Goal: Information Seeking & Learning: Find contact information

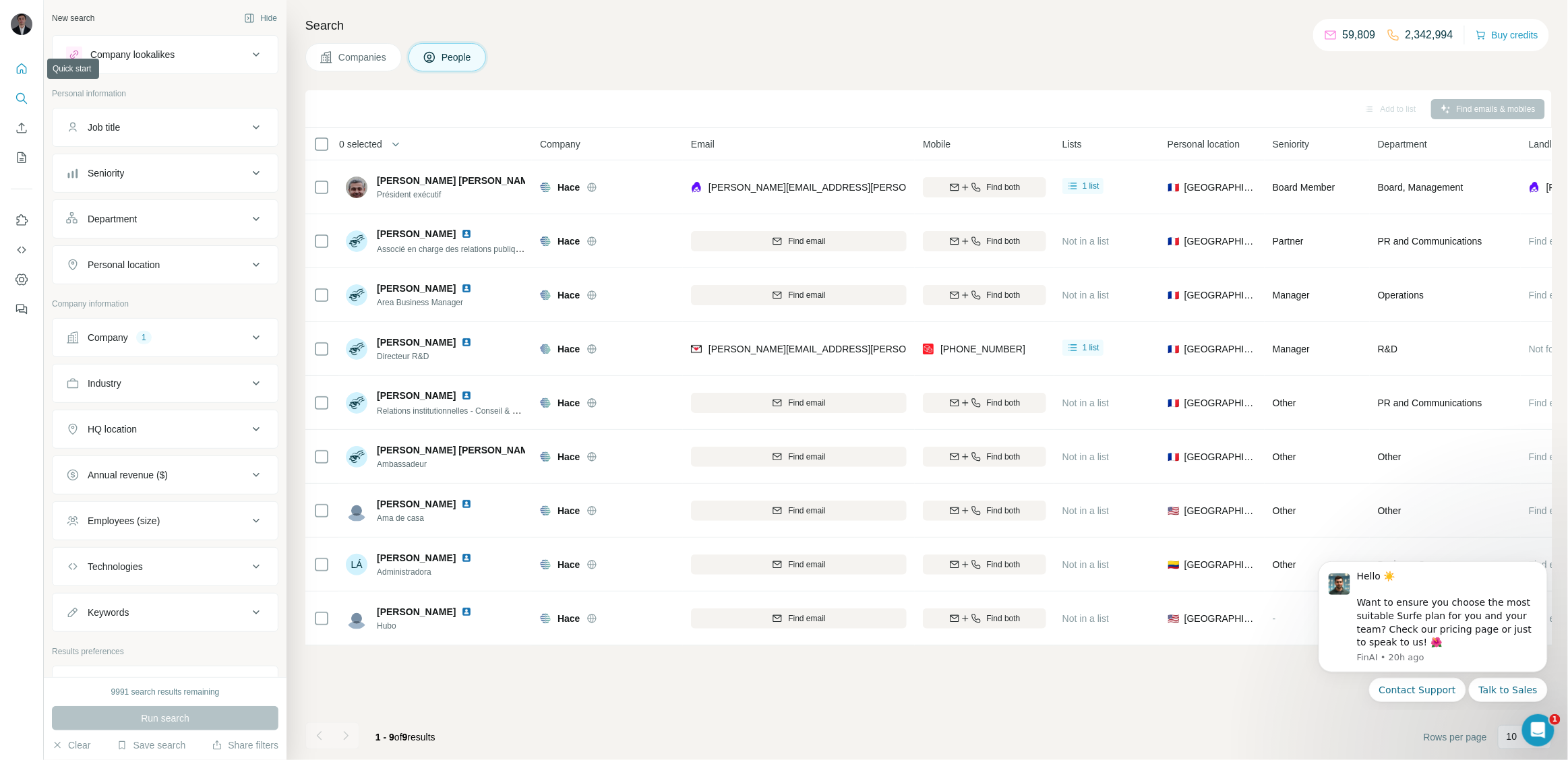
click at [25, 65] on icon "Quick start" at bounding box center [22, 69] width 14 height 14
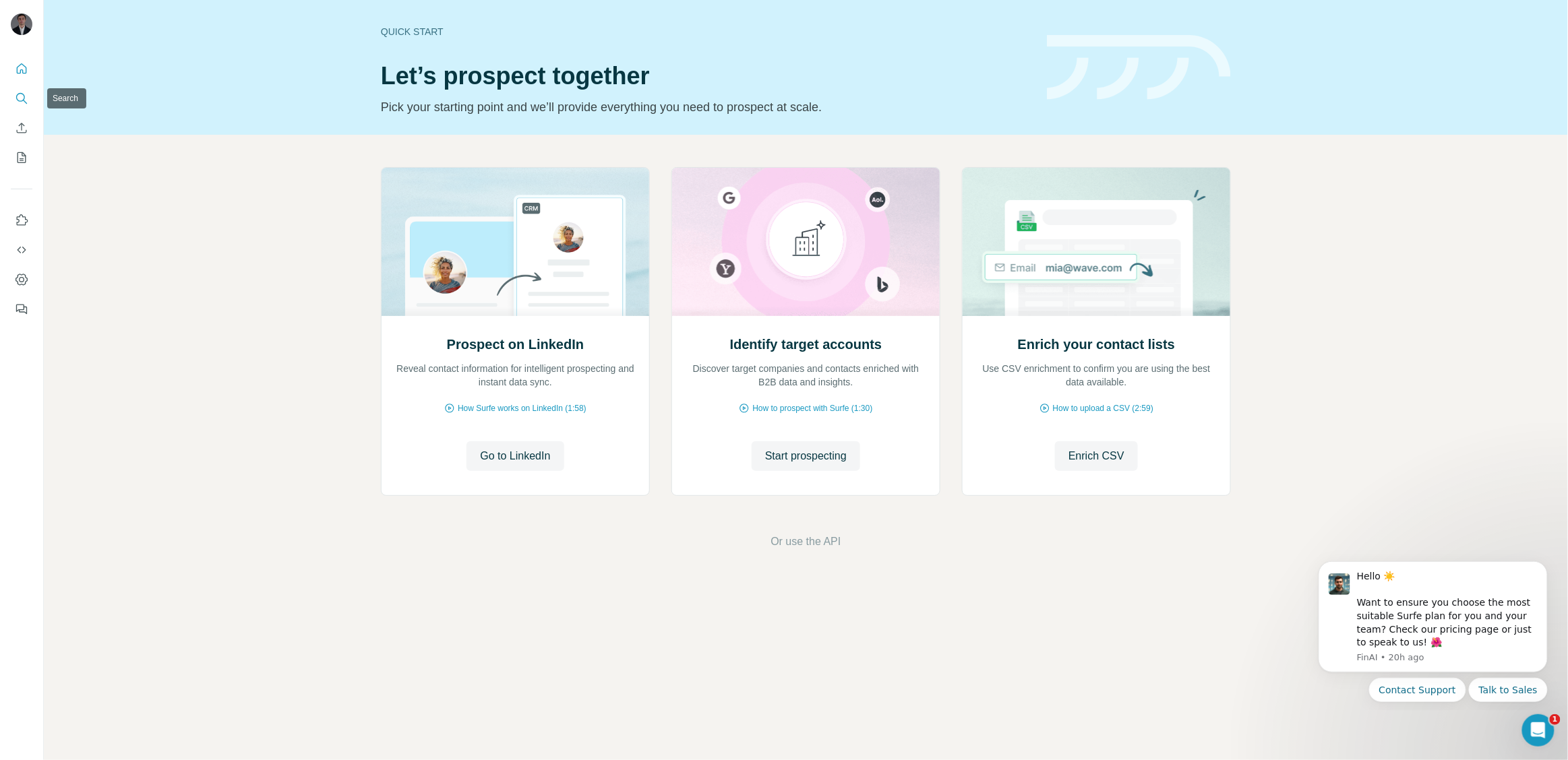
click at [14, 88] on button "Search" at bounding box center [22, 99] width 22 height 25
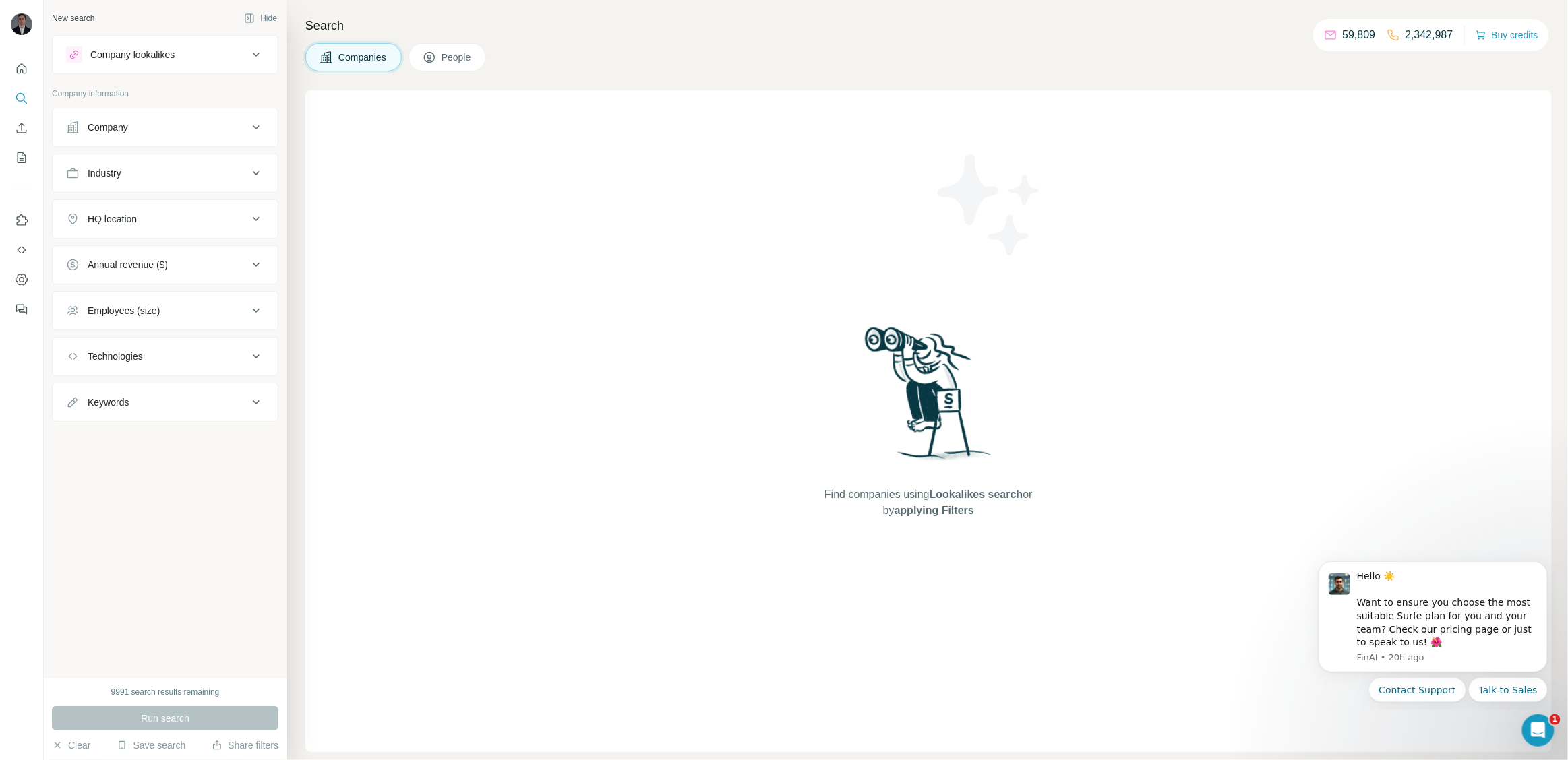
click at [208, 172] on div "Industry" at bounding box center [157, 173] width 182 height 14
click at [192, 211] on input at bounding box center [158, 206] width 166 height 15
click at [162, 259] on div "3D Technology" at bounding box center [166, 263] width 176 height 14
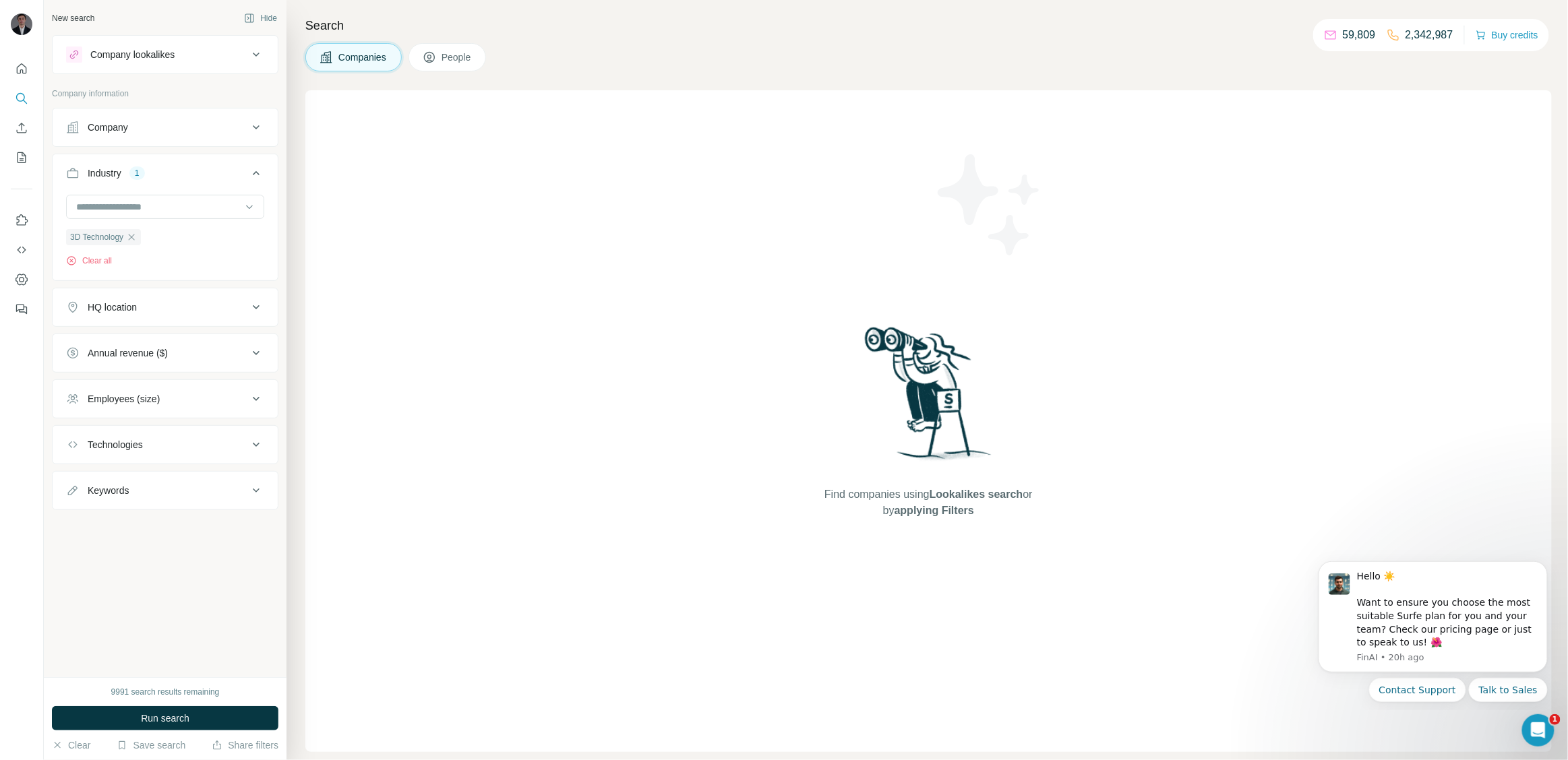
click at [175, 312] on div "HQ location" at bounding box center [157, 307] width 182 height 14
click at [167, 204] on input at bounding box center [158, 206] width 166 height 15
click at [109, 206] on input at bounding box center [158, 206] width 166 height 15
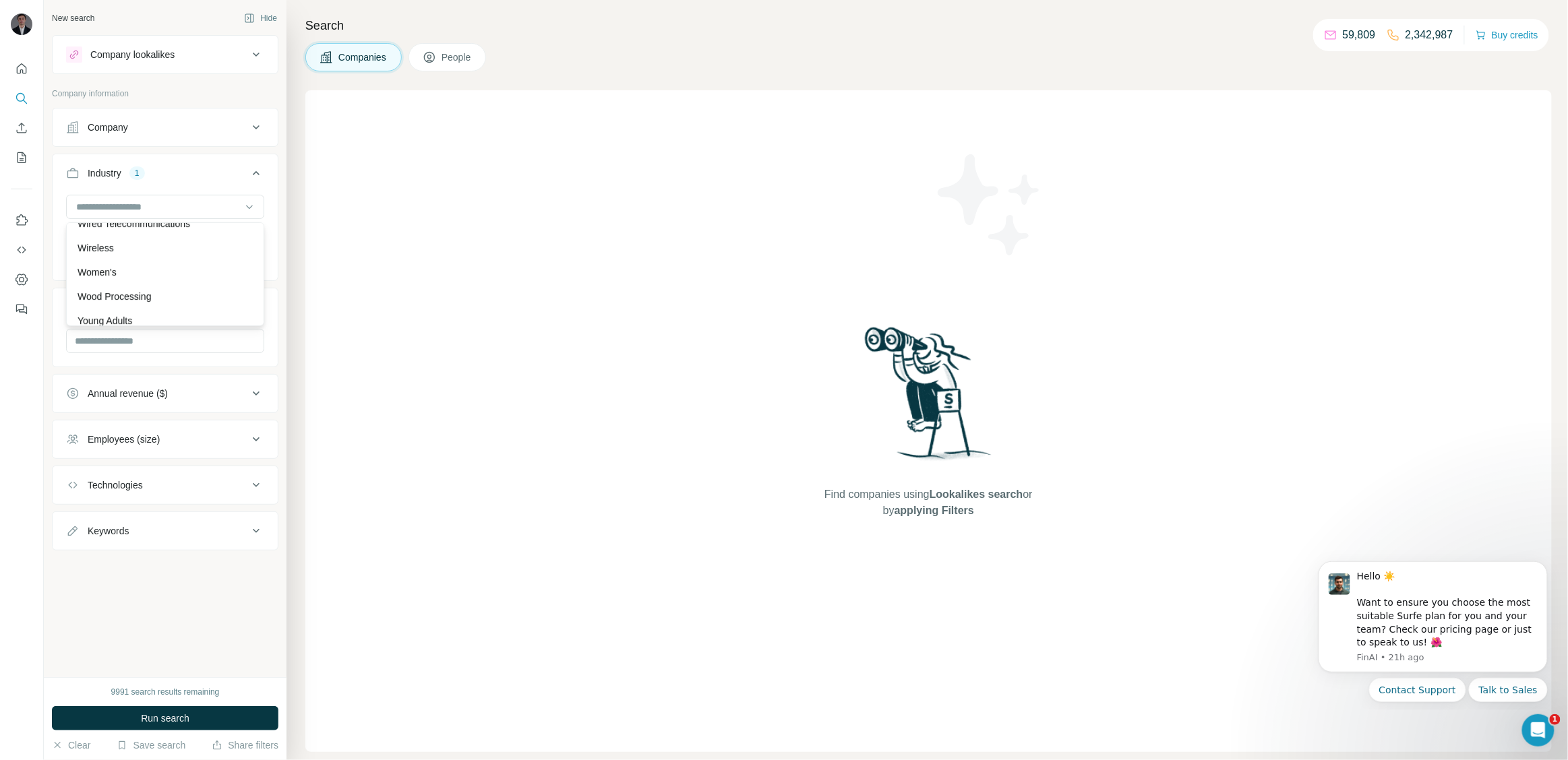
click at [664, 442] on div "Find companies using Lookalikes search or by applying Filters" at bounding box center [929, 421] width 1246 height 662
click at [141, 229] on div "3D Technology" at bounding box center [103, 237] width 75 height 16
click at [136, 244] on div "3D Technology" at bounding box center [103, 237] width 75 height 16
click at [134, 235] on icon "button" at bounding box center [132, 237] width 11 height 11
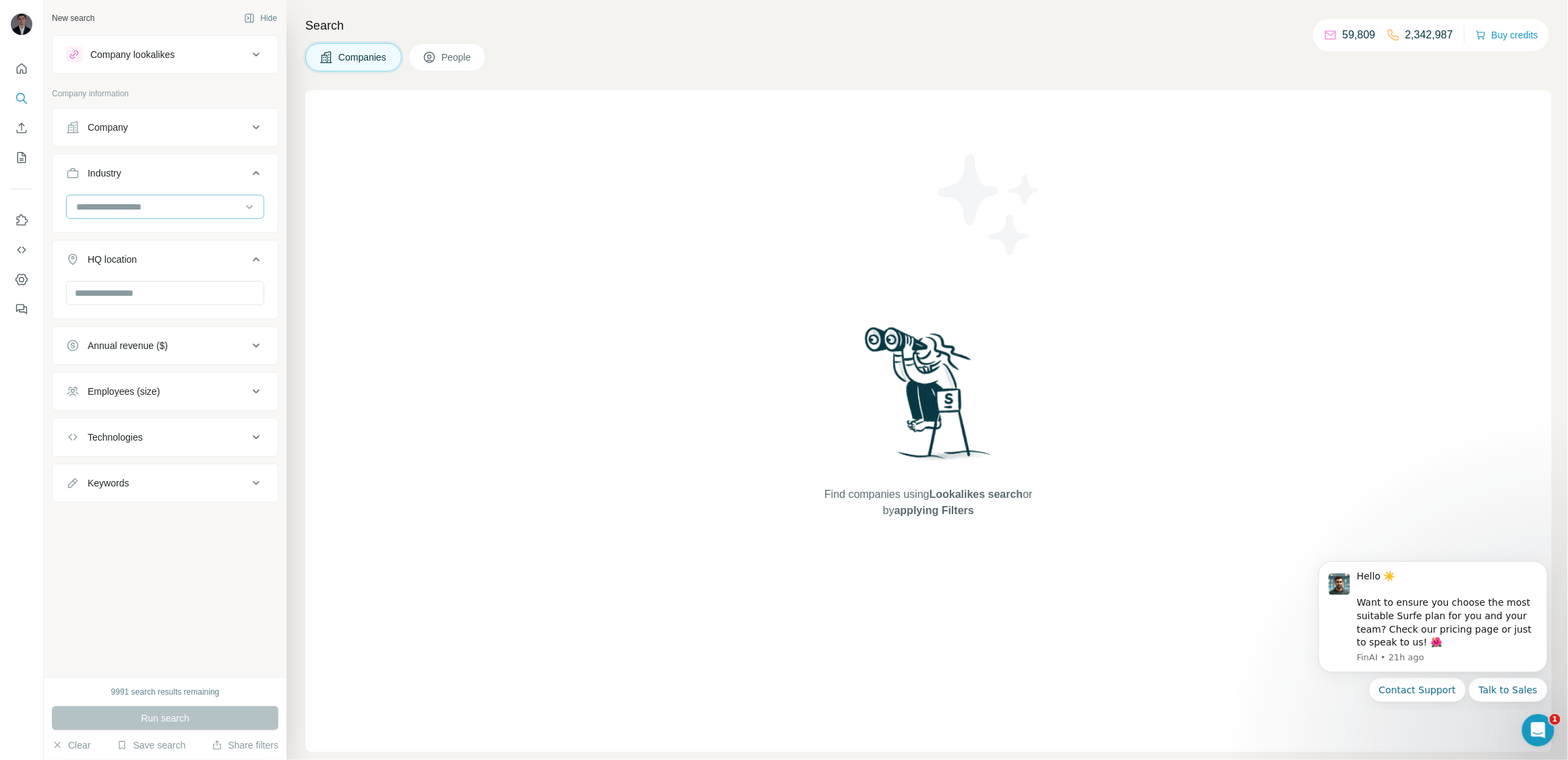
click at [111, 213] on input at bounding box center [158, 206] width 166 height 15
click at [117, 200] on input at bounding box center [158, 206] width 166 height 15
click at [196, 202] on input at bounding box center [158, 206] width 166 height 15
type input "****"
click at [223, 265] on div "Legal Tech" at bounding box center [166, 263] width 176 height 14
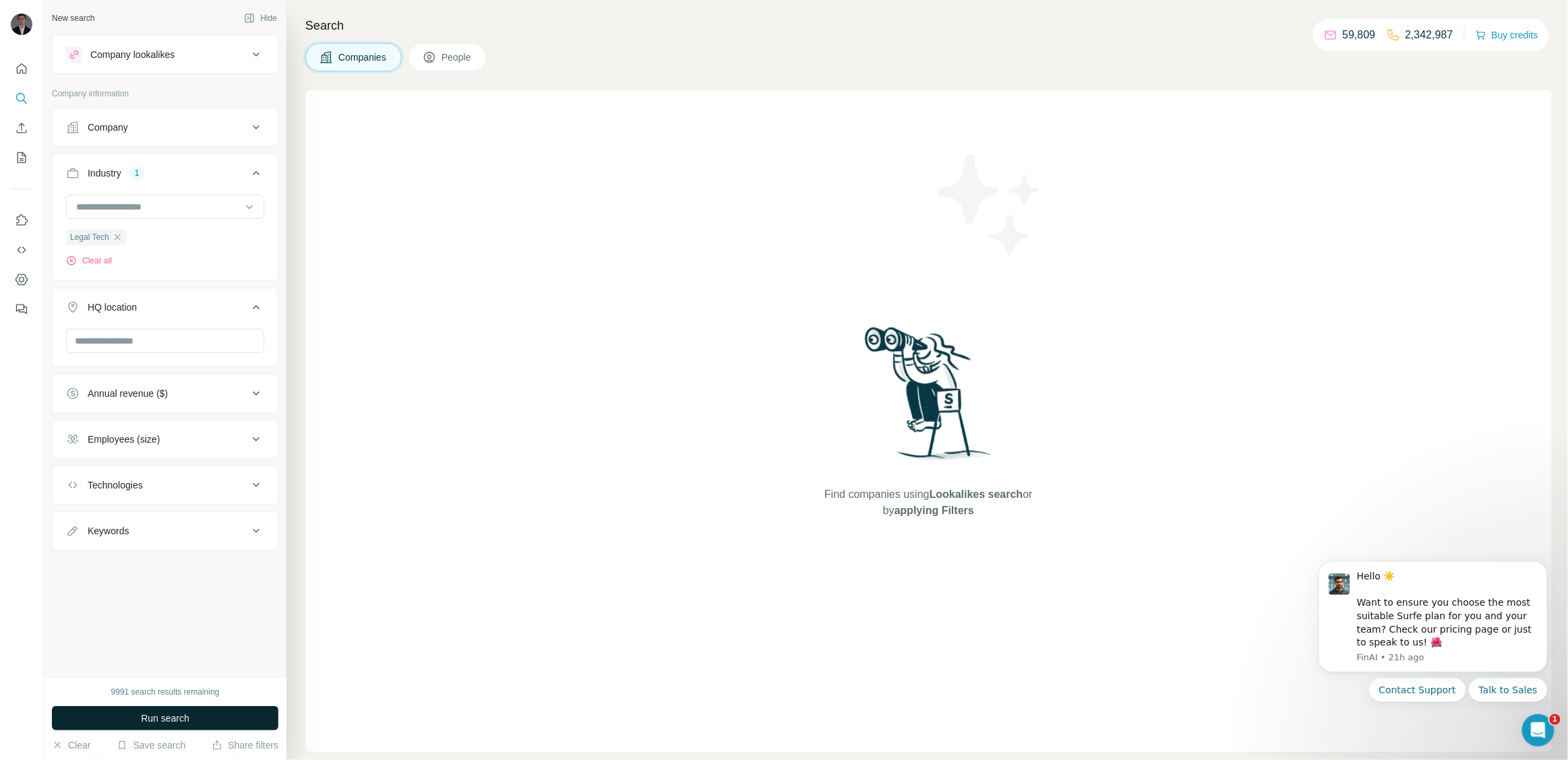
click at [183, 715] on span "Run search" at bounding box center [165, 718] width 49 height 14
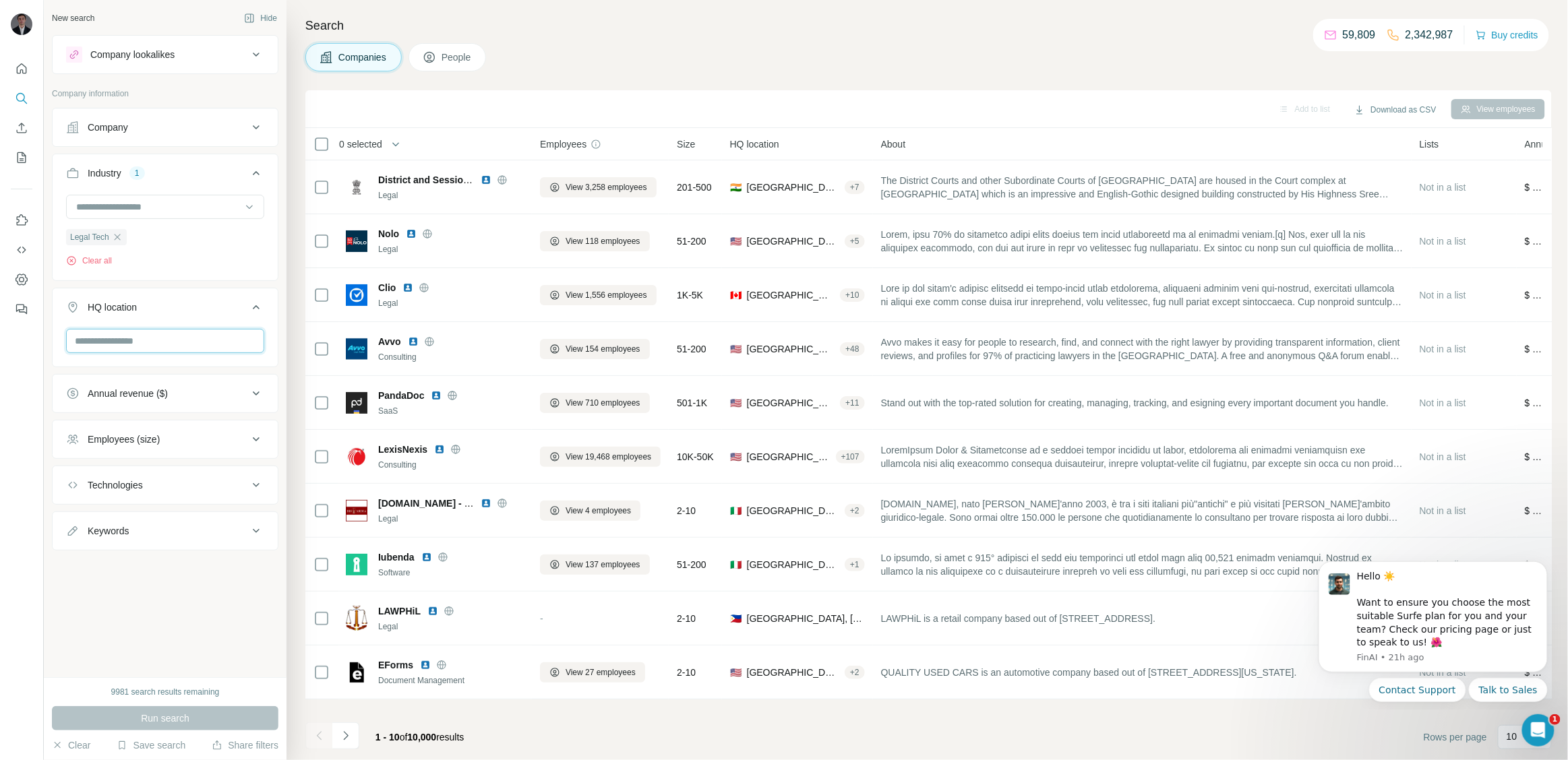
click at [159, 337] on input "text" at bounding box center [165, 341] width 198 height 25
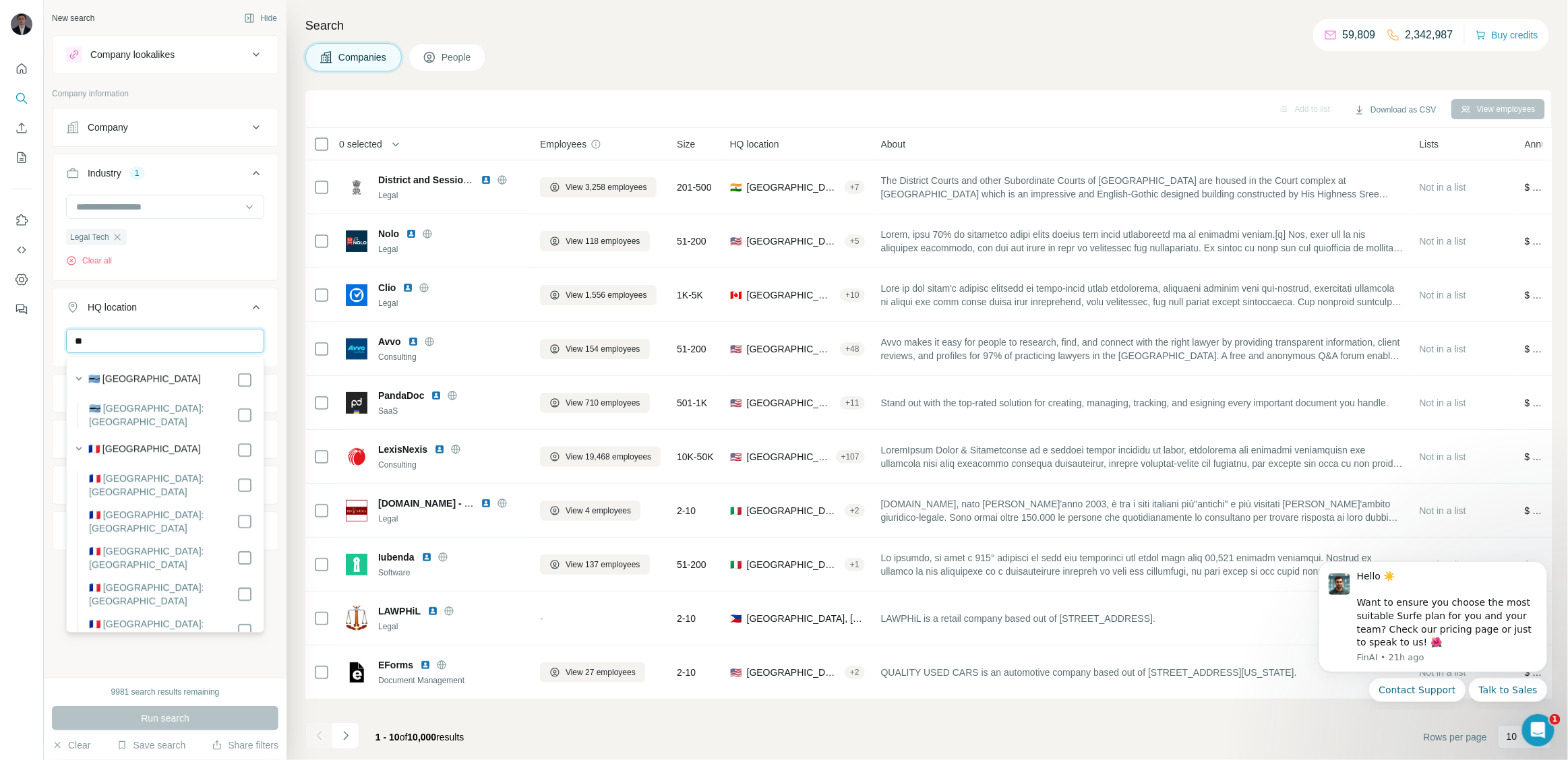
type input "*"
type input "******"
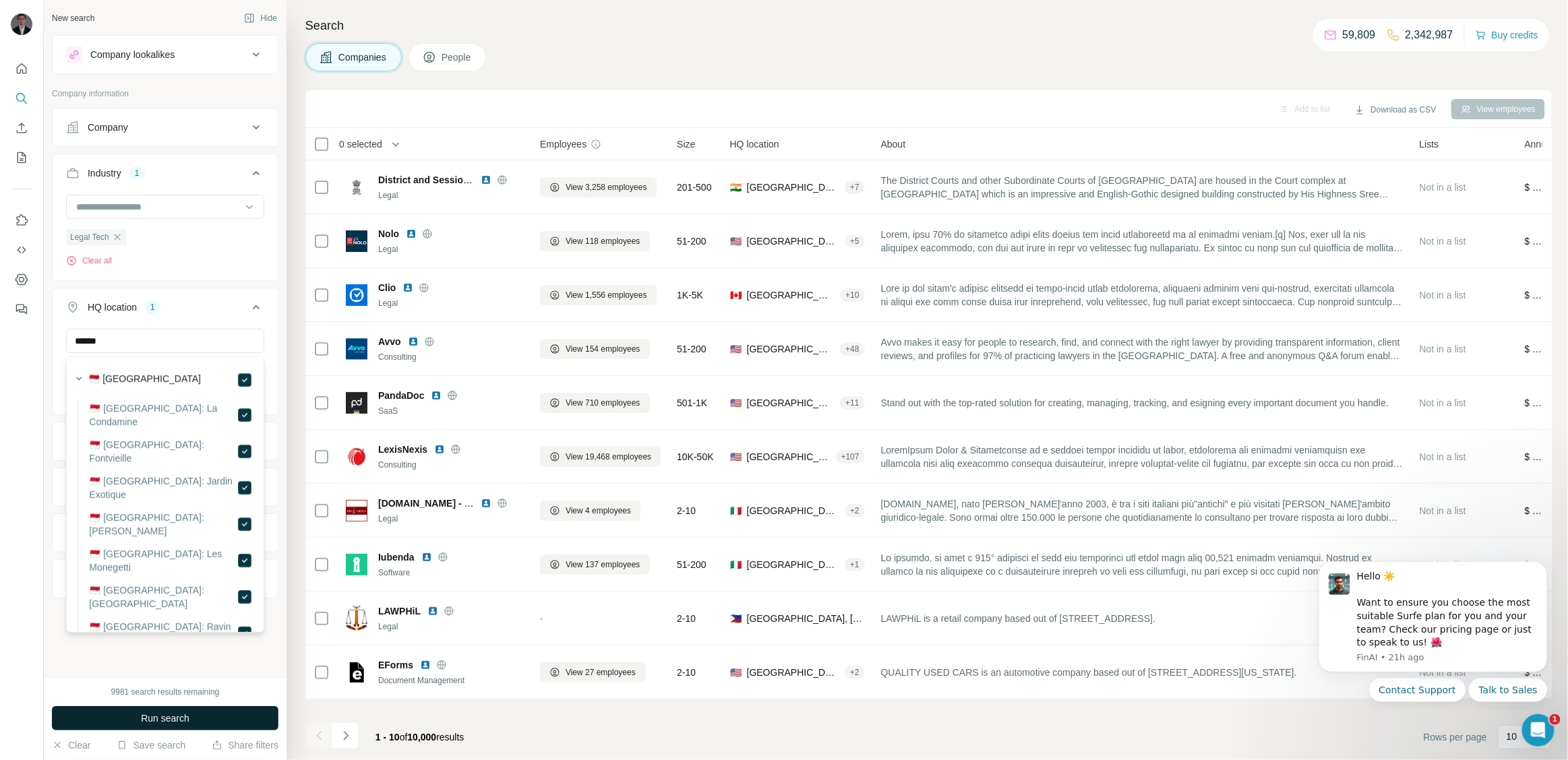
click at [149, 716] on span "Run search" at bounding box center [165, 718] width 49 height 14
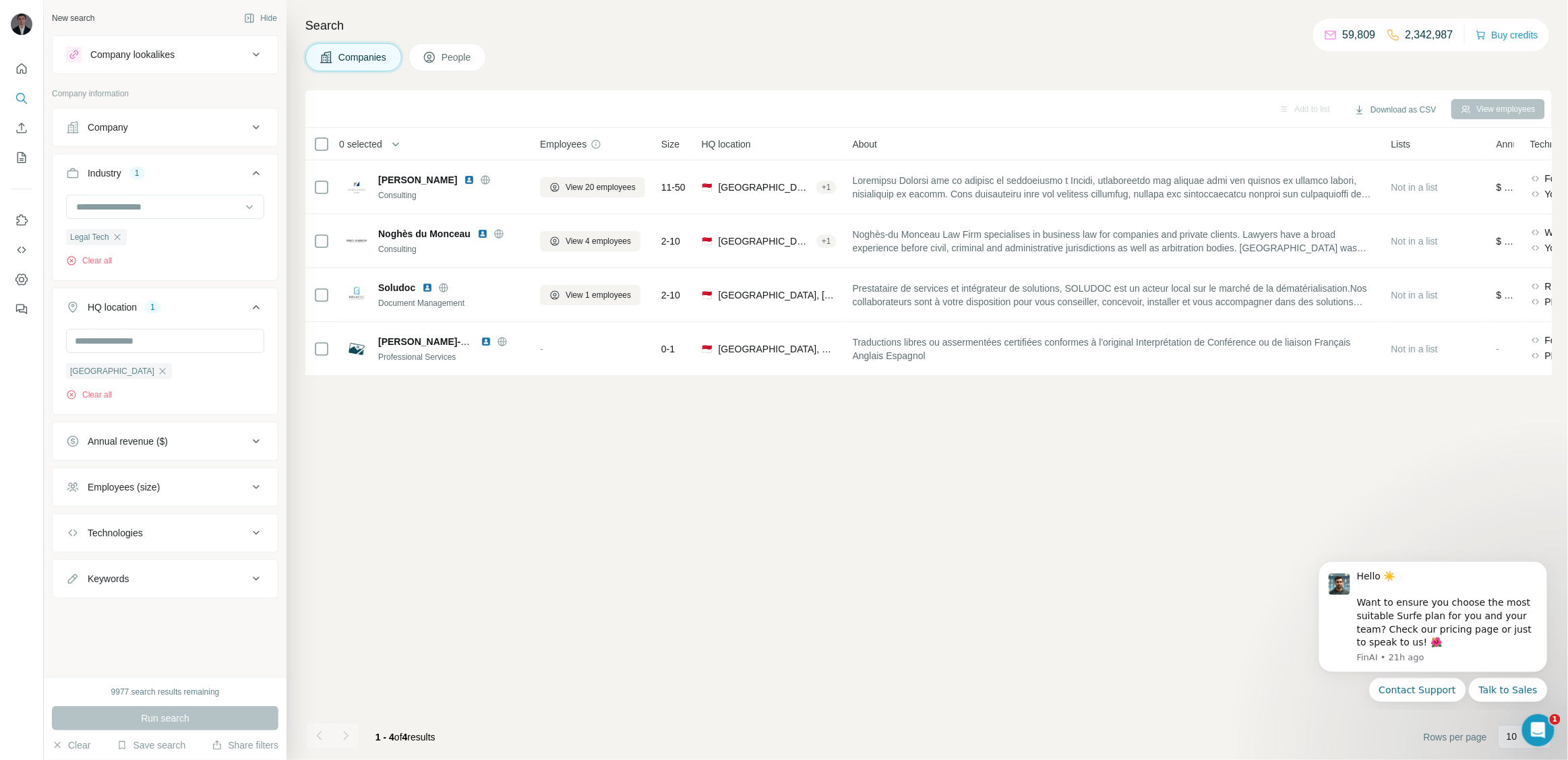
click at [242, 487] on div "Employees (size)" at bounding box center [157, 487] width 182 height 14
click at [77, 571] on icon at bounding box center [74, 567] width 16 height 16
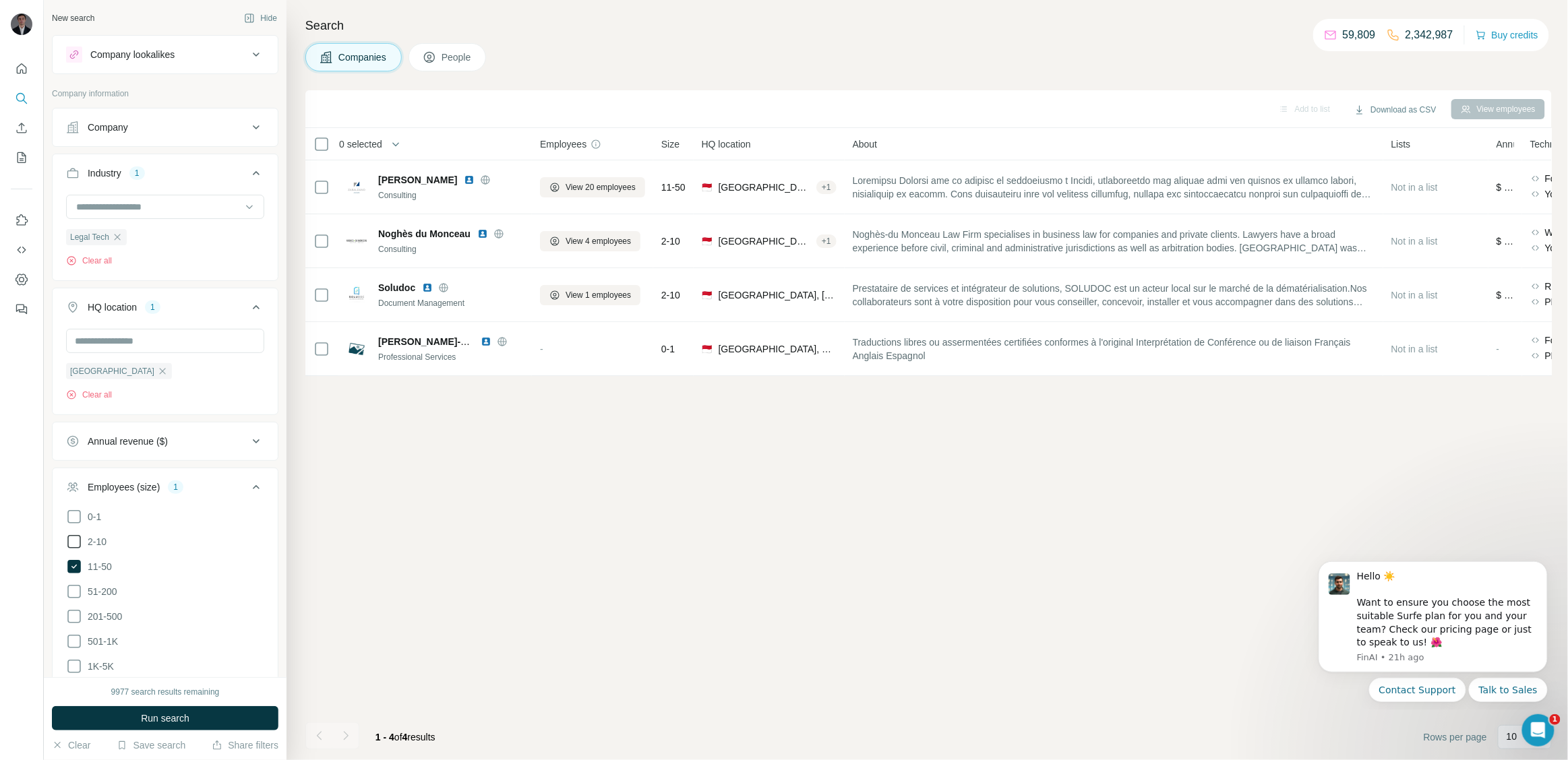
click at [72, 538] on icon at bounding box center [75, 542] width 14 height 14
click at [73, 518] on icon at bounding box center [74, 517] width 16 height 16
click at [176, 719] on span "Run search" at bounding box center [165, 718] width 49 height 14
click at [73, 546] on icon at bounding box center [75, 542] width 14 height 14
click at [70, 531] on ul "0-1 2-10 11-50 [PHONE_NUMBER] 501-1K 1K-5K 5K-10K 10K-50K 50K-100K 100K-500K 50…" at bounding box center [165, 655] width 198 height 291
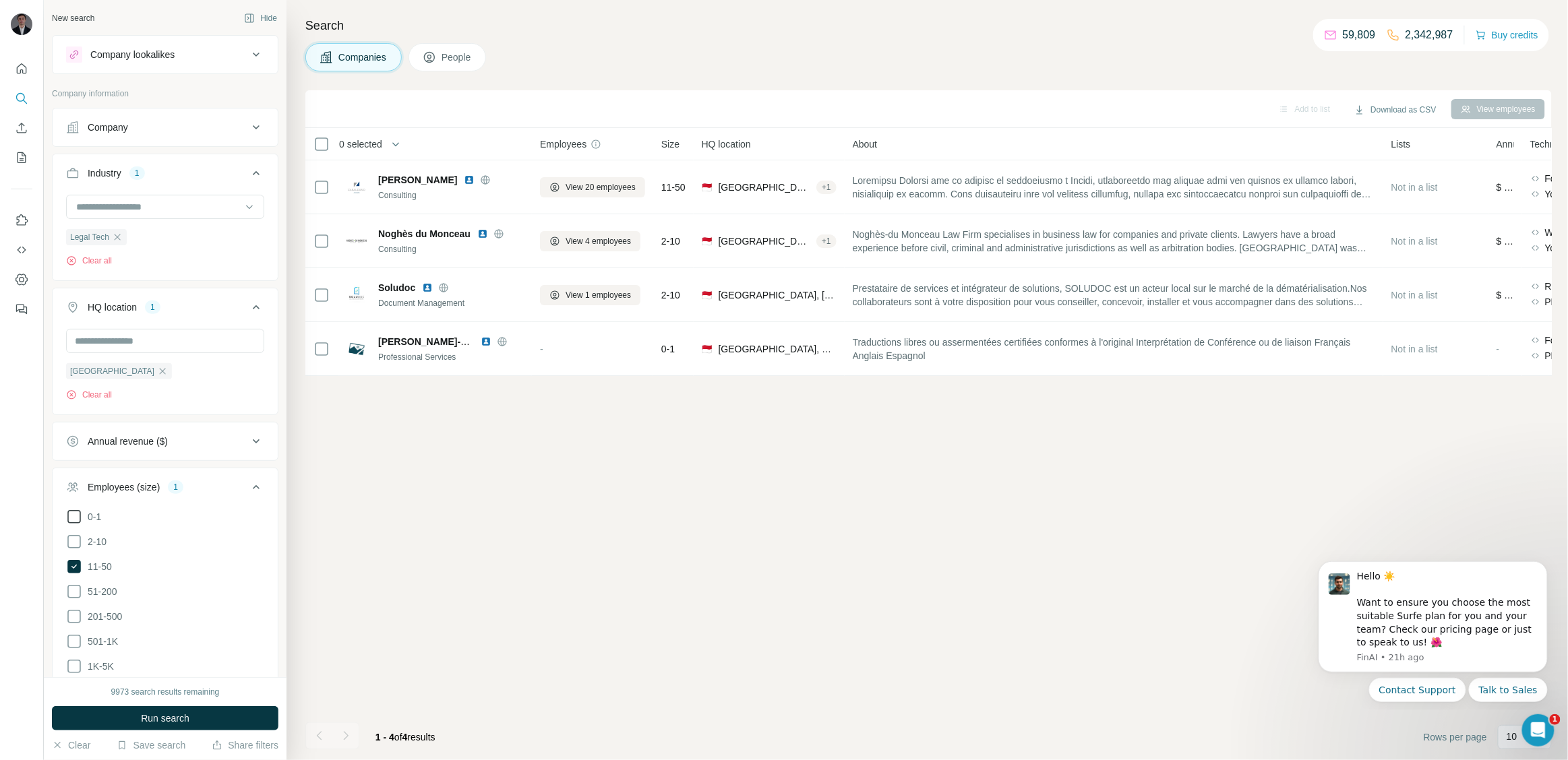
click at [72, 522] on icon at bounding box center [74, 517] width 16 height 16
click at [73, 549] on icon at bounding box center [74, 541] width 16 height 16
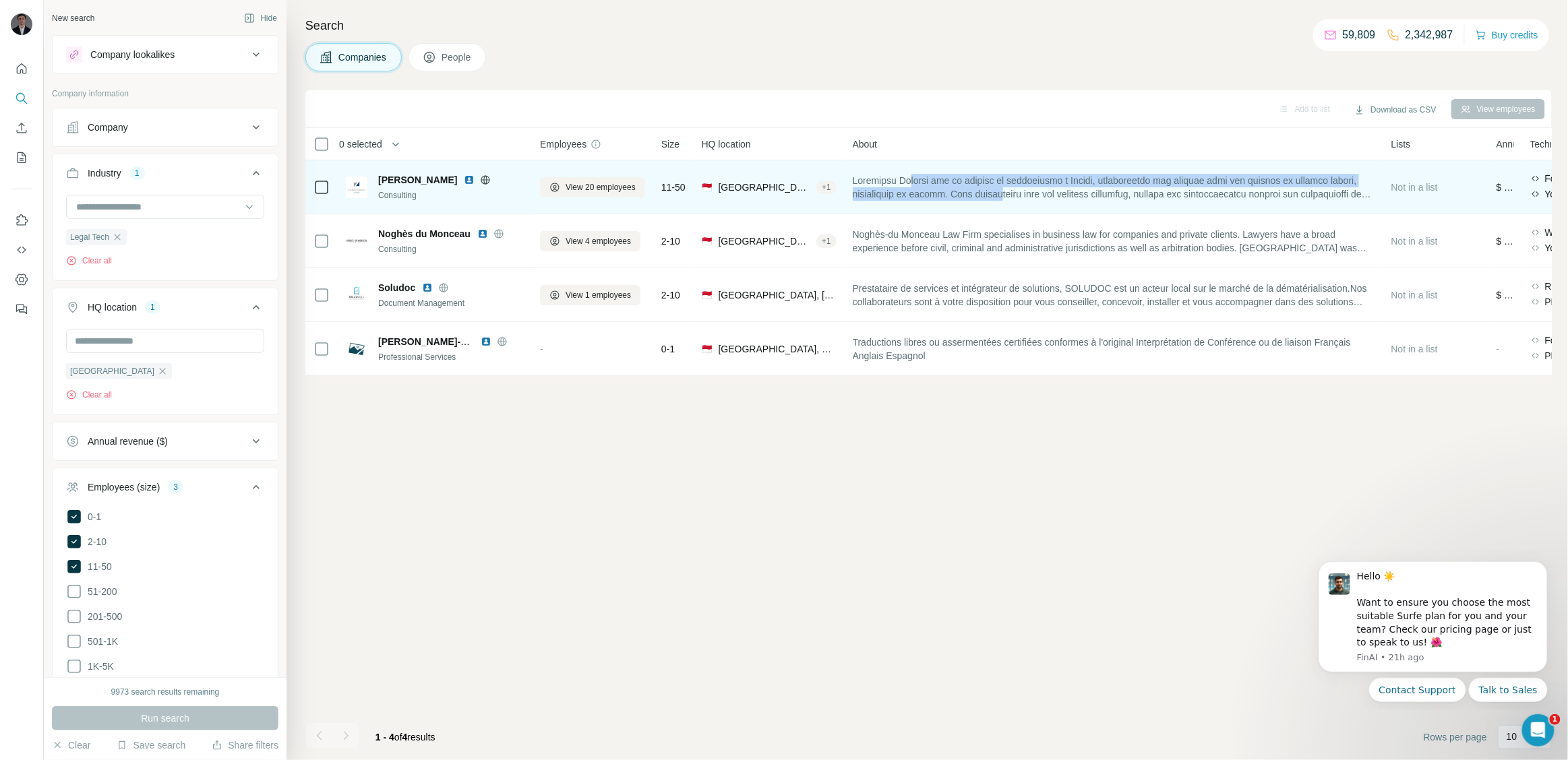
drag, startPoint x: 918, startPoint y: 184, endPoint x: 1043, endPoint y: 197, distance: 125.7
click at [1043, 197] on span at bounding box center [1114, 187] width 522 height 27
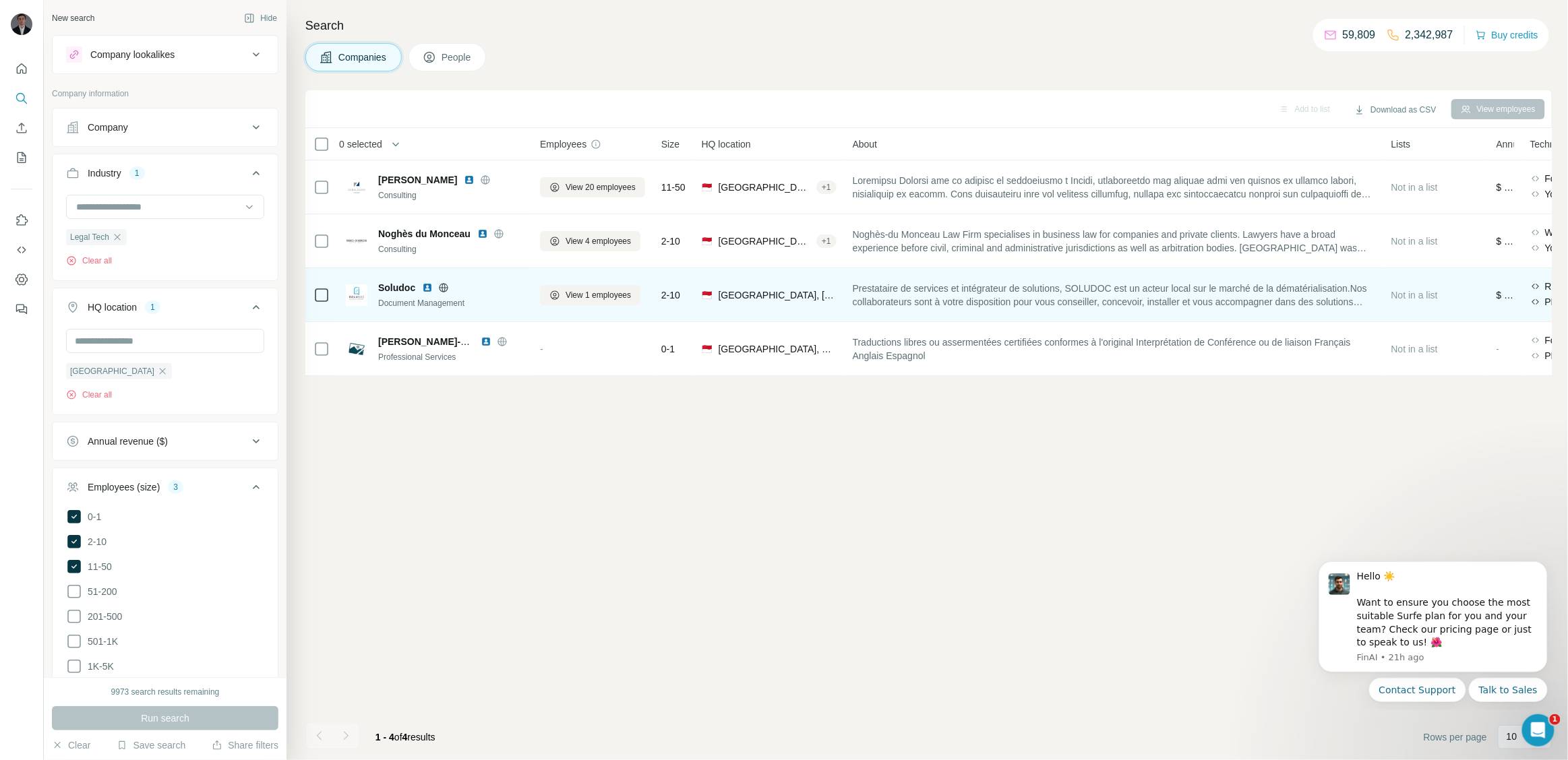
click at [903, 289] on span "Prestataire de services et intégrateur de solutions, SOLUDOC est un acteur loca…" at bounding box center [1114, 295] width 522 height 27
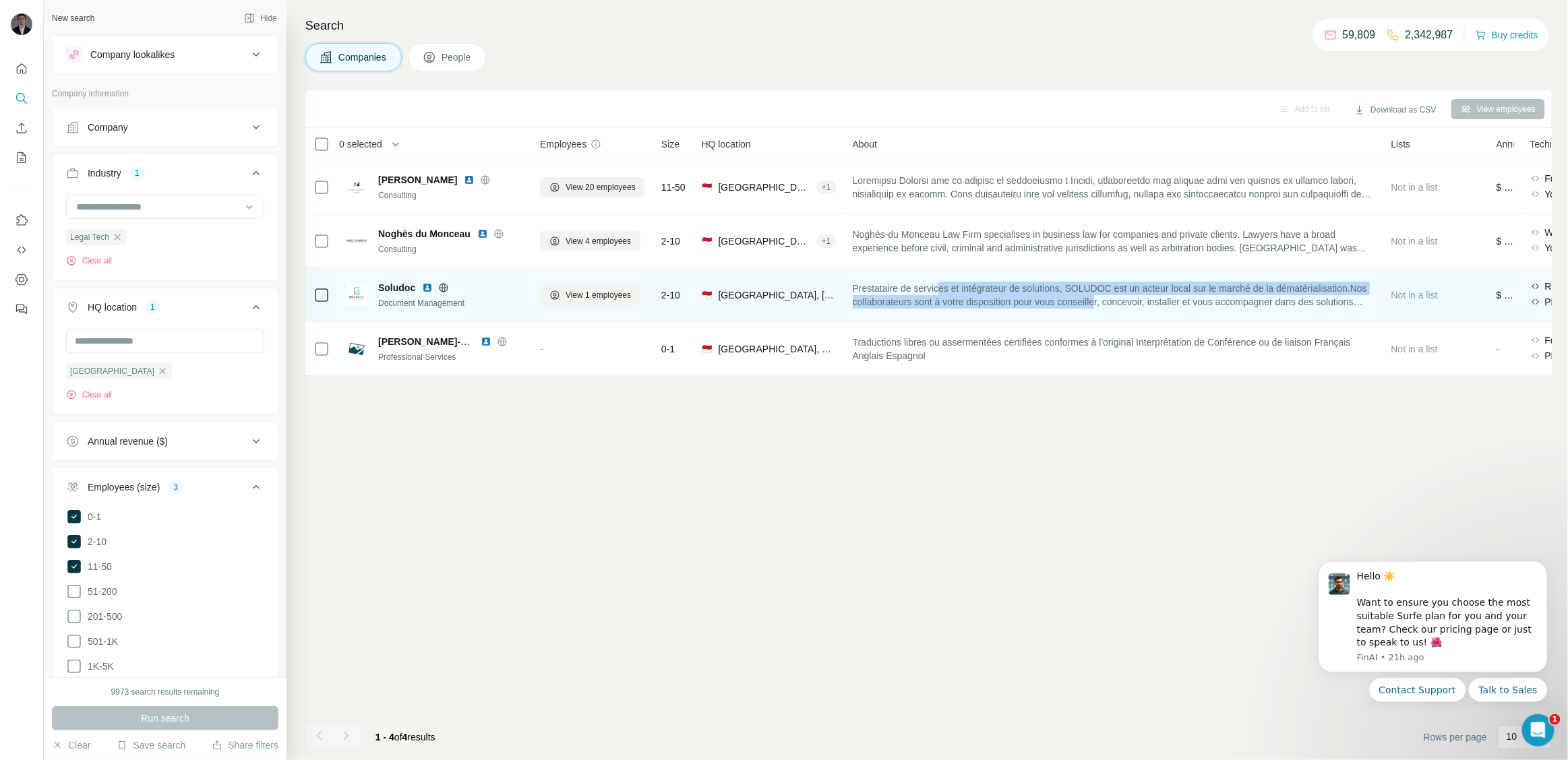
drag, startPoint x: 950, startPoint y: 281, endPoint x: 1215, endPoint y: 305, distance: 266.1
click at [1215, 305] on span "Prestataire de services et intégrateur de solutions, SOLUDOC est un acteur loca…" at bounding box center [1114, 295] width 522 height 27
click at [559, 293] on icon at bounding box center [554, 295] width 11 height 11
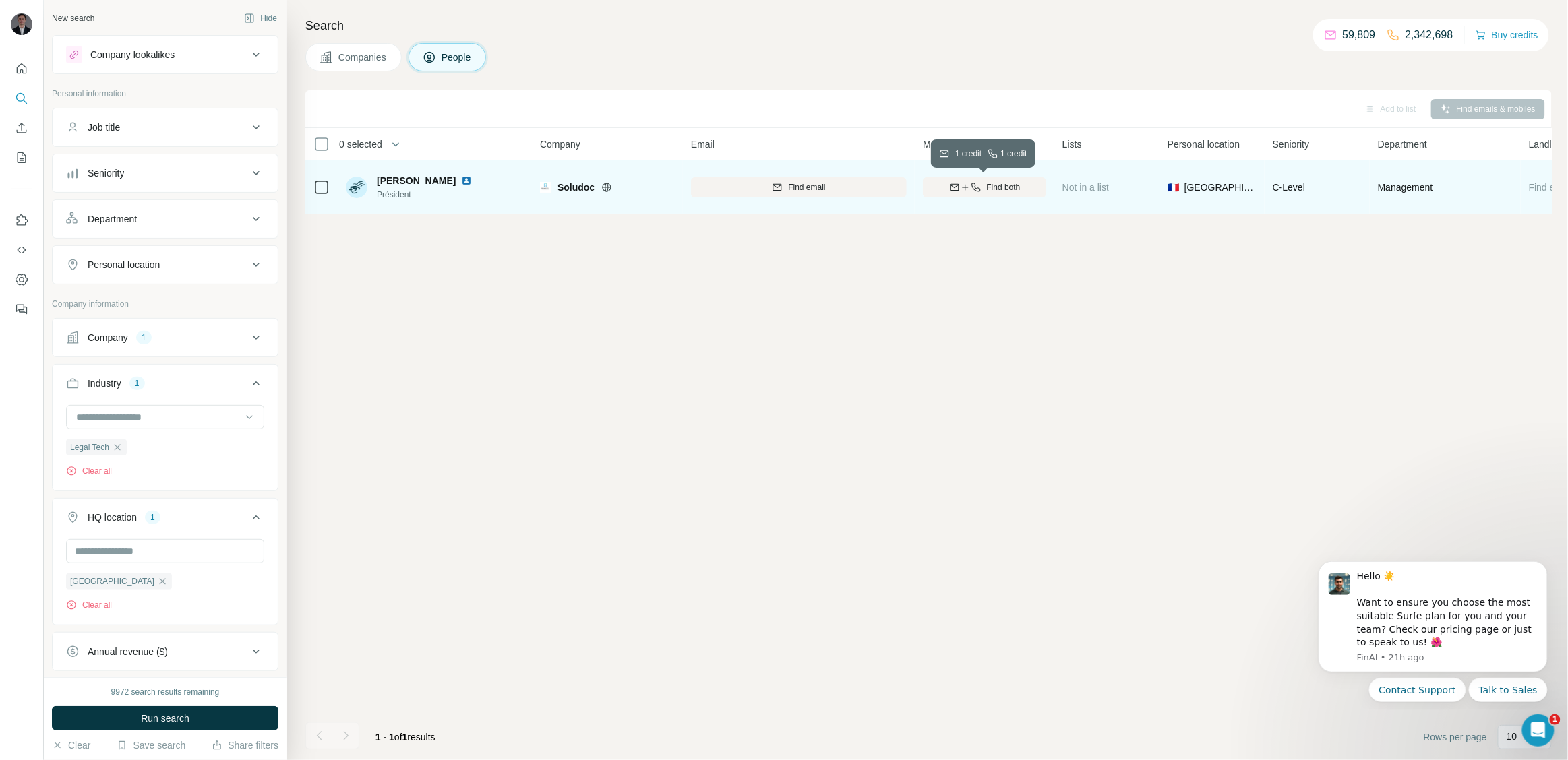
click at [953, 191] on icon "button" at bounding box center [954, 187] width 11 height 11
click at [1543, 569] on button "Dismiss notification" at bounding box center [1543, 564] width 18 height 18
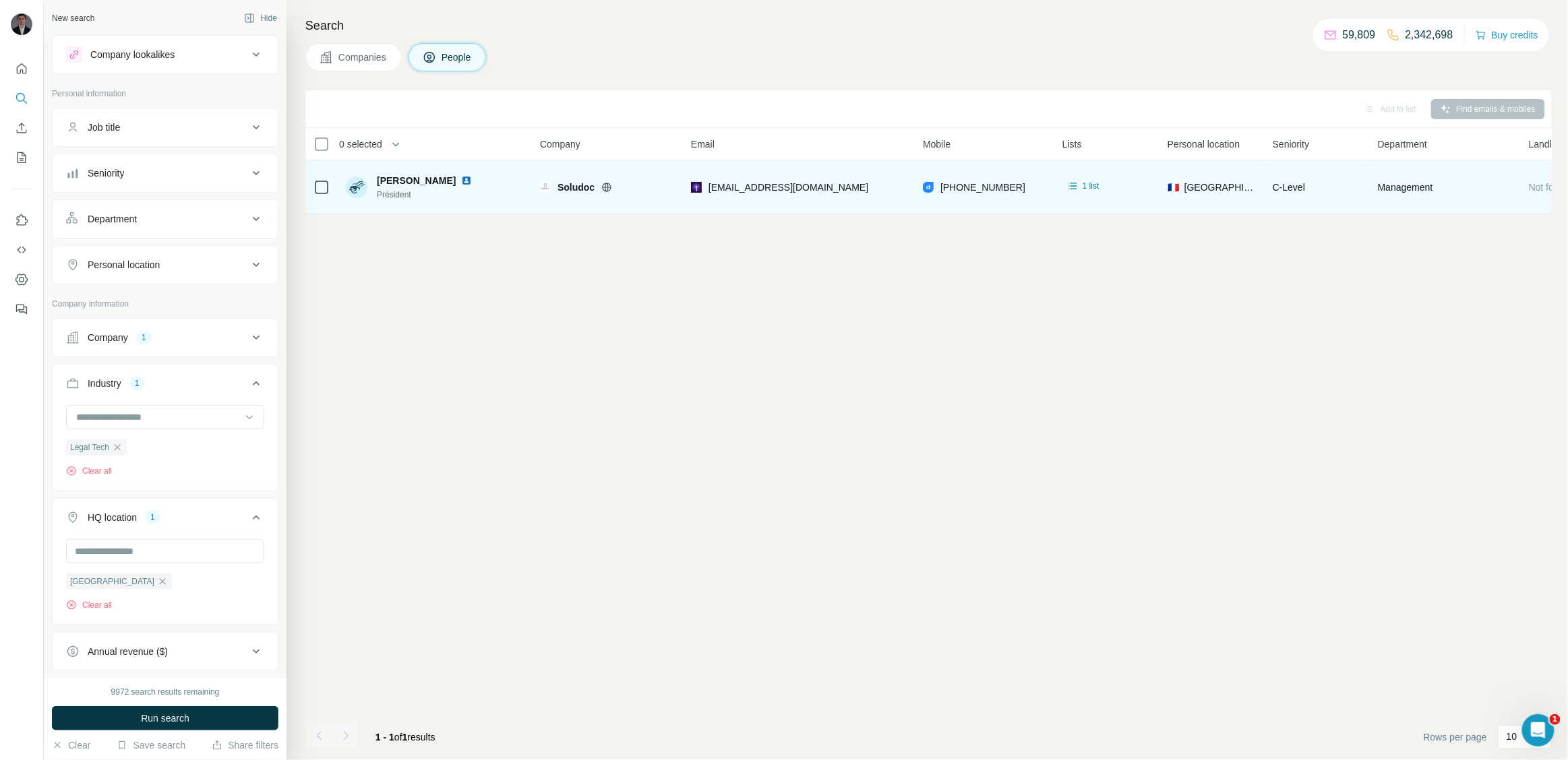
click at [605, 186] on icon at bounding box center [607, 187] width 11 height 11
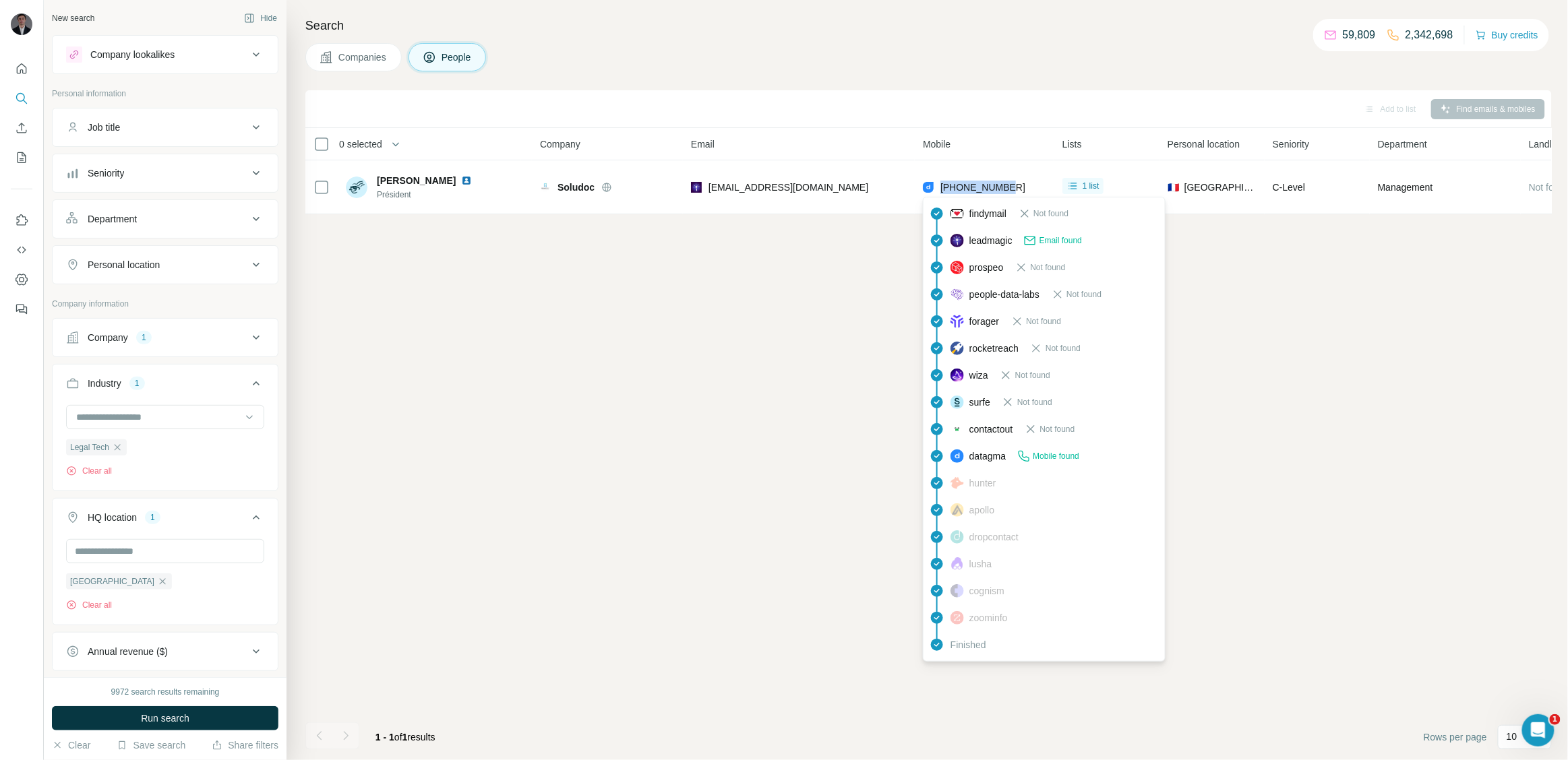
drag, startPoint x: 1026, startPoint y: 181, endPoint x: 937, endPoint y: 181, distance: 89.0
click at [937, 181] on div "[PHONE_NUMBER]" at bounding box center [984, 187] width 123 height 37
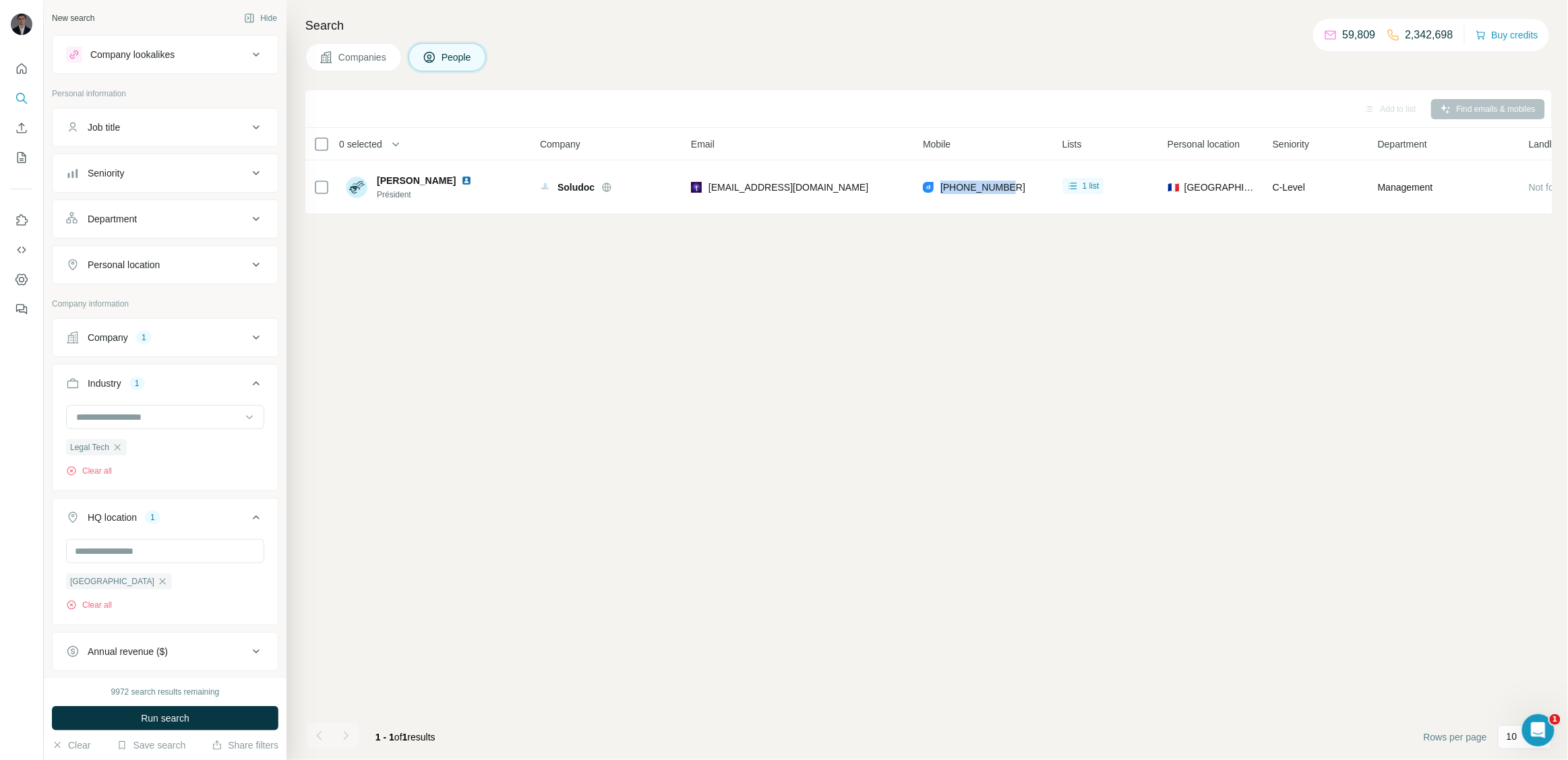
copy span "[PHONE_NUMBER]"
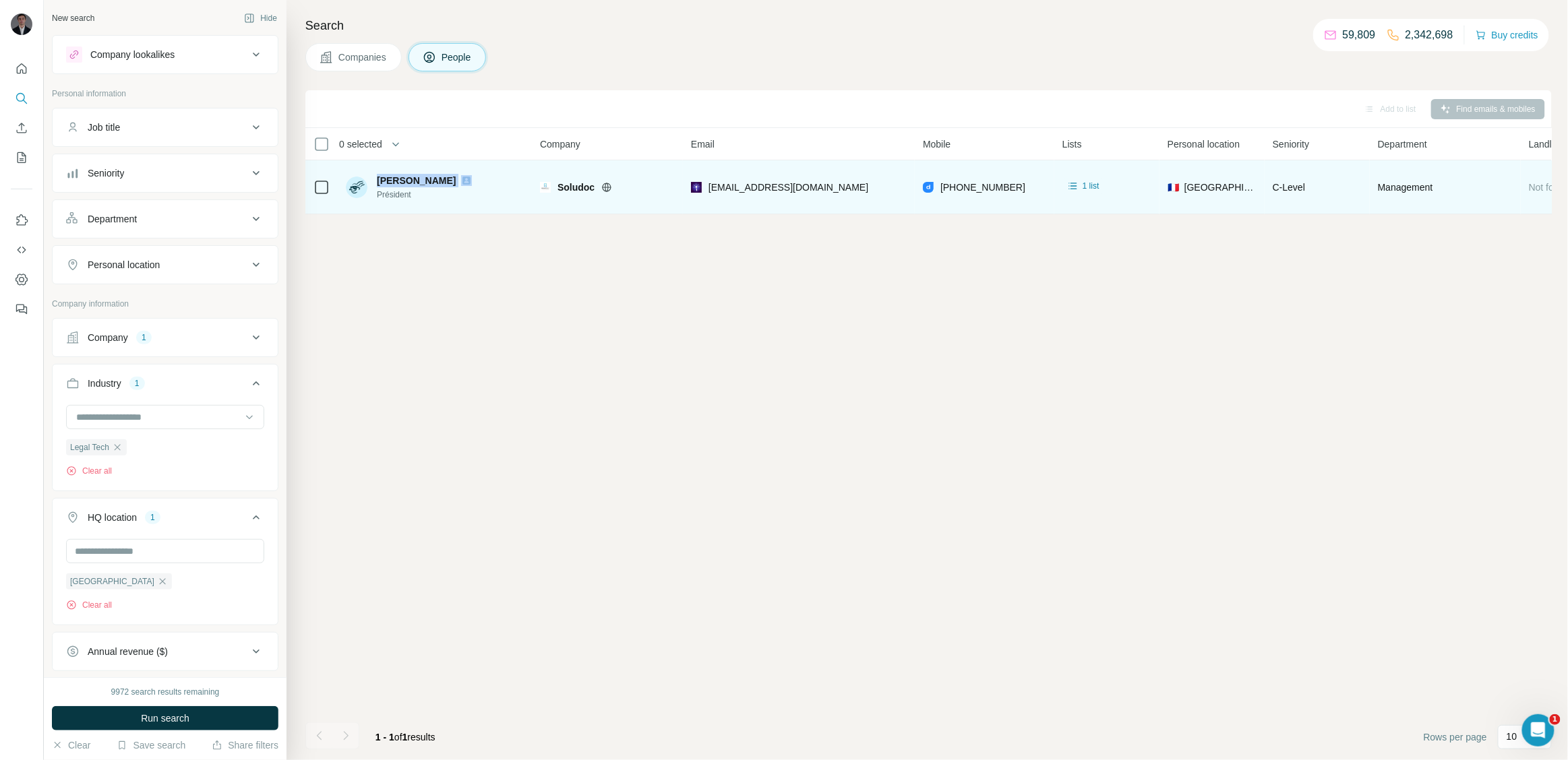
drag, startPoint x: 368, startPoint y: 180, endPoint x: 450, endPoint y: 181, distance: 82.0
click at [450, 181] on div "[PERSON_NAME] Président" at bounding box center [411, 187] width 132 height 27
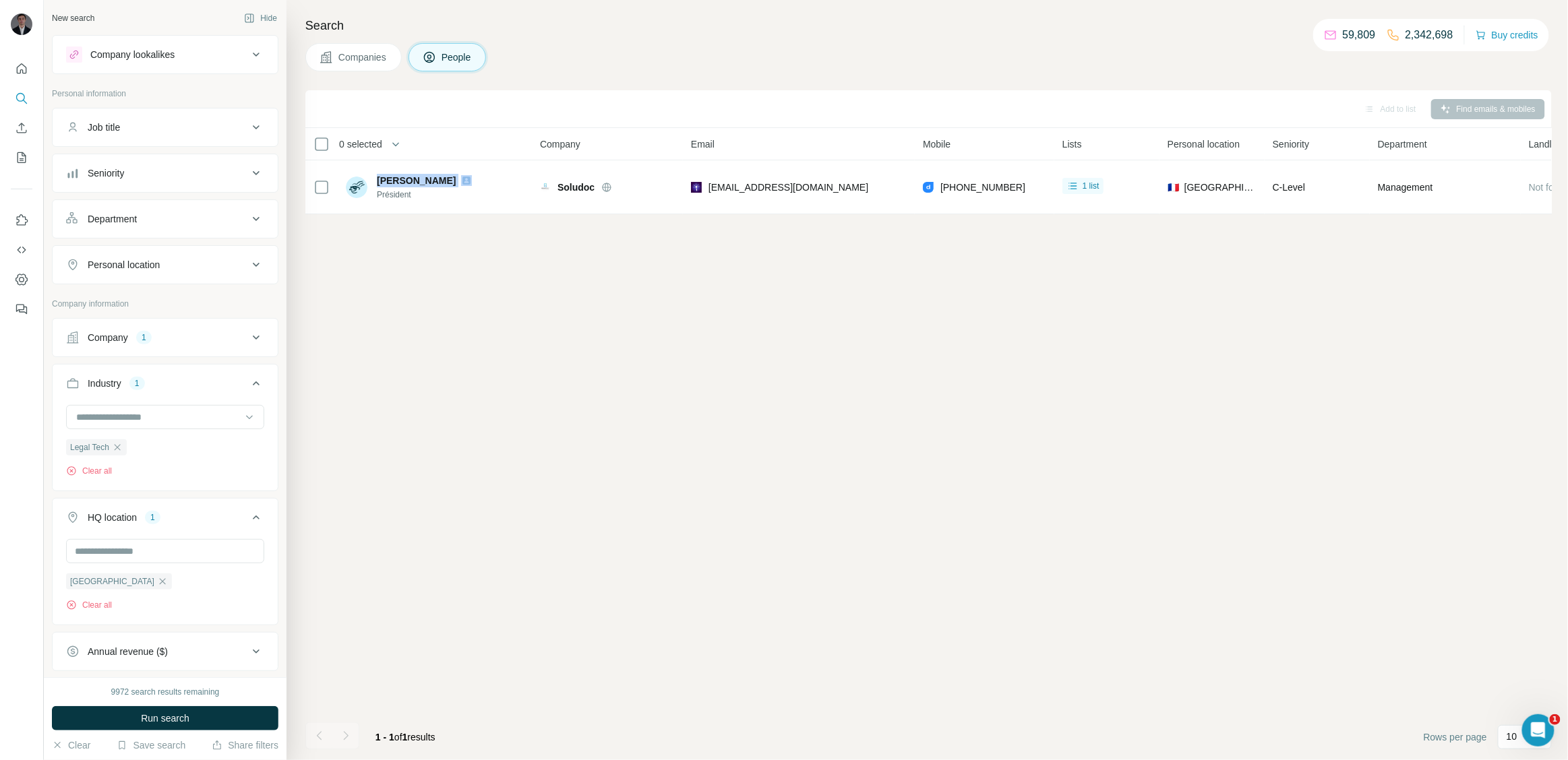
copy div "[PERSON_NAME]"
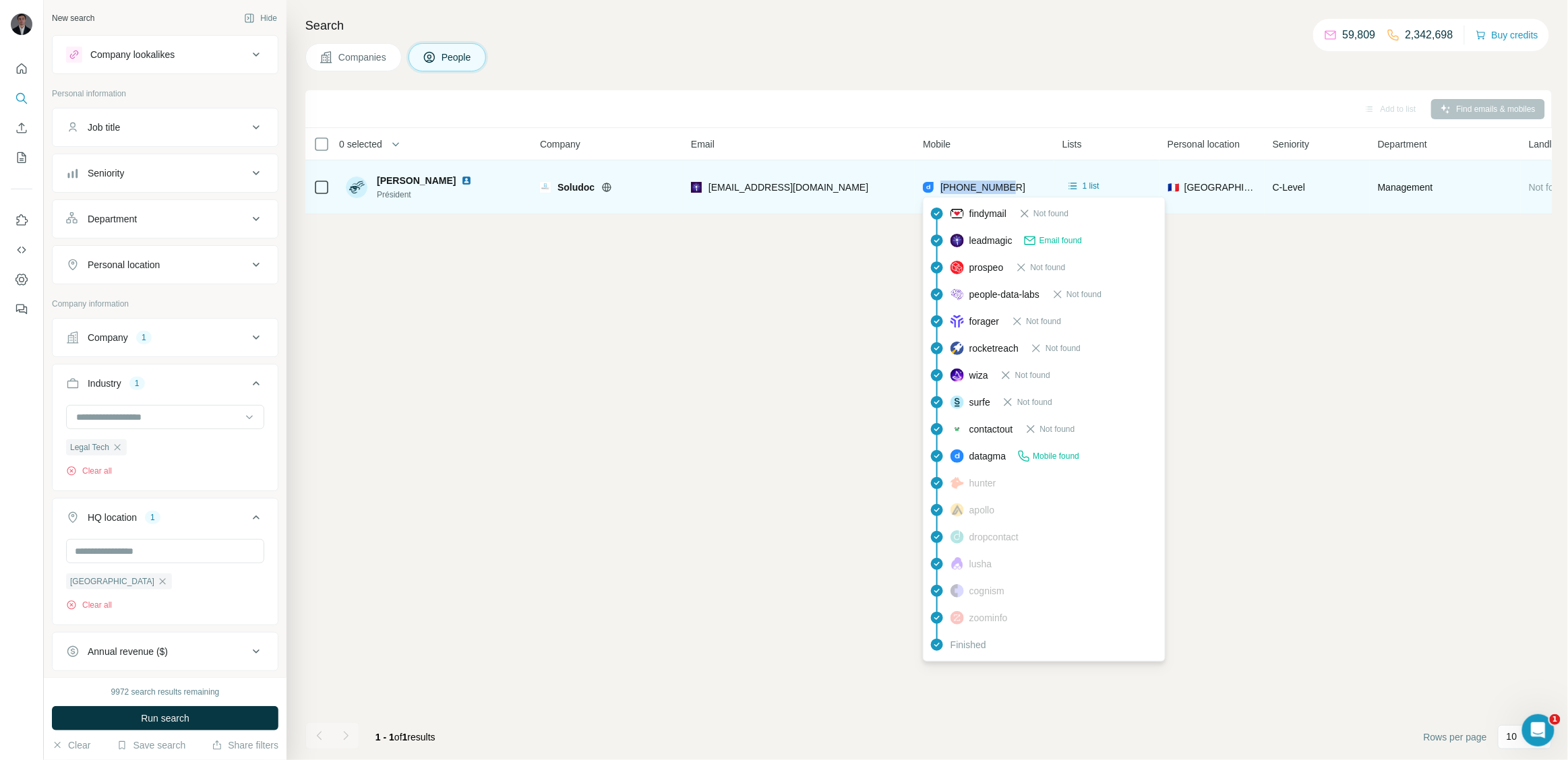
drag, startPoint x: 1010, startPoint y: 181, endPoint x: 940, endPoint y: 186, distance: 70.2
click at [940, 186] on div "[PHONE_NUMBER]" at bounding box center [984, 187] width 123 height 37
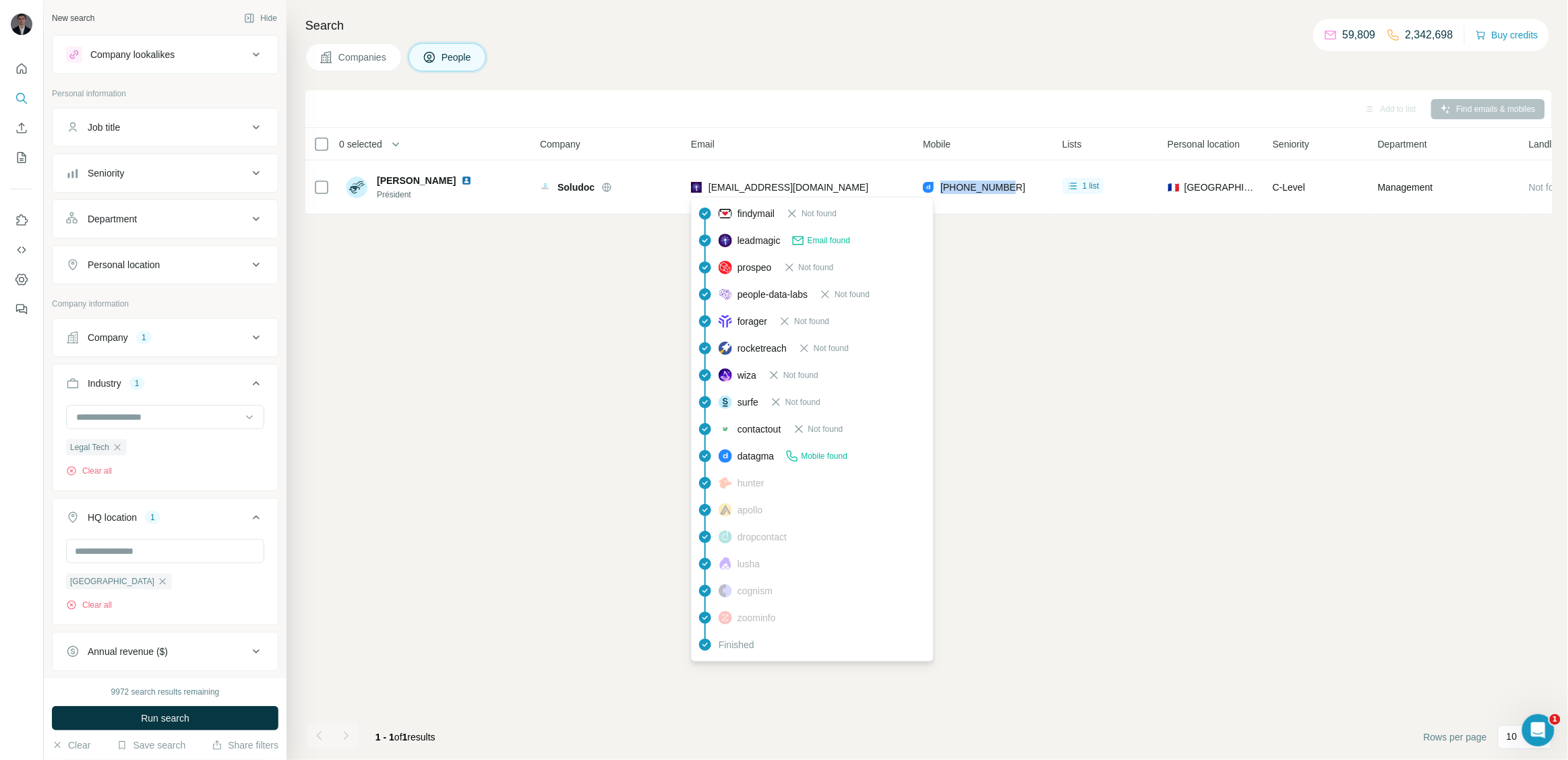
copy span "[PHONE_NUMBER]"
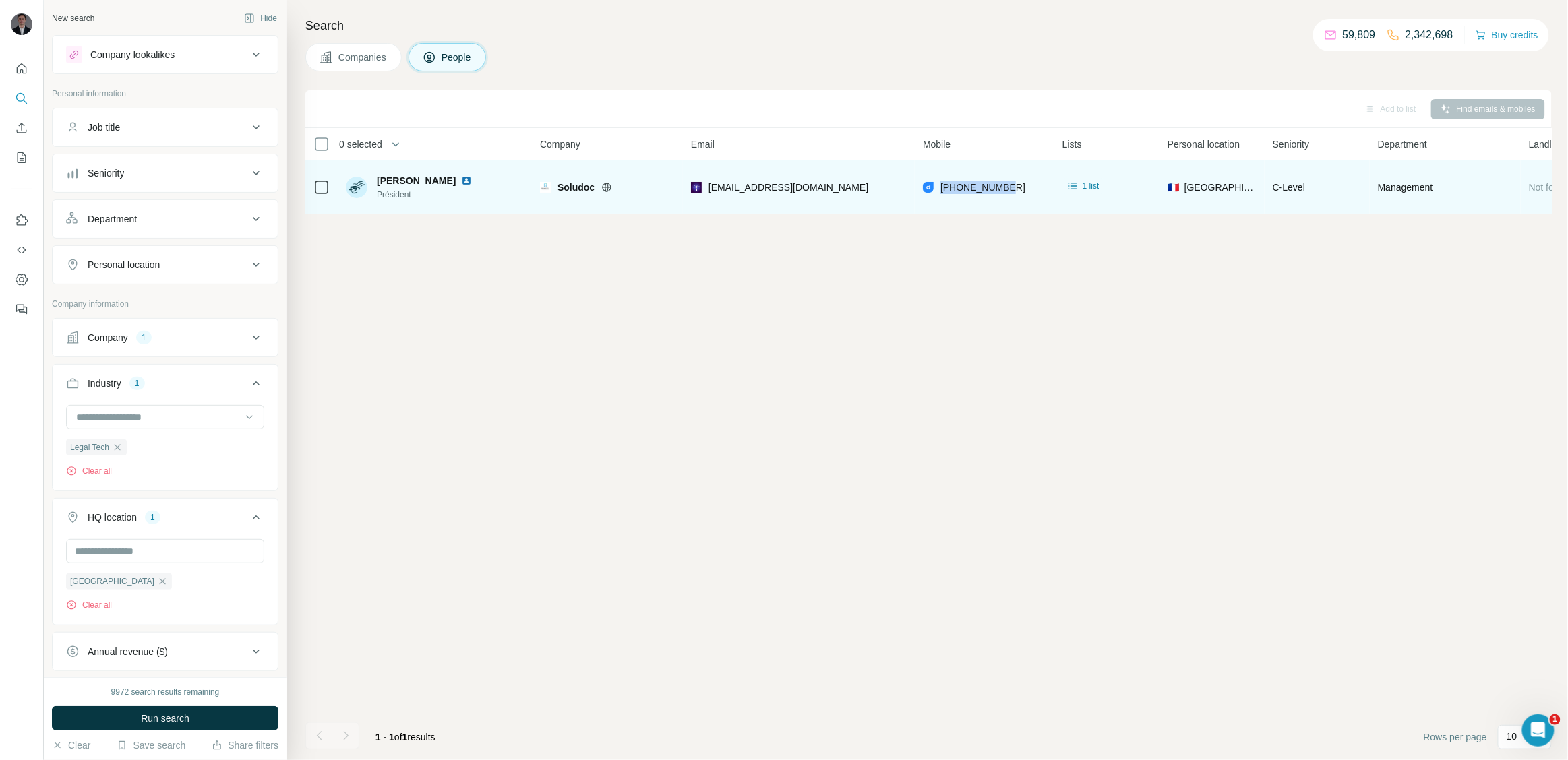
drag, startPoint x: 376, startPoint y: 179, endPoint x: 447, endPoint y: 180, distance: 71.0
click at [447, 180] on div "[PERSON_NAME] Président" at bounding box center [411, 187] width 132 height 27
copy span "[PERSON_NAME]"
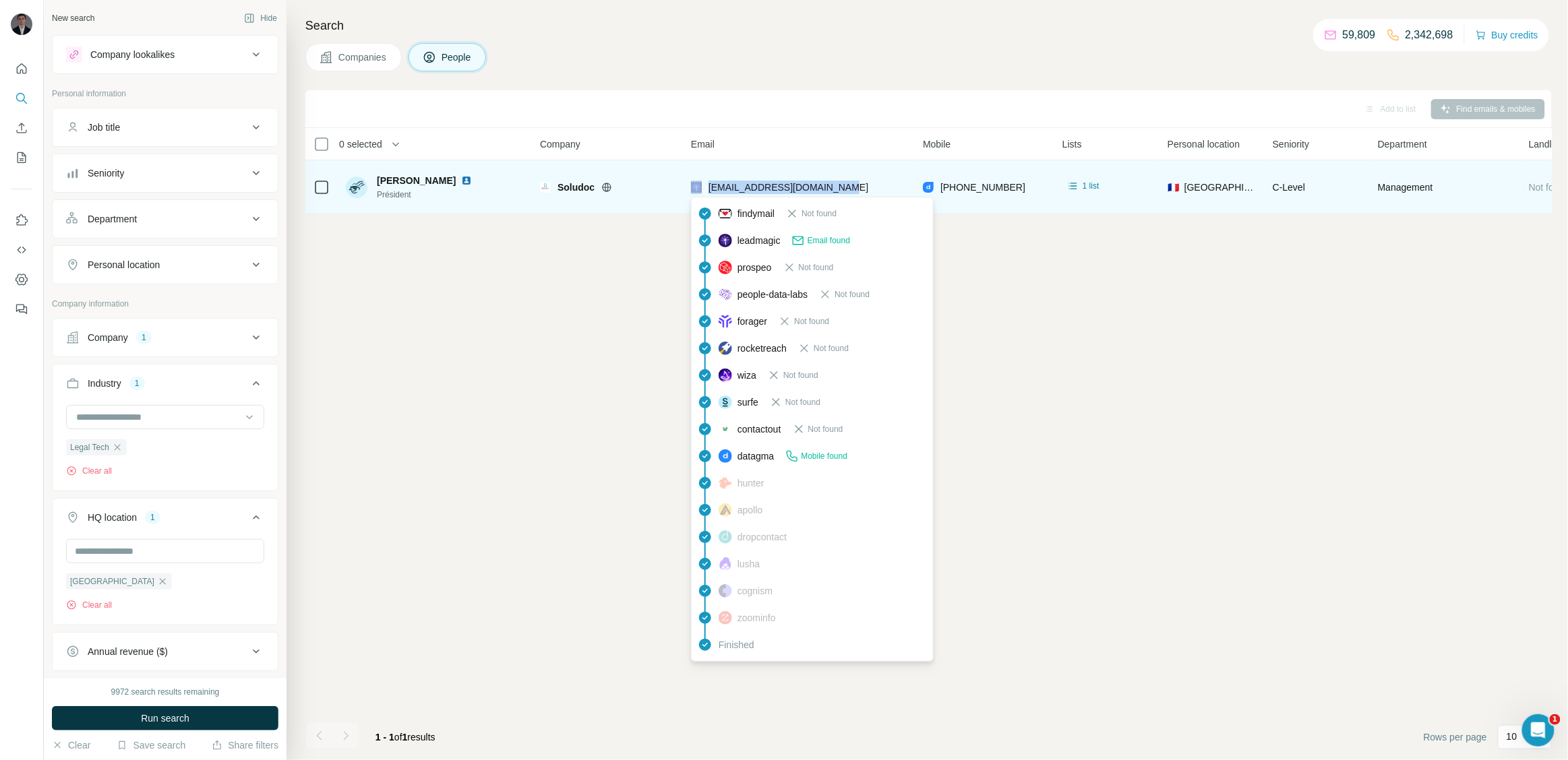
drag, startPoint x: 872, startPoint y: 181, endPoint x: 705, endPoint y: 187, distance: 167.1
click at [705, 187] on div "[EMAIL_ADDRESS][DOMAIN_NAME]" at bounding box center [799, 187] width 216 height 37
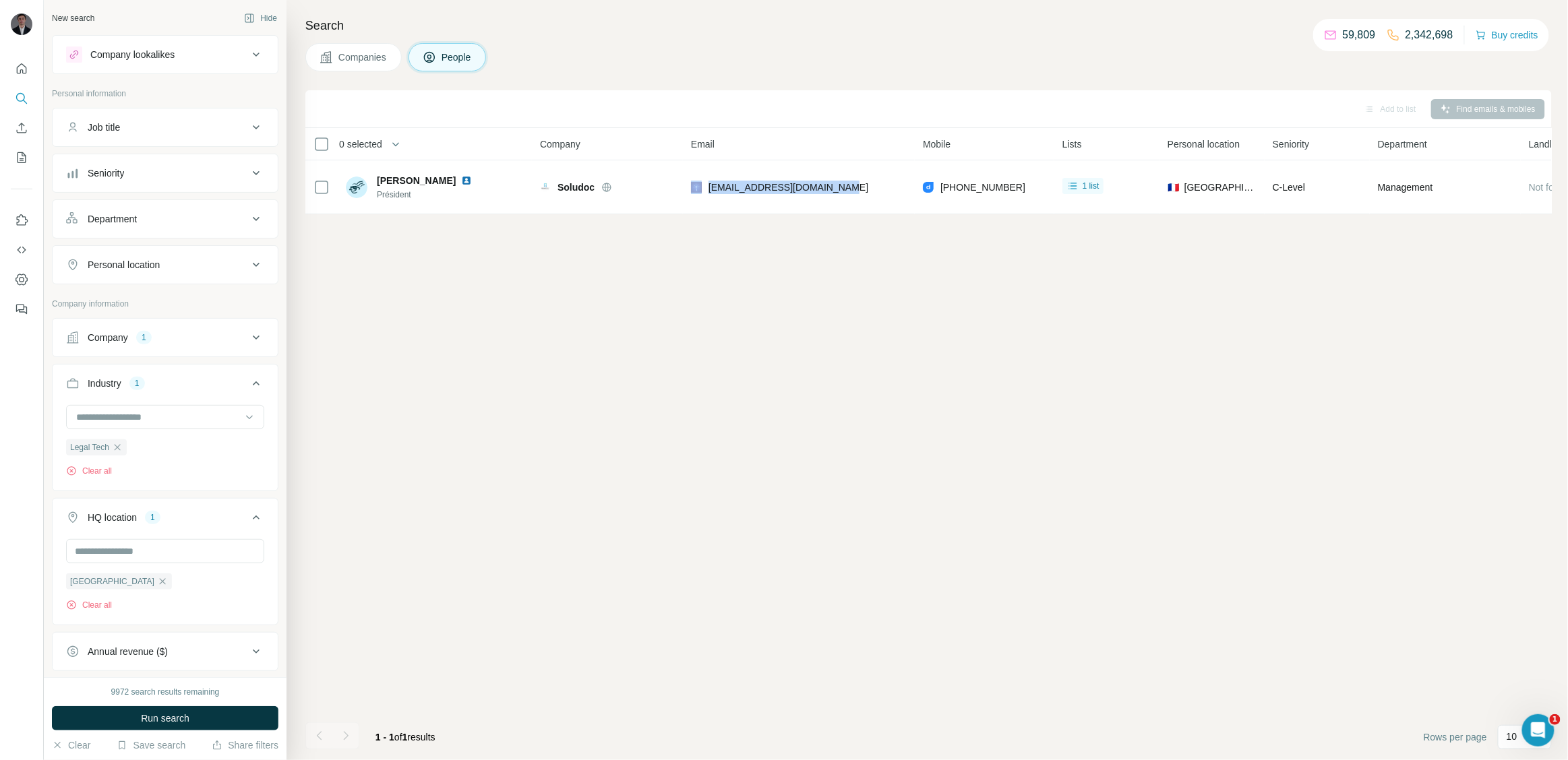
copy div "[EMAIL_ADDRESS][DOMAIN_NAME]"
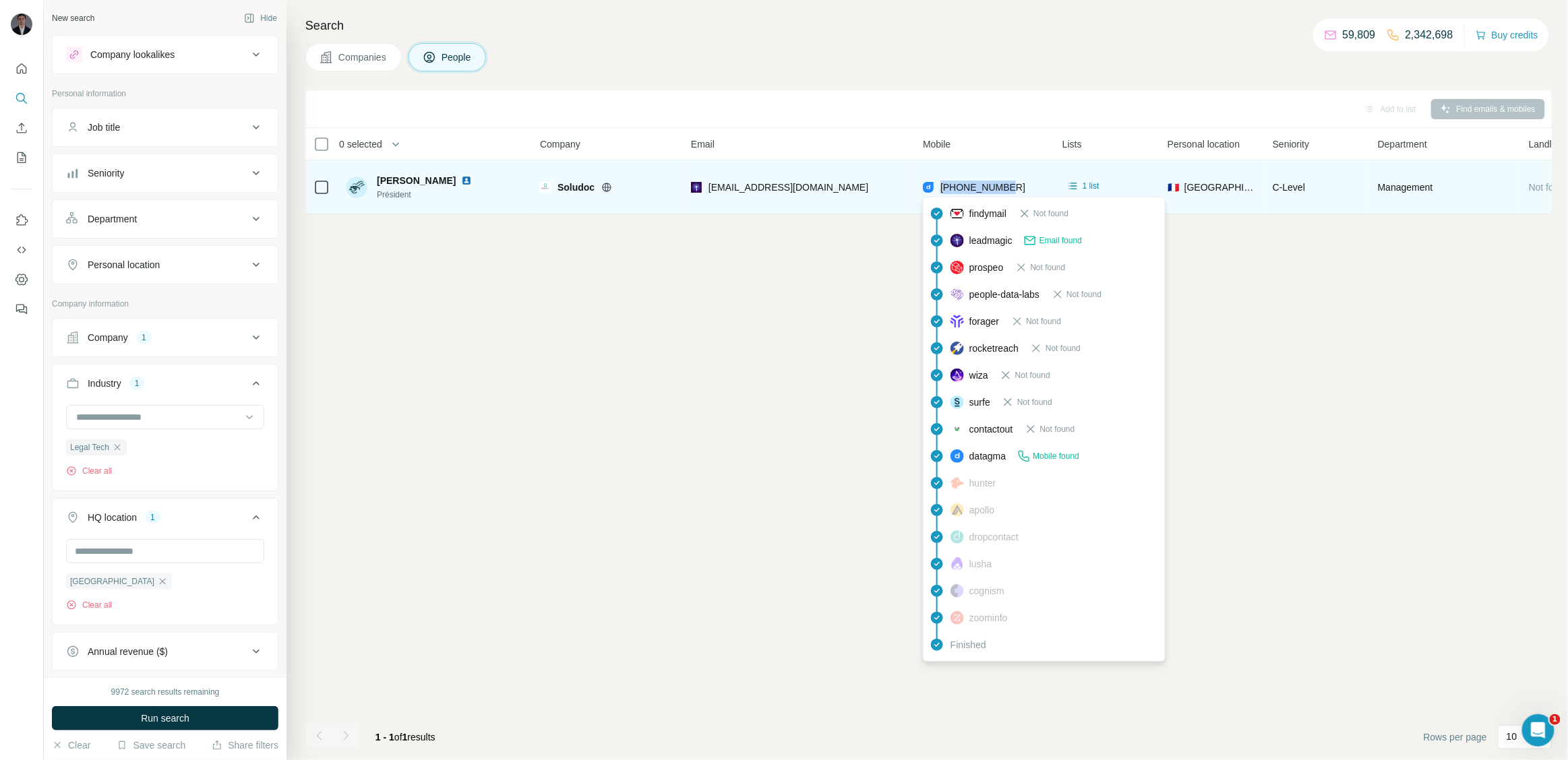
drag, startPoint x: 1012, startPoint y: 189, endPoint x: 940, endPoint y: 190, distance: 72.0
click at [940, 190] on div "[PHONE_NUMBER]" at bounding box center [984, 187] width 123 height 37
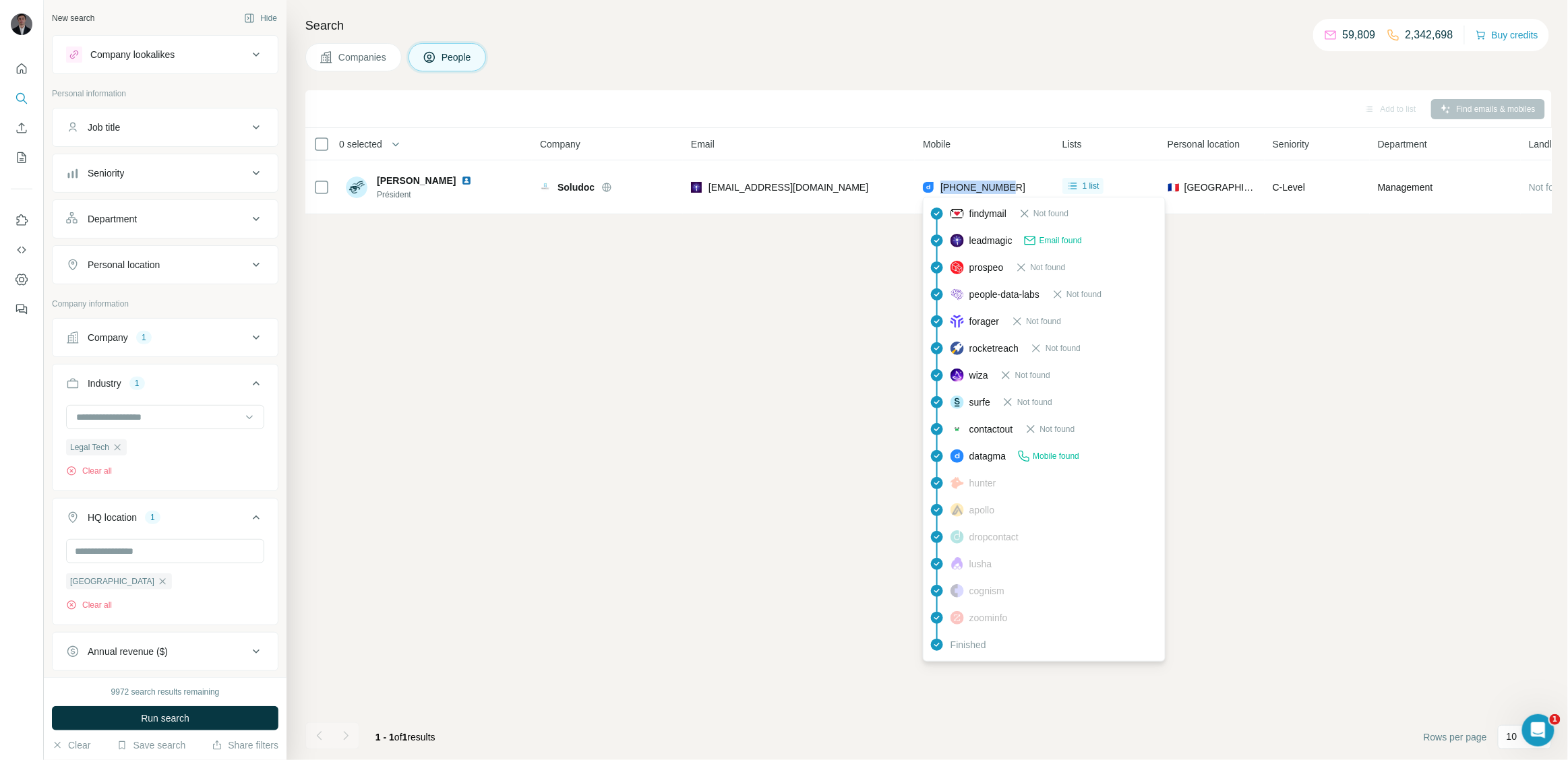
copy span "[PHONE_NUMBER]"
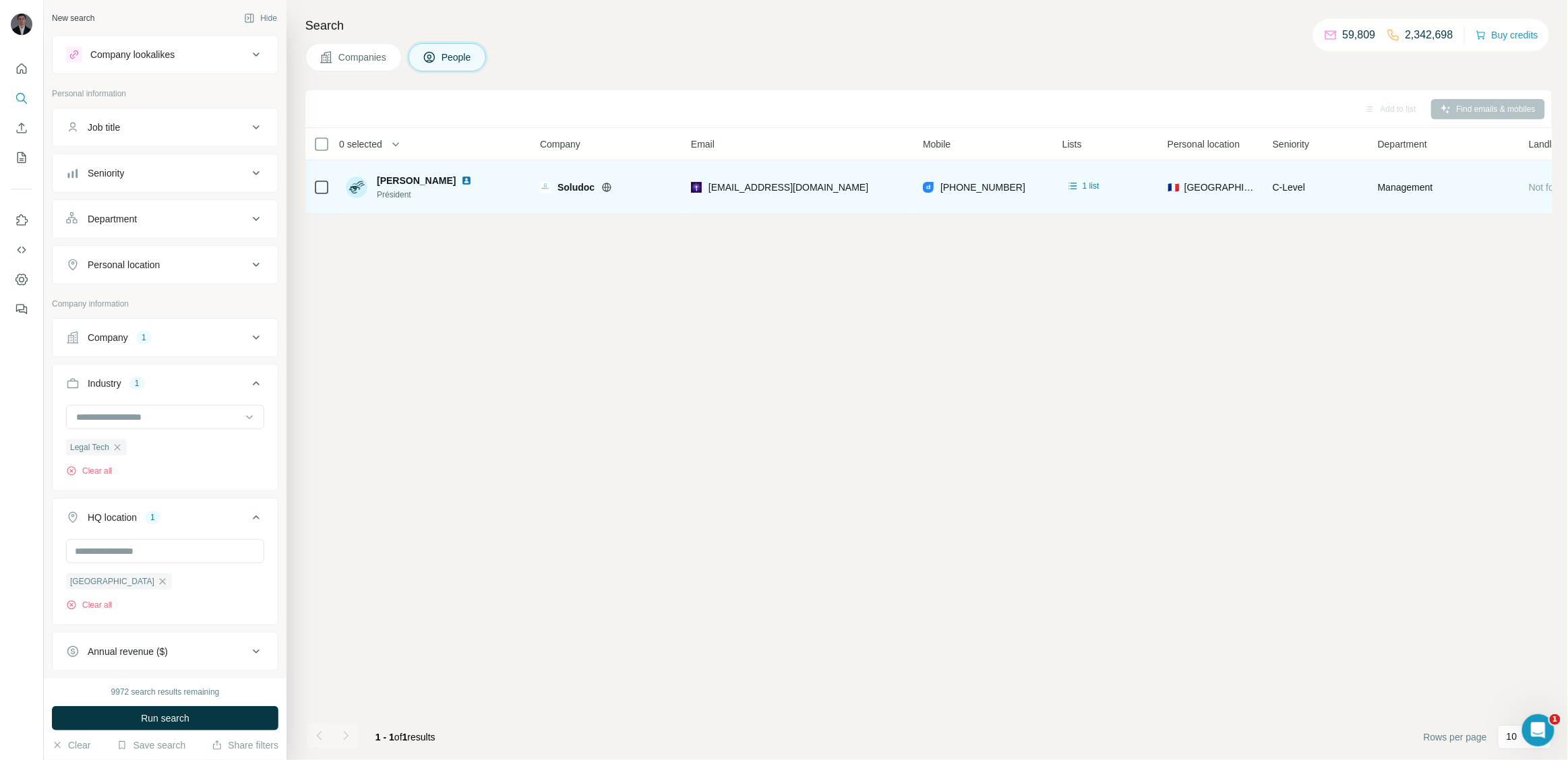
click at [607, 189] on icon at bounding box center [607, 187] width 11 height 11
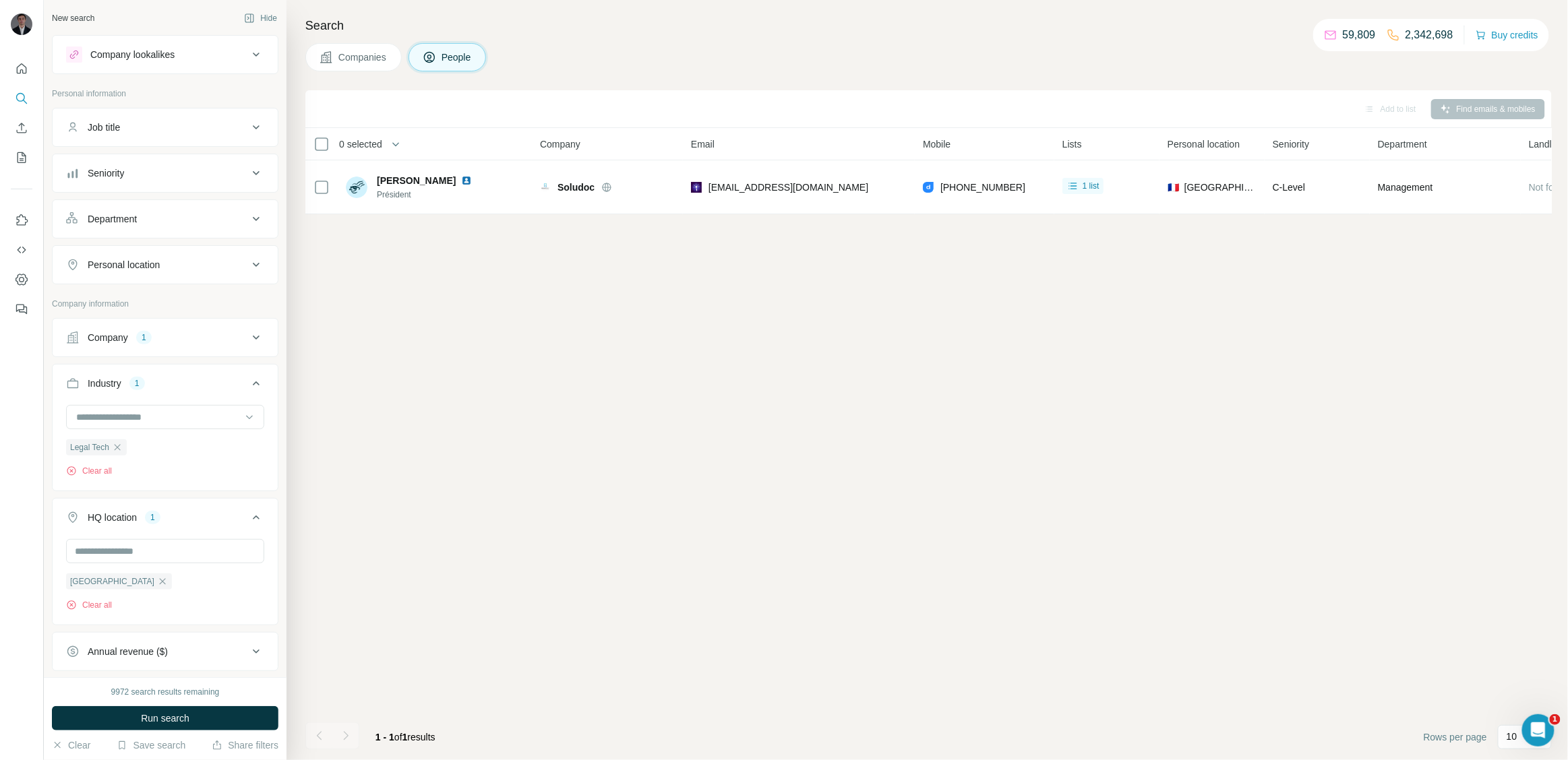
click at [370, 55] on span "Companies" at bounding box center [363, 58] width 49 height 14
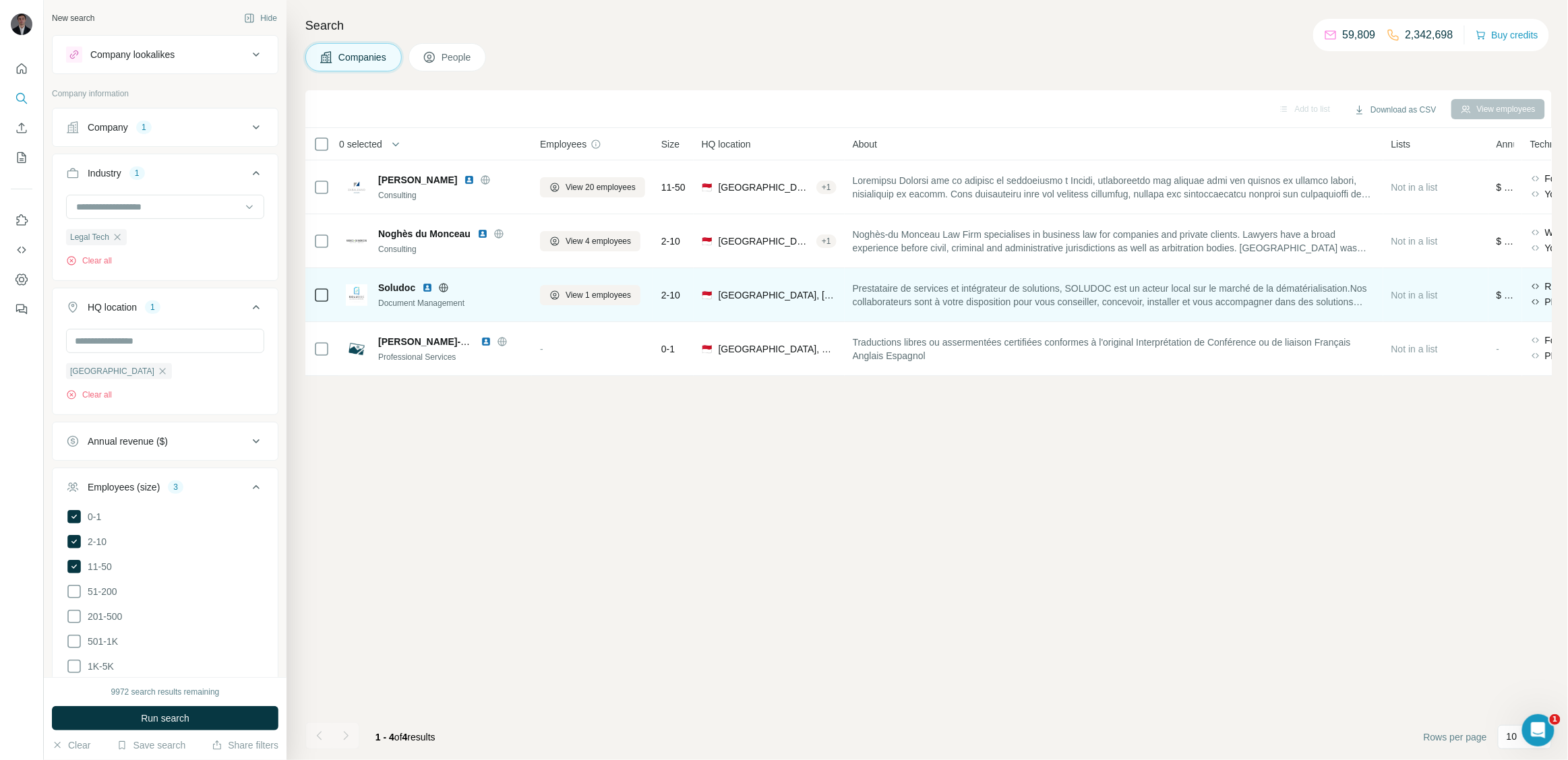
click at [383, 284] on span "Soludoc" at bounding box center [397, 288] width 37 height 14
drag, startPoint x: 380, startPoint y: 284, endPoint x: 422, endPoint y: 284, distance: 42.0
click at [422, 284] on div "Soludoc" at bounding box center [451, 288] width 146 height 14
copy span "Soludoc"
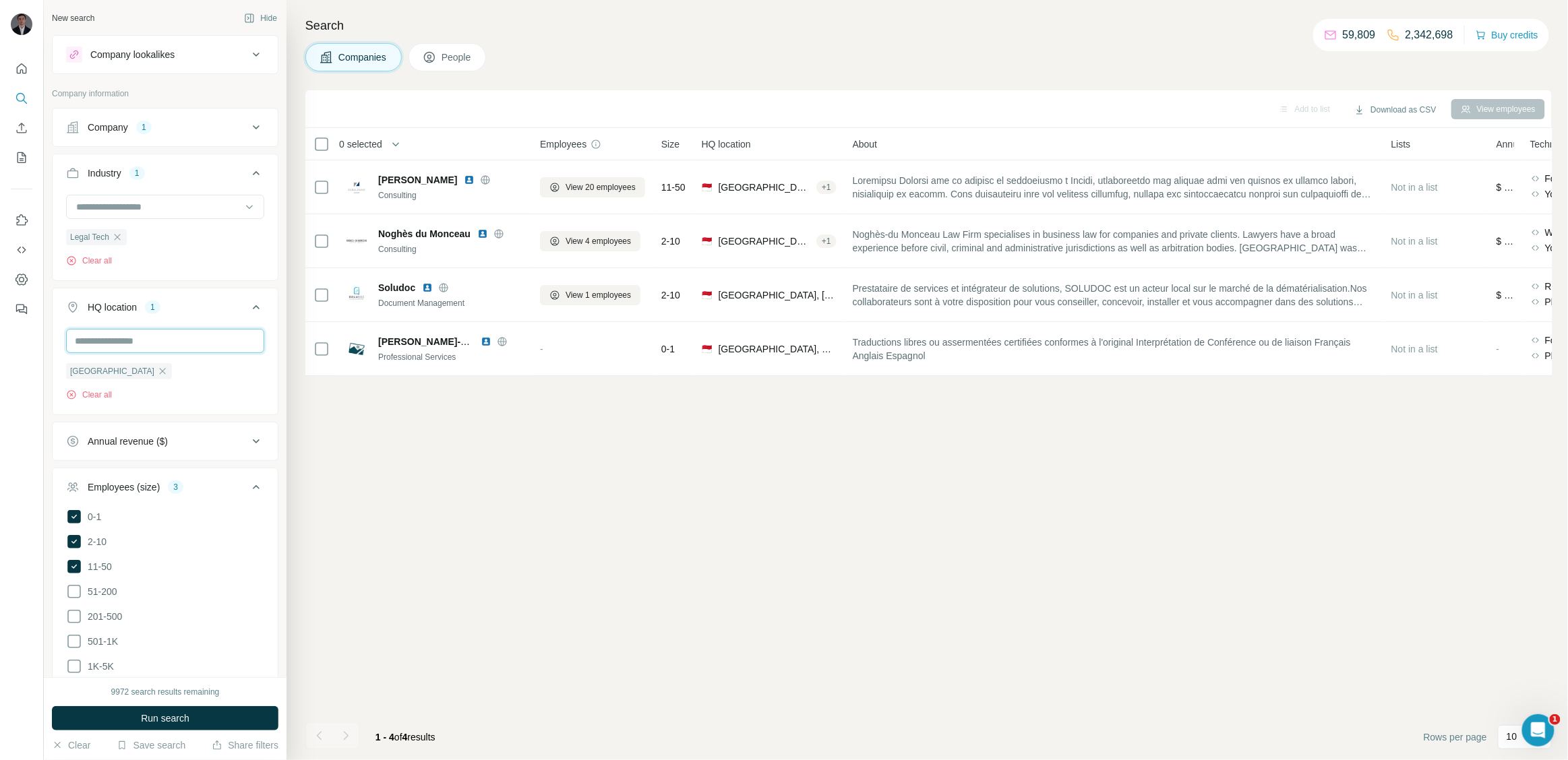
click at [152, 334] on input "text" at bounding box center [165, 341] width 198 height 25
type input "***"
click at [127, 414] on div "HQ location 1 *** [GEOGRAPHIC_DATA] Clear all" at bounding box center [165, 351] width 226 height 127
click at [104, 377] on div "[GEOGRAPHIC_DATA]" at bounding box center [119, 371] width 106 height 16
click at [157, 370] on icon "button" at bounding box center [162, 371] width 11 height 11
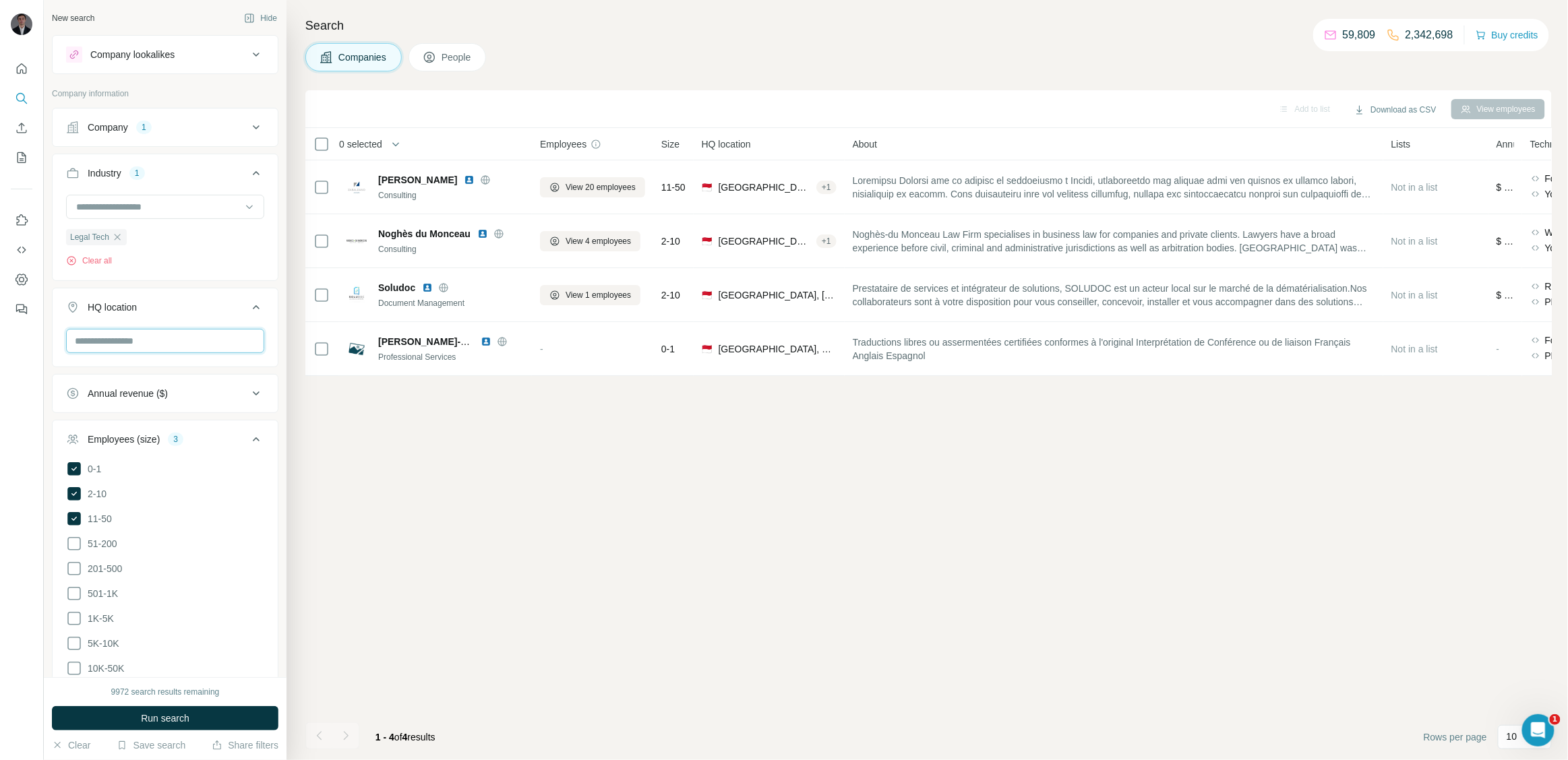
click at [111, 342] on input "text" at bounding box center [165, 341] width 198 height 25
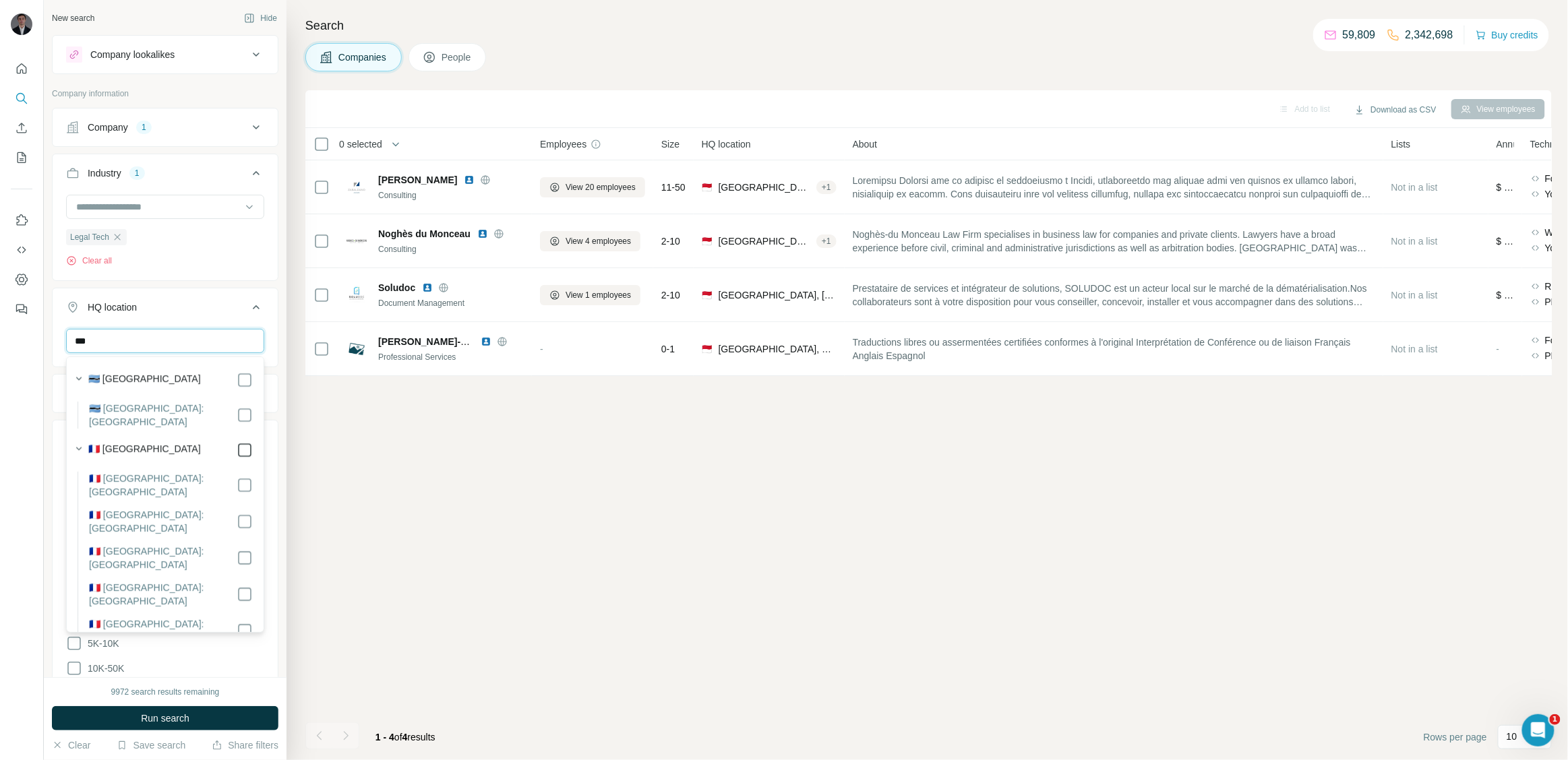
type input "***"
click at [429, 623] on div "Add to list Download as CSV View employees 0 selected Companies Employees Size …" at bounding box center [929, 425] width 1246 height 670
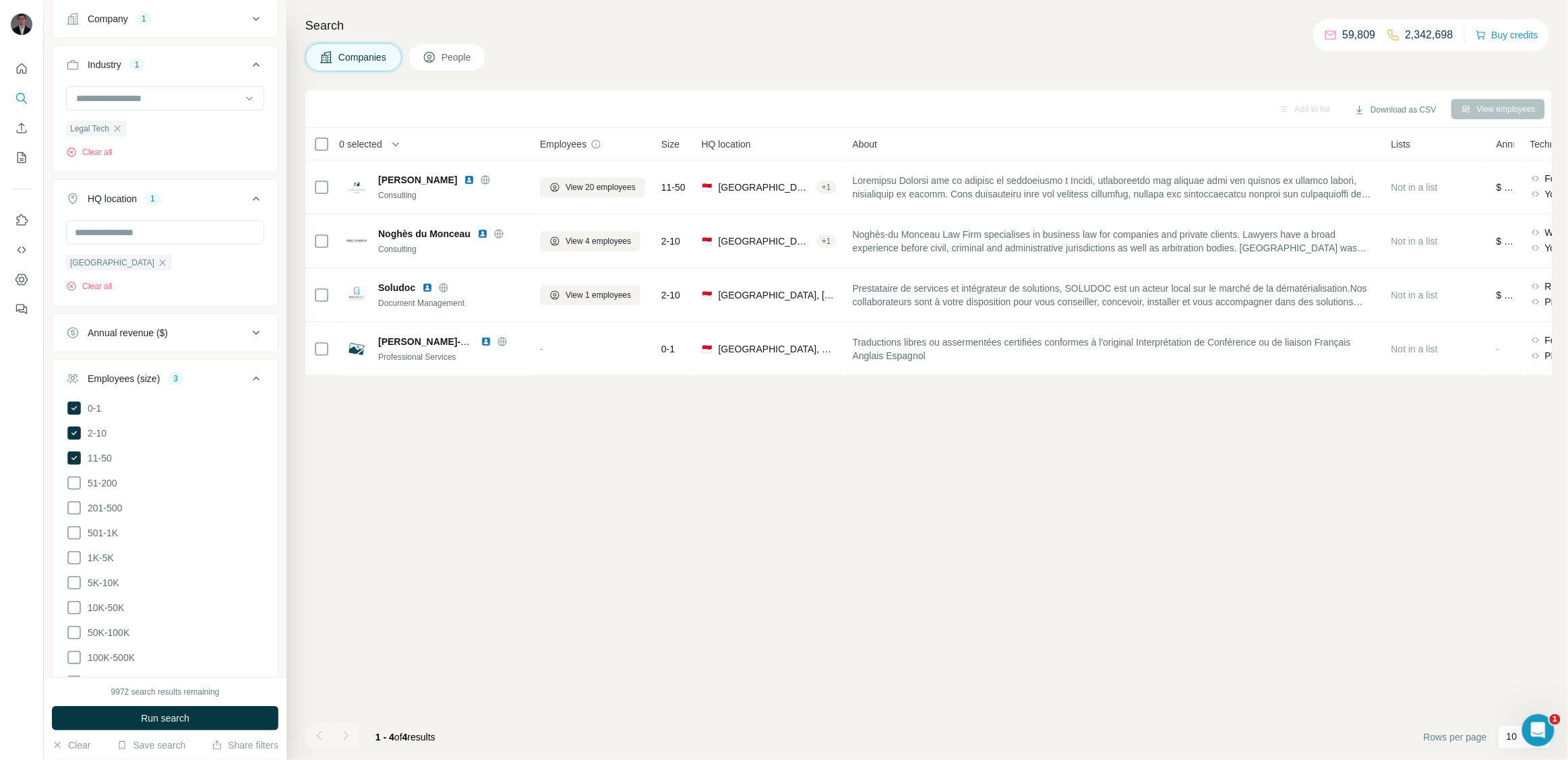
scroll to position [299, 0]
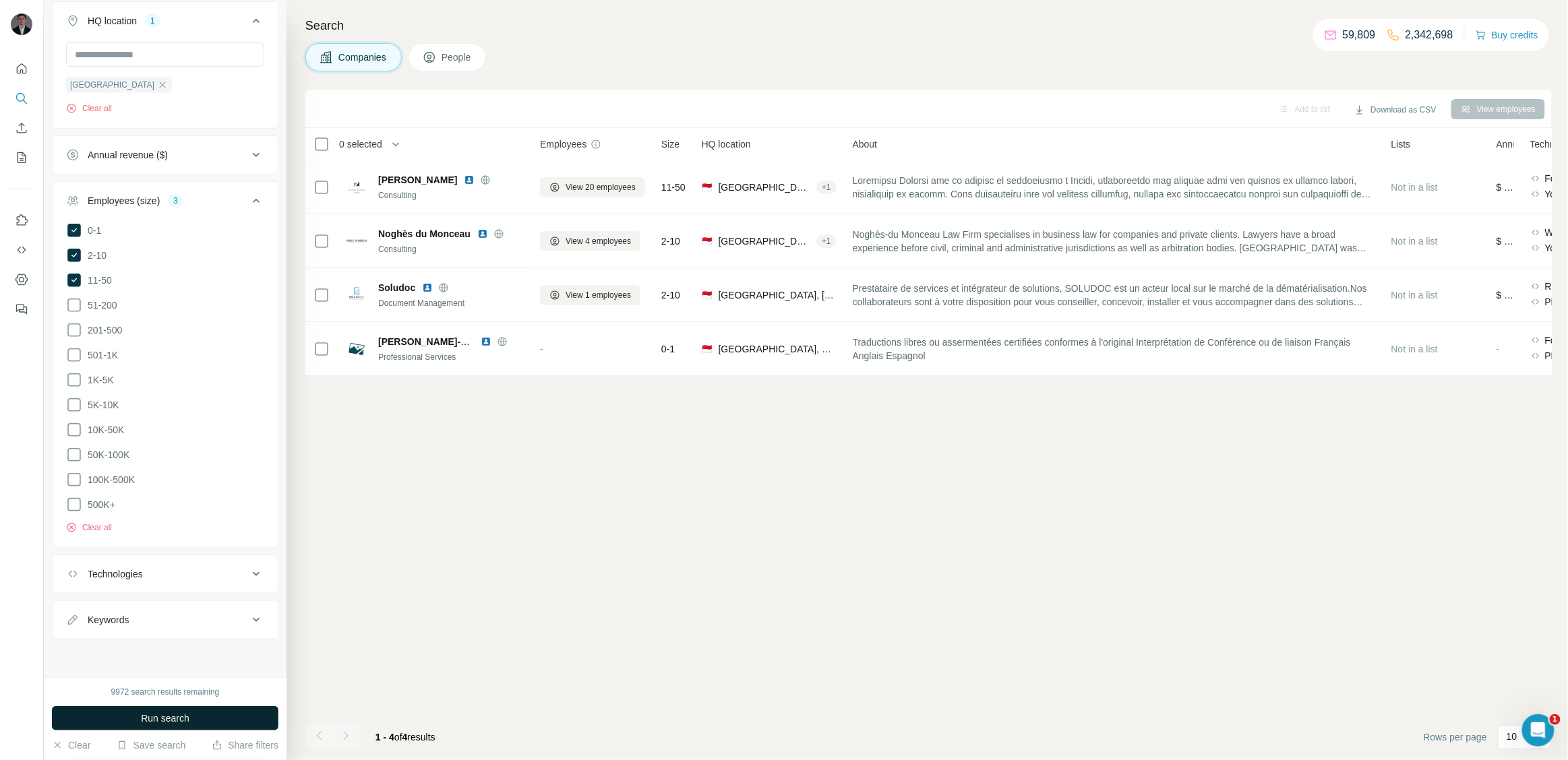
click at [167, 721] on span "Run search" at bounding box center [165, 718] width 49 height 14
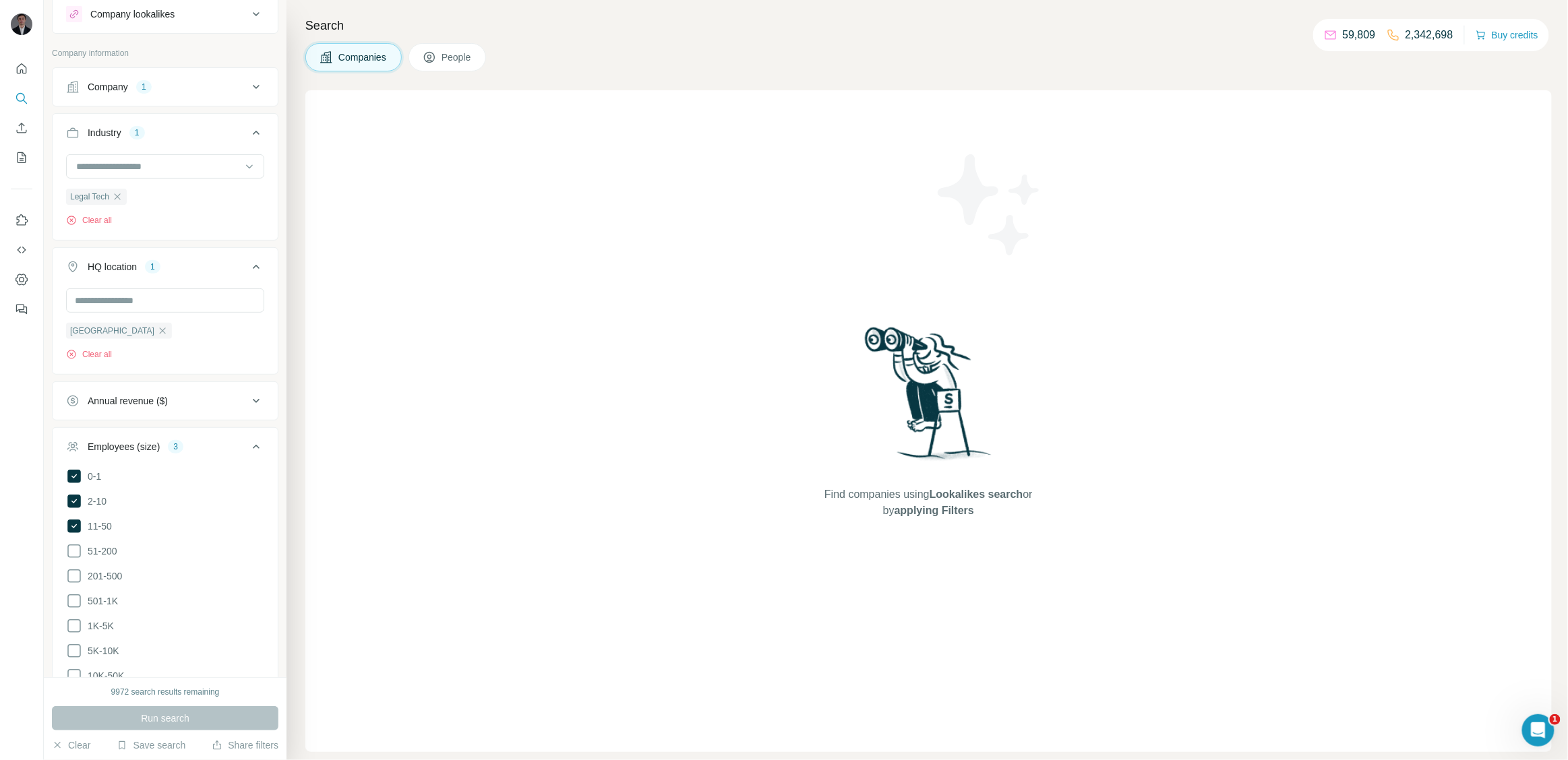
scroll to position [0, 0]
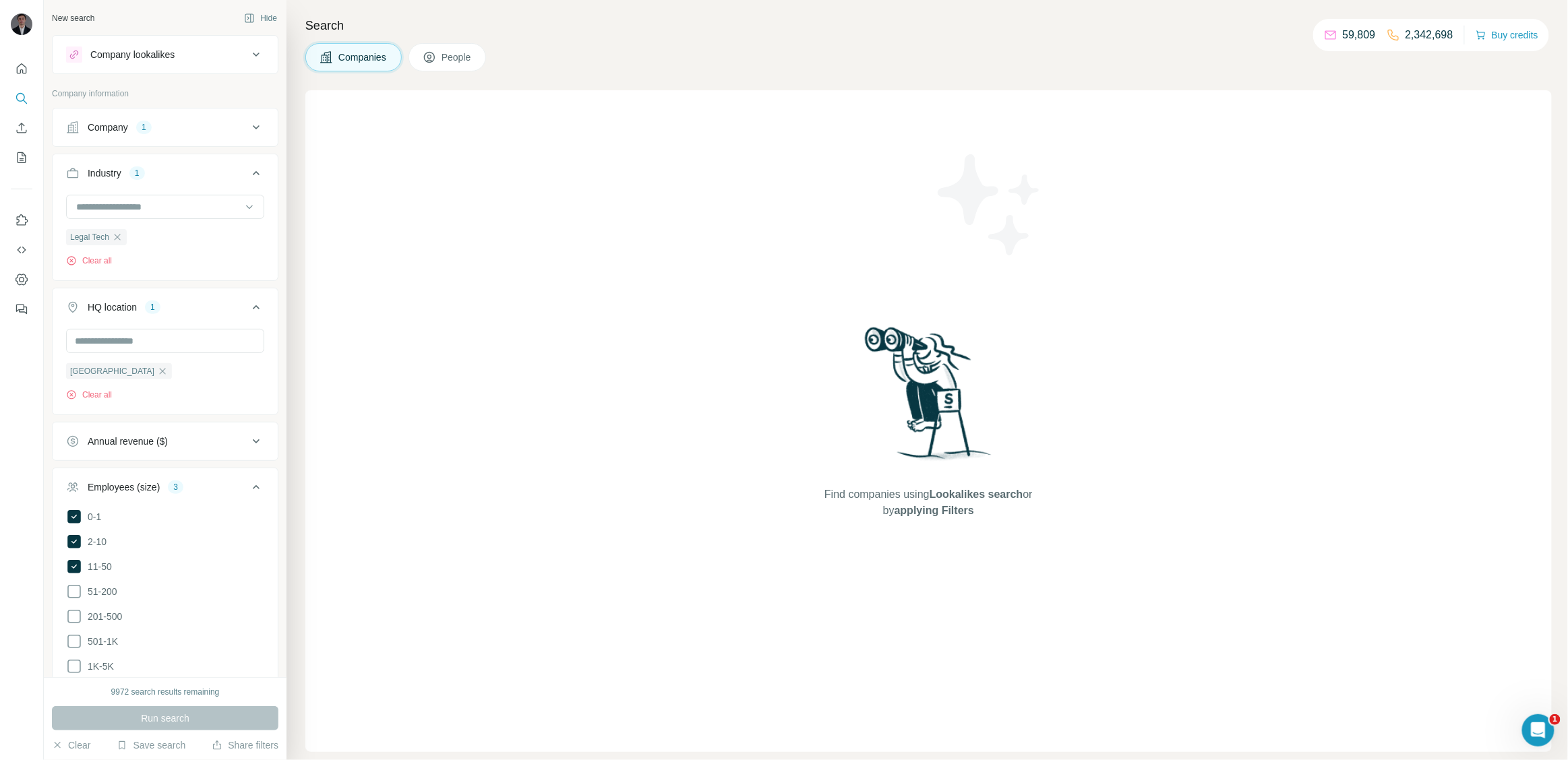
click at [246, 137] on button "Company 1" at bounding box center [165, 127] width 225 height 32
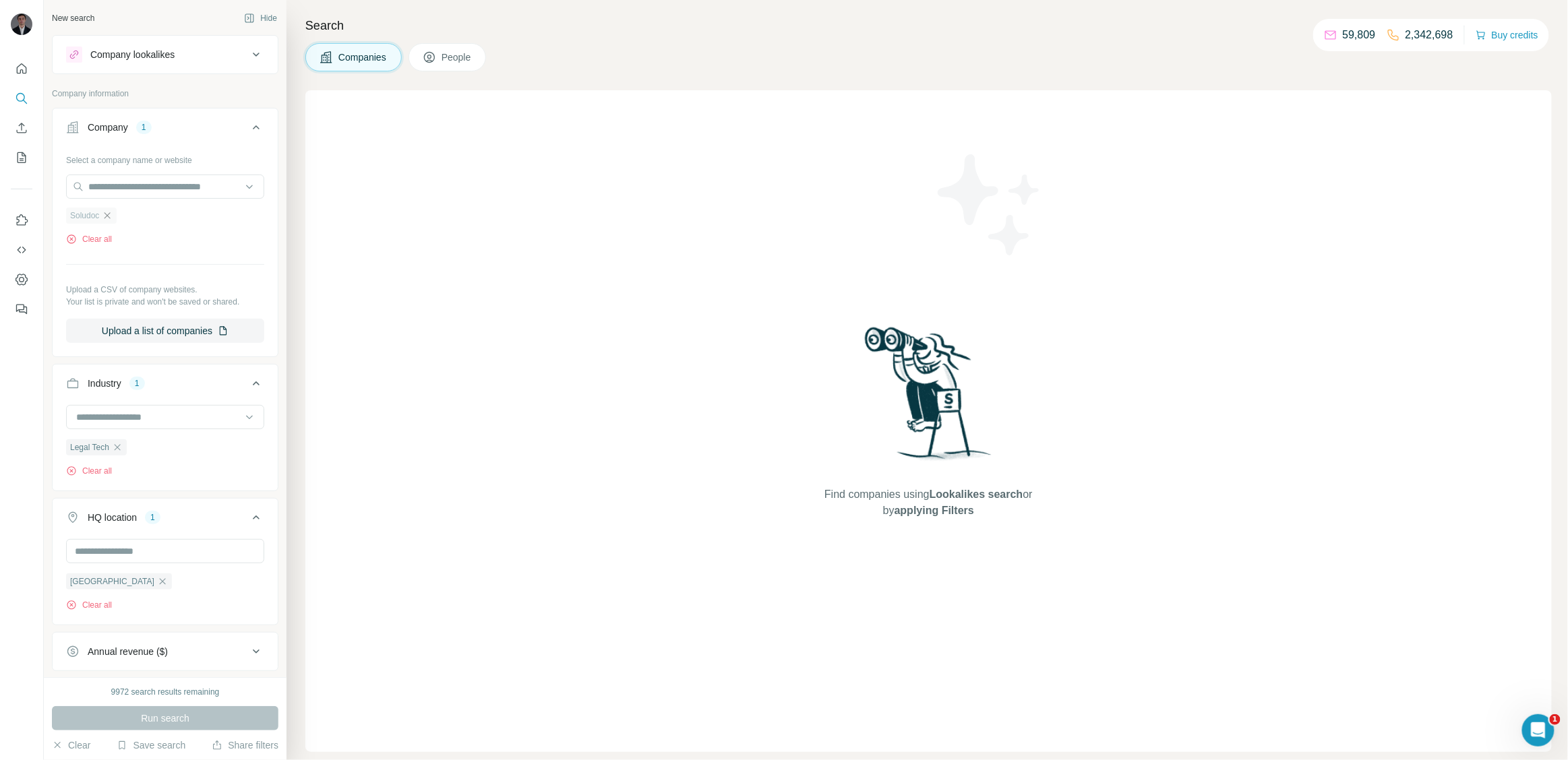
click at [112, 217] on icon "button" at bounding box center [107, 216] width 11 height 11
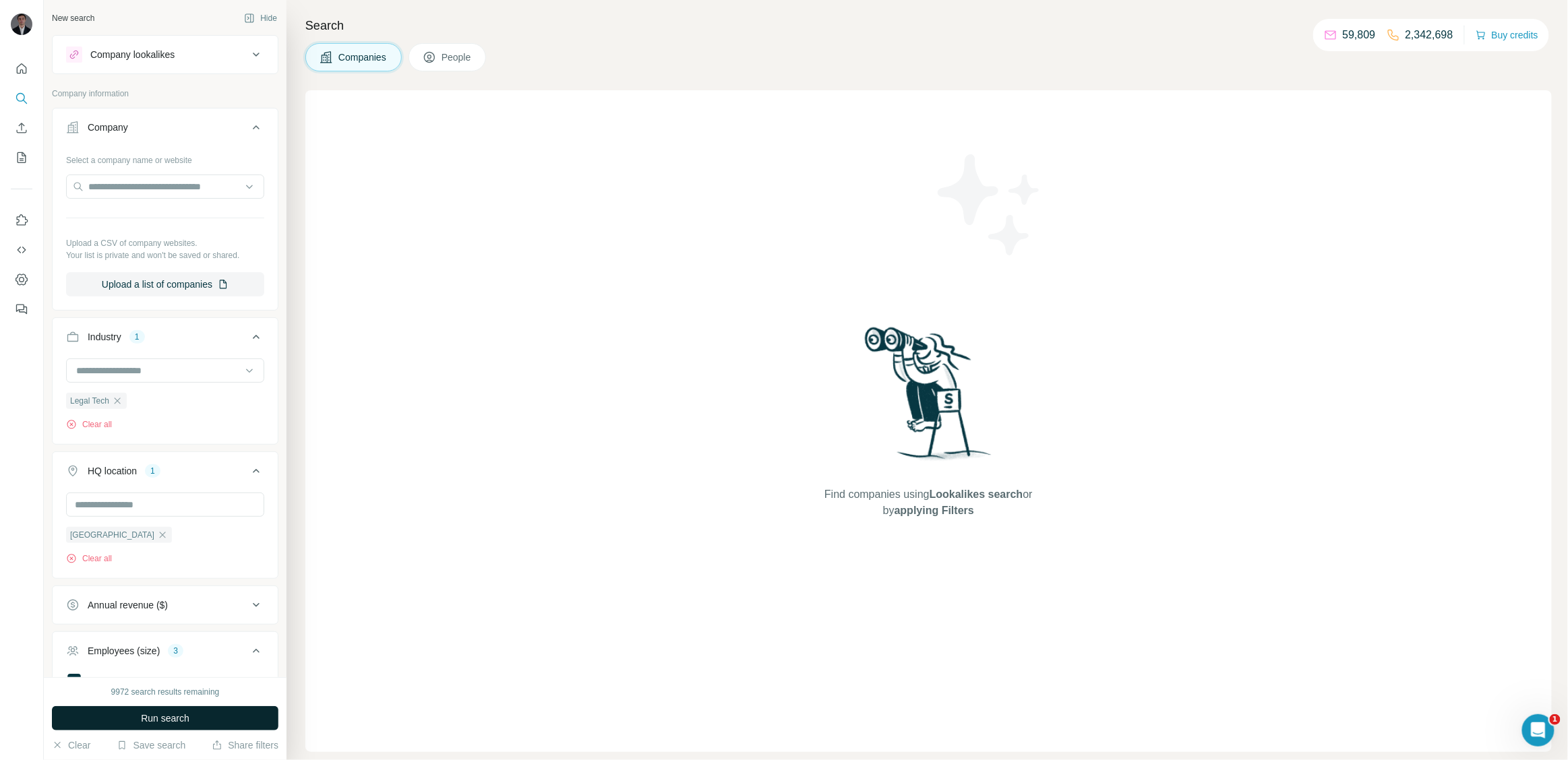
click at [181, 713] on span "Run search" at bounding box center [165, 718] width 49 height 14
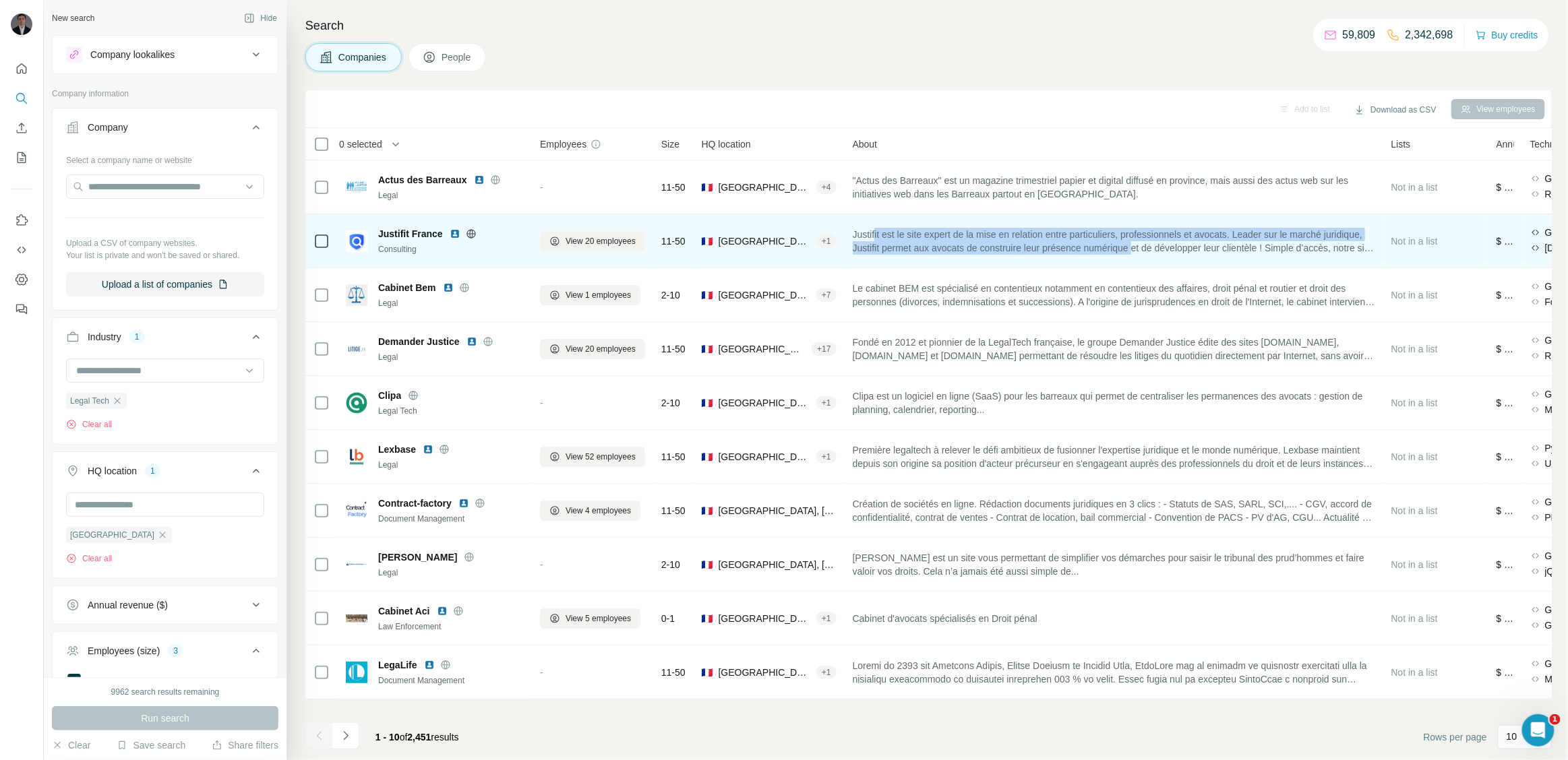
drag, startPoint x: 882, startPoint y: 233, endPoint x: 1200, endPoint y: 251, distance: 318.5
click at [1200, 251] on span "Justifit est le site expert de la mise en relation entre particuliers, professi…" at bounding box center [1114, 241] width 522 height 27
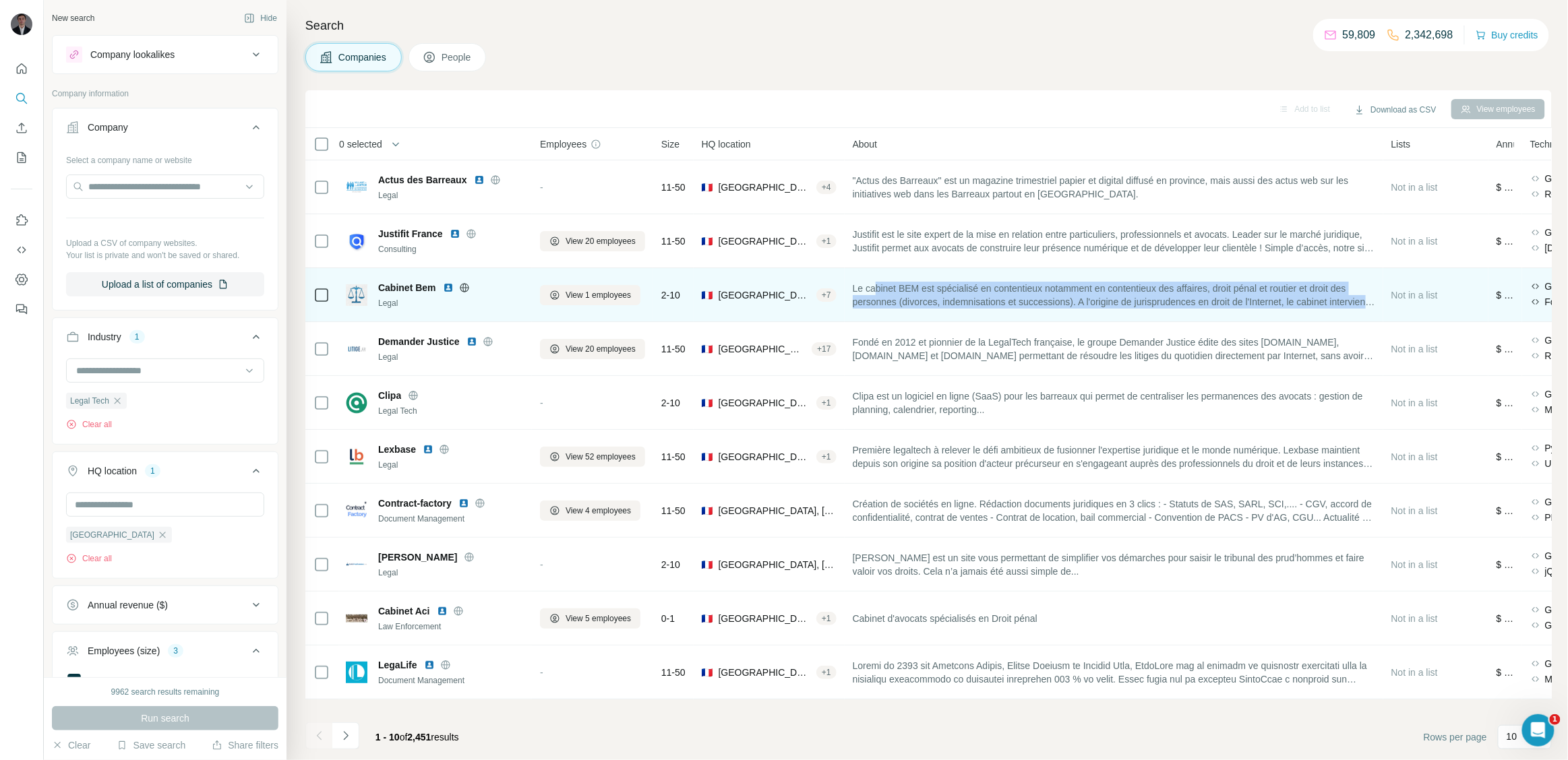
drag, startPoint x: 881, startPoint y: 293, endPoint x: 1136, endPoint y: 317, distance: 256.1
click at [1136, 317] on td "Le cabinet BEM est spécialisé en contentieux notamment en contentieux des affai…" at bounding box center [1114, 295] width 538 height 54
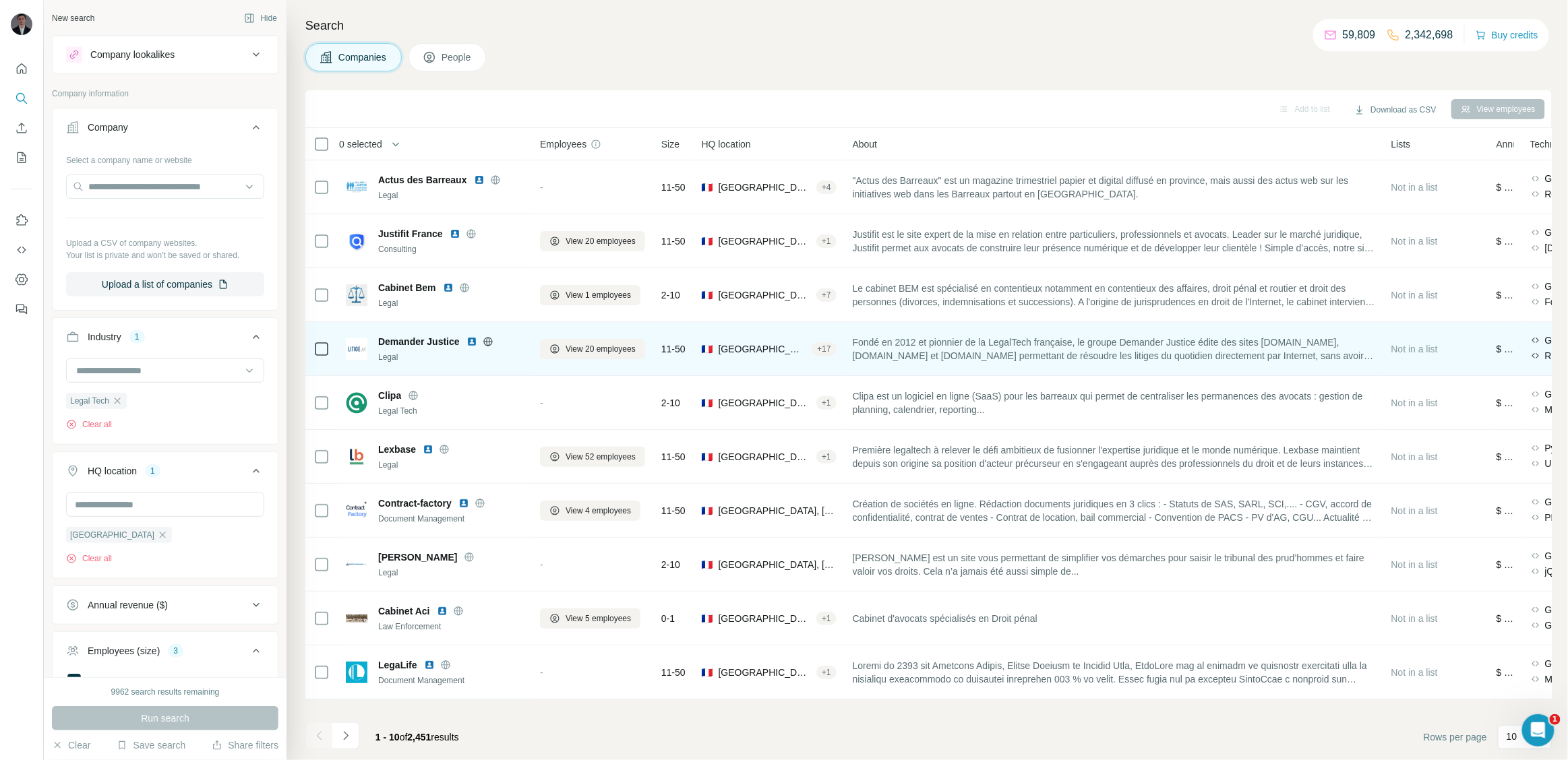
click at [931, 343] on span "Fondé en 2012 et pionnier de la LegalTech française, le groupe Demander Justice…" at bounding box center [1114, 349] width 522 height 27
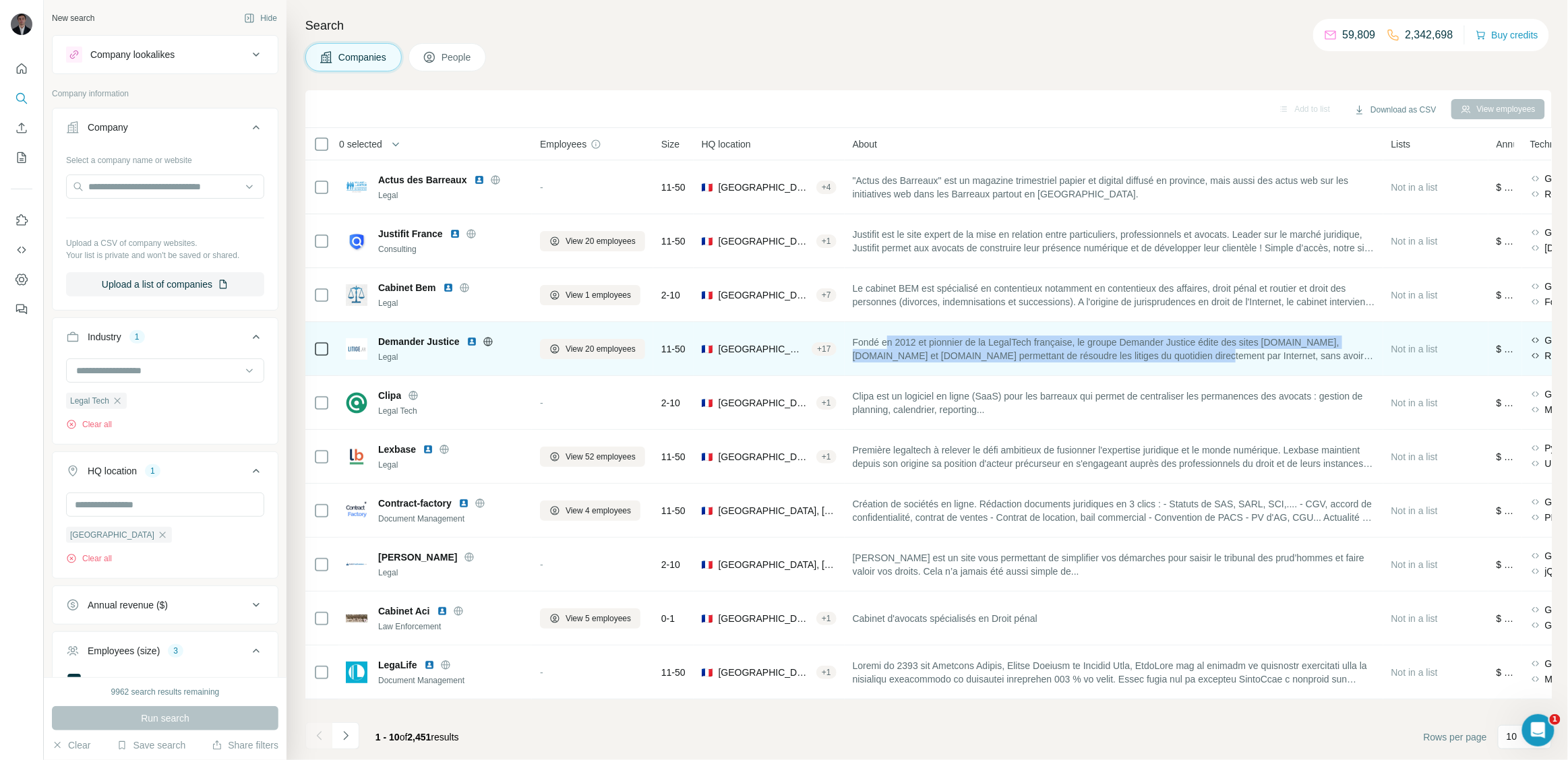
drag, startPoint x: 893, startPoint y: 342, endPoint x: 1313, endPoint y: 355, distance: 420.2
click at [1313, 355] on span "Fondé en 2012 et pionnier de la LegalTech française, le groupe Demander Justice…" at bounding box center [1114, 349] width 522 height 27
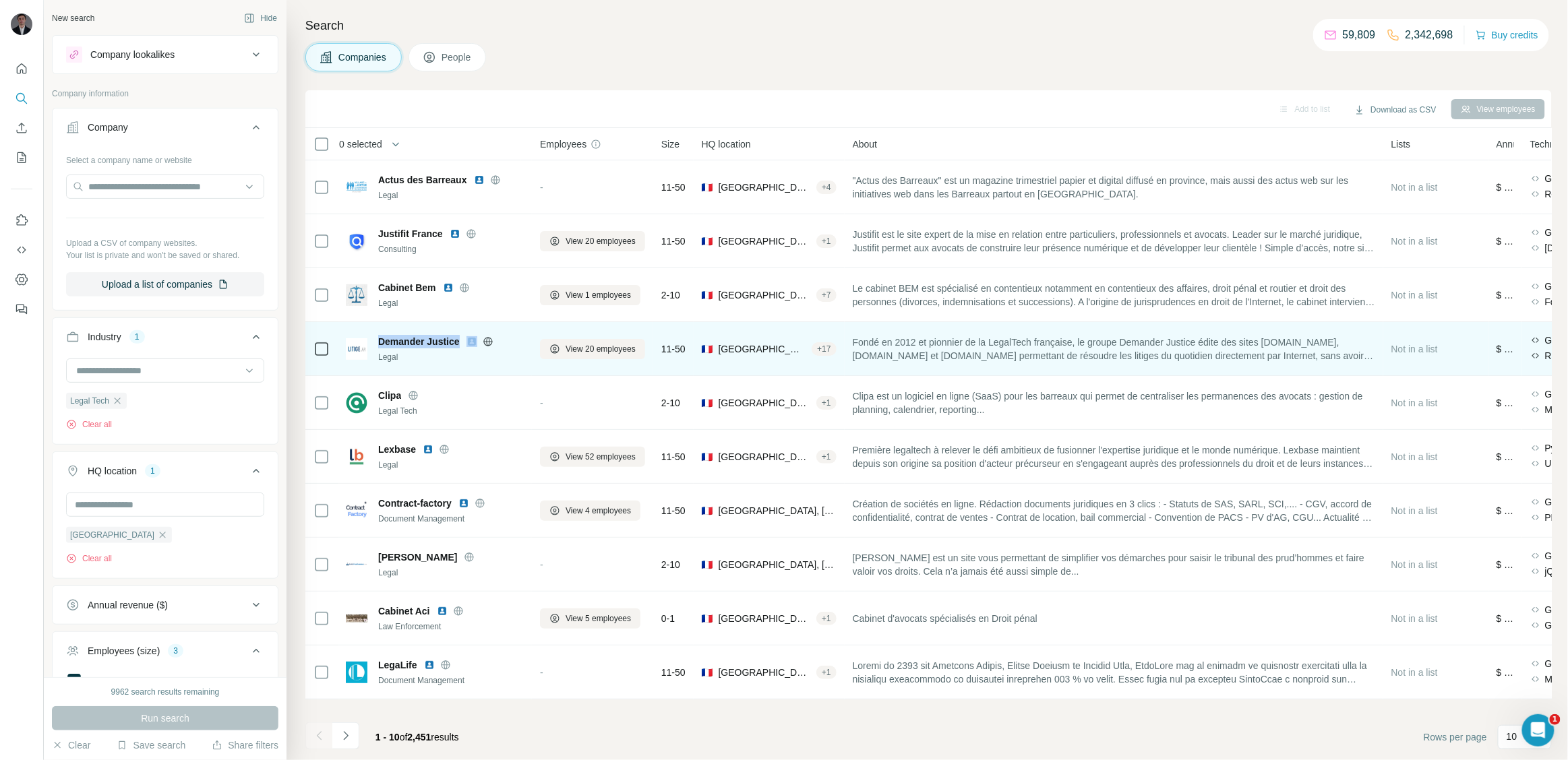
drag, startPoint x: 378, startPoint y: 340, endPoint x: 484, endPoint y: 339, distance: 106.0
click at [484, 339] on div "Demander Justice" at bounding box center [451, 342] width 146 height 14
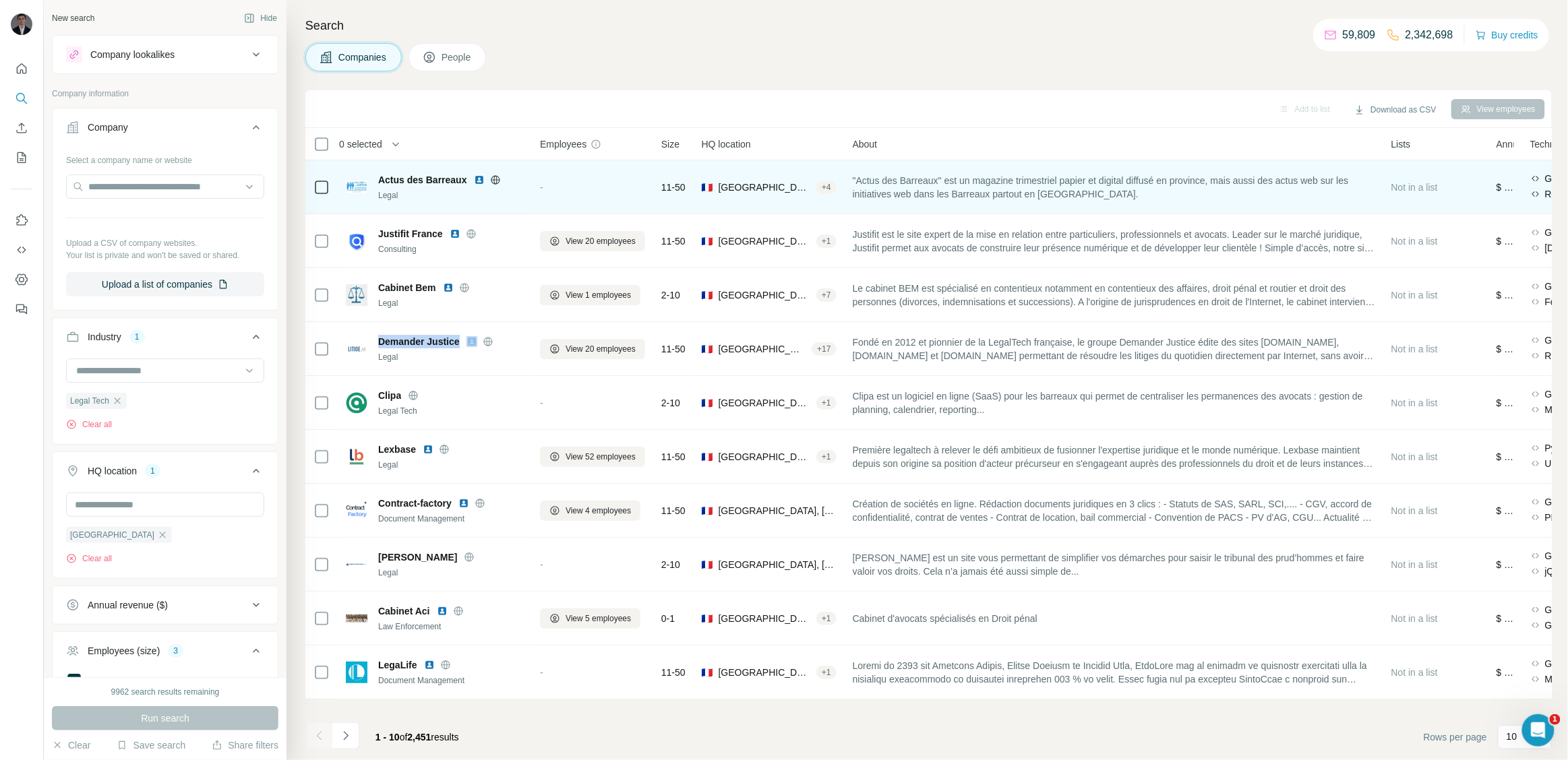
copy div "Demander Justice"
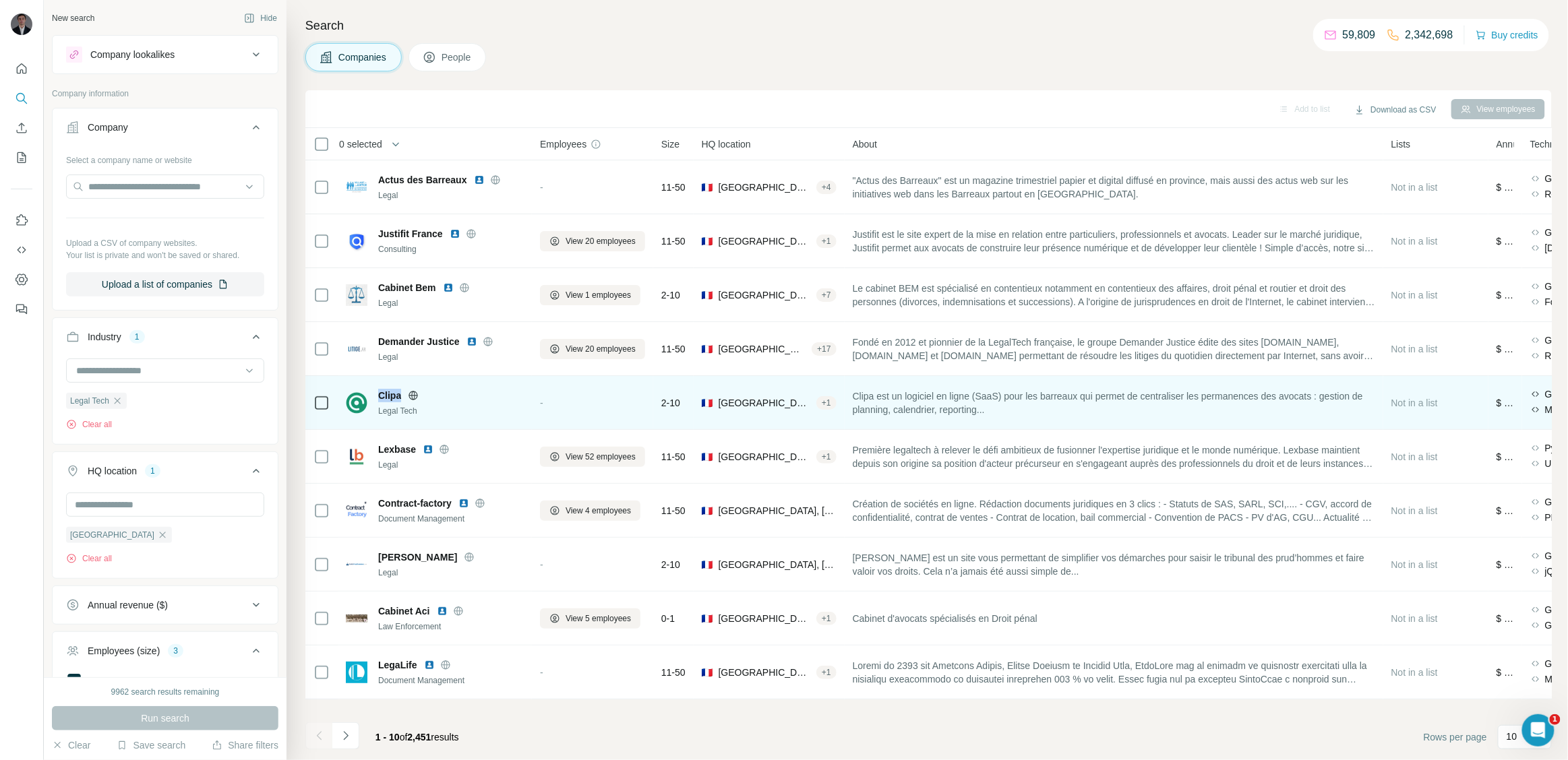
drag, startPoint x: 381, startPoint y: 395, endPoint x: 407, endPoint y: 395, distance: 26.0
click at [407, 395] on div "Clipa" at bounding box center [451, 396] width 146 height 14
copy div "Clipa"
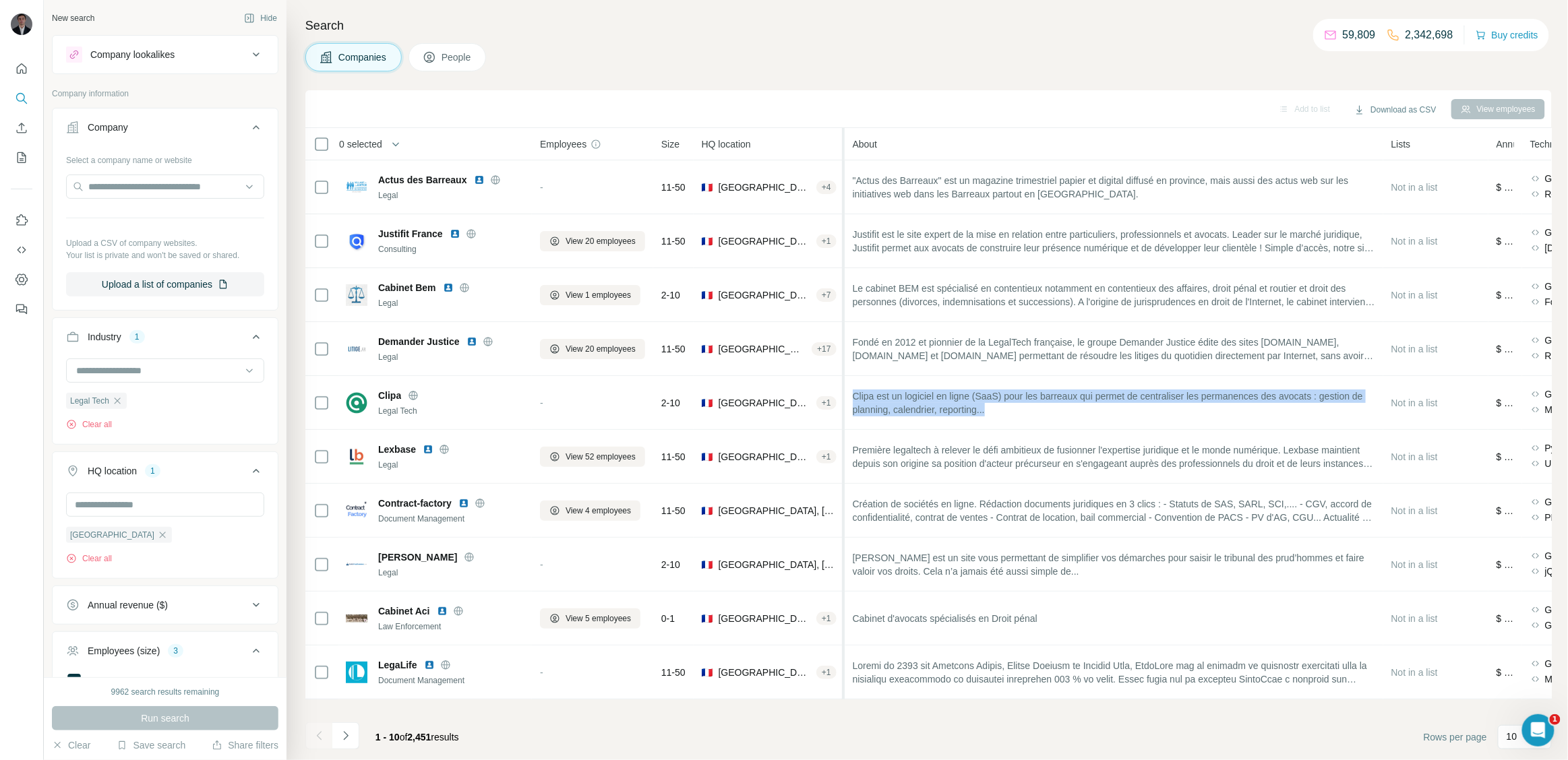
drag, startPoint x: 1064, startPoint y: 405, endPoint x: 843, endPoint y: 389, distance: 221.6
click at [843, 389] on table "0 selected Companies Employees Size HQ location About Lists Annual revenue Tech…" at bounding box center [1238, 413] width 1864 height 571
copy tr "Clipa est un logiciel en ligne (SaaS) pour les barreaux qui permet de centralis…"
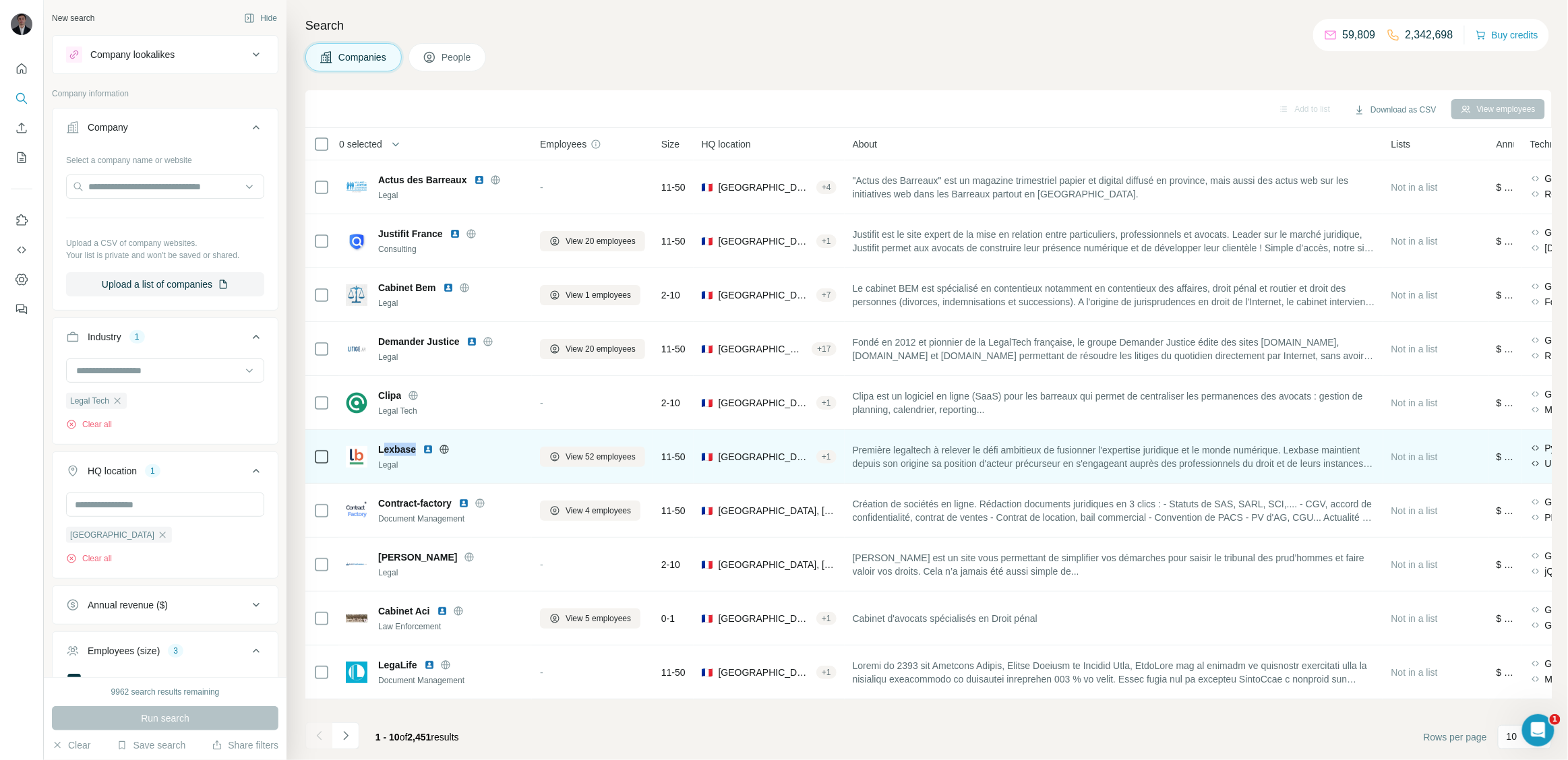
drag, startPoint x: 381, startPoint y: 443, endPoint x: 419, endPoint y: 445, distance: 38.1
click at [419, 445] on div "Lexbase" at bounding box center [451, 450] width 146 height 14
drag, startPoint x: 376, startPoint y: 445, endPoint x: 420, endPoint y: 450, distance: 44.3
click at [420, 450] on div "Lexbase Legal" at bounding box center [434, 457] width 178 height 28
drag, startPoint x: 867, startPoint y: 451, endPoint x: 1306, endPoint y: 453, distance: 439.0
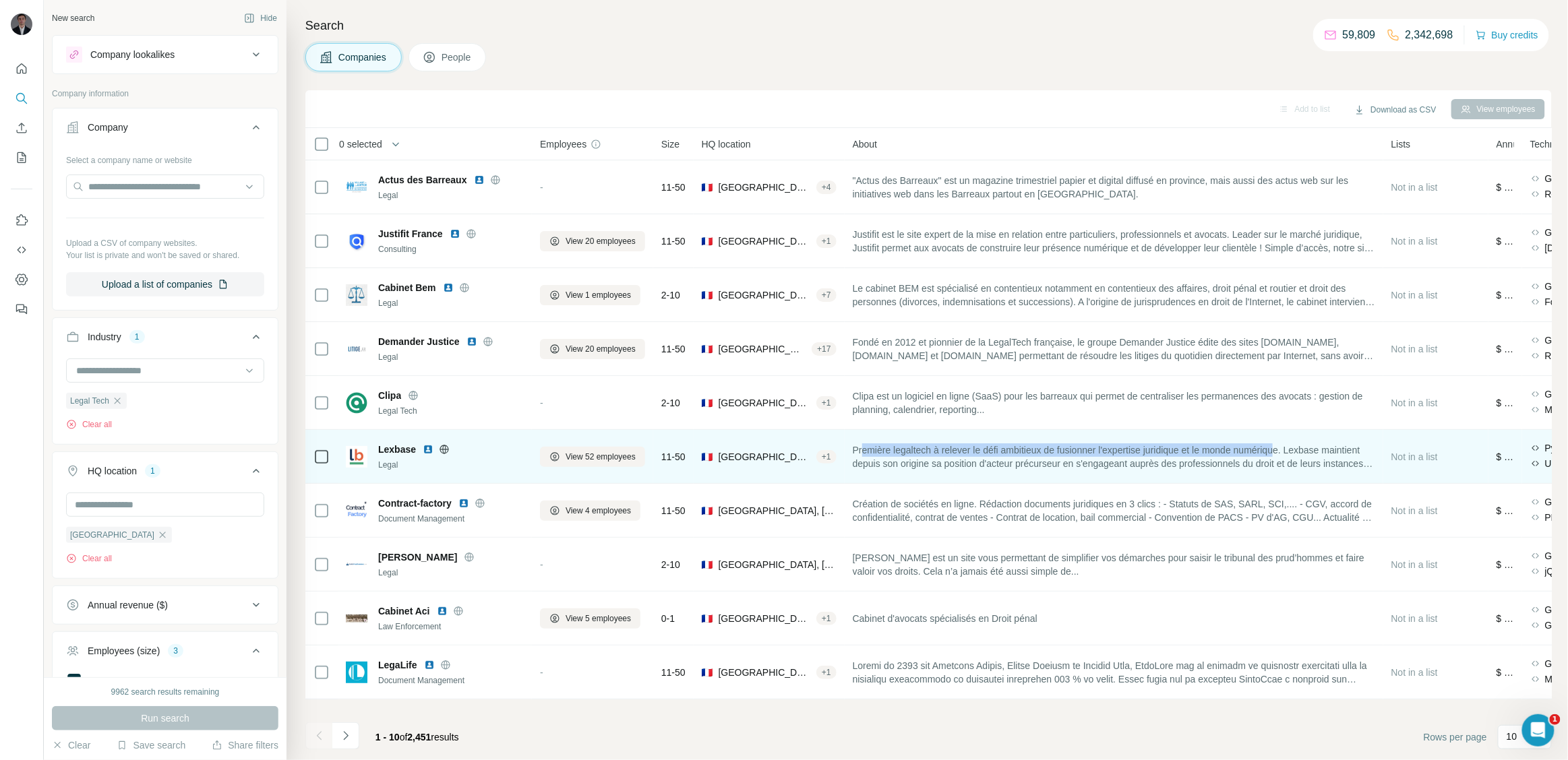
click at [1306, 453] on span "Première legaltech à relever le défi ambitieux de fusionner l'expertise juridiq…" at bounding box center [1114, 457] width 522 height 27
click at [1099, 468] on span "Première legaltech à relever le défi ambitieux de fusionner l'expertise juridiq…" at bounding box center [1114, 457] width 522 height 27
click at [439, 449] on icon at bounding box center [444, 450] width 11 height 11
drag, startPoint x: 860, startPoint y: 449, endPoint x: 1343, endPoint y: 470, distance: 483.5
click at [1343, 470] on div "Première legaltech à relever le défi ambitieux de fusionner l'expertise juridiq…" at bounding box center [1114, 457] width 522 height 37
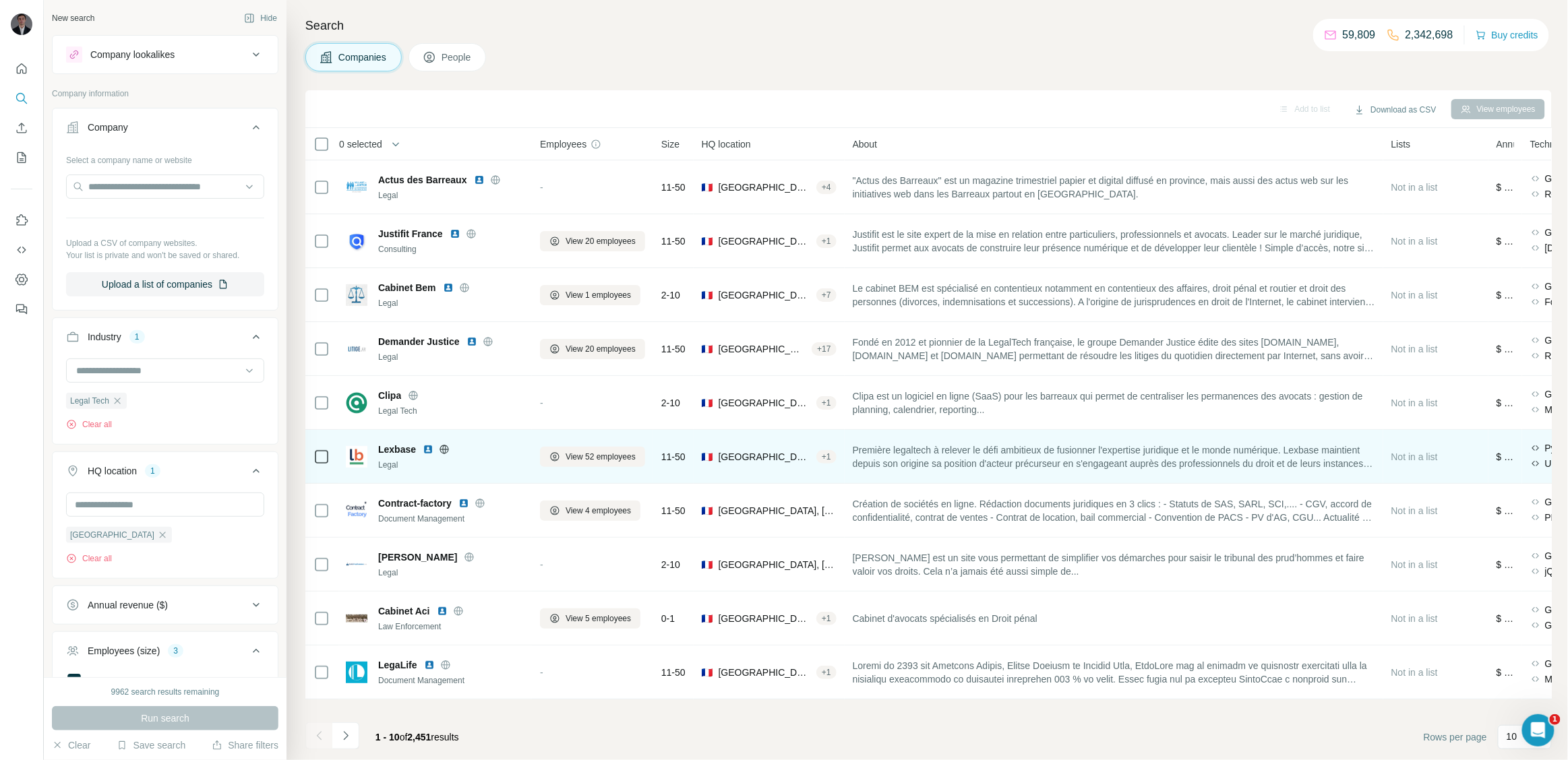
click at [441, 448] on icon at bounding box center [444, 450] width 11 height 11
click at [619, 454] on span "View 52 employees" at bounding box center [600, 457] width 70 height 12
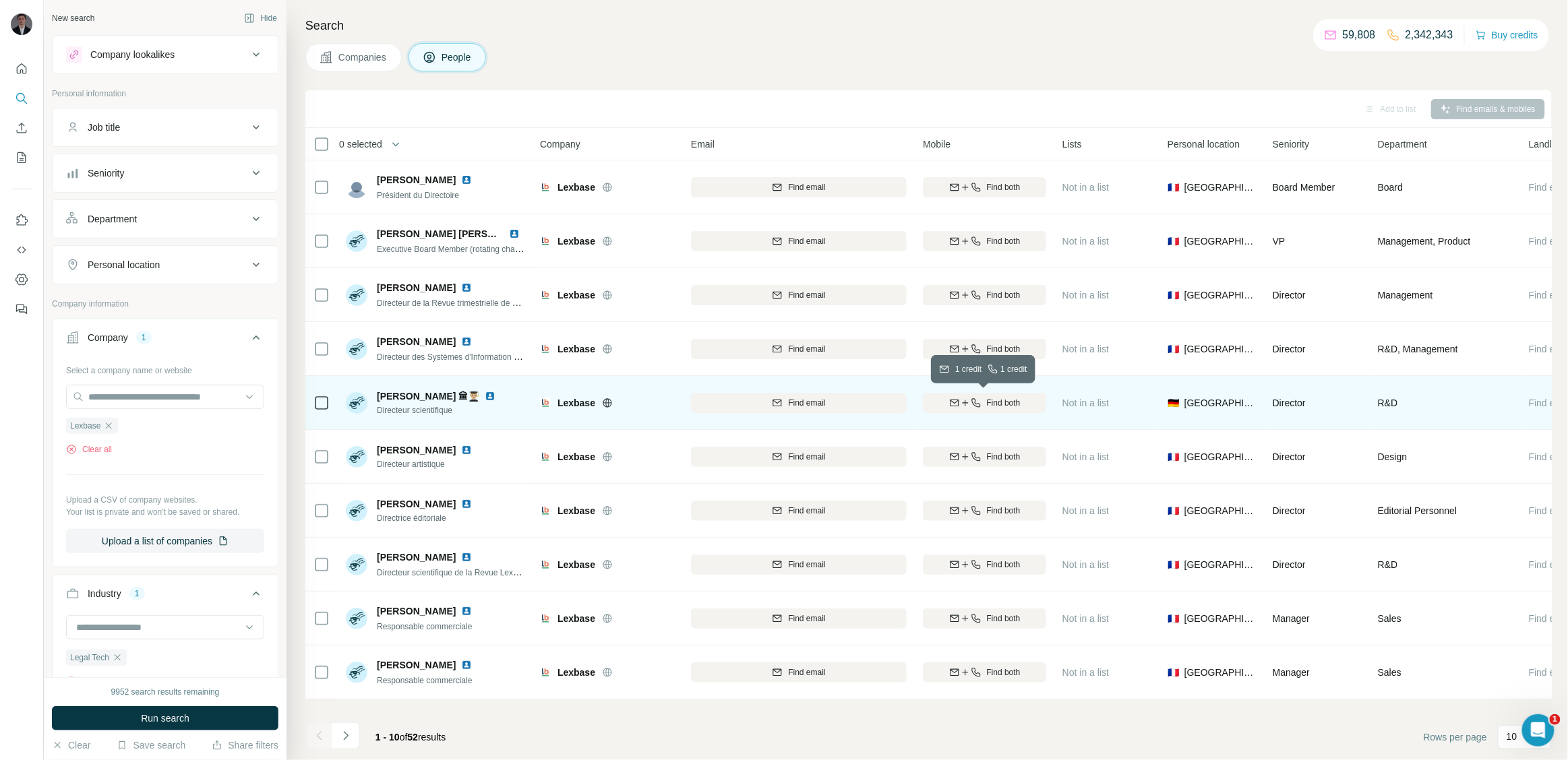
click at [970, 394] on button "Find both" at bounding box center [984, 403] width 123 height 20
click at [345, 725] on button "Navigate to next page" at bounding box center [346, 735] width 27 height 27
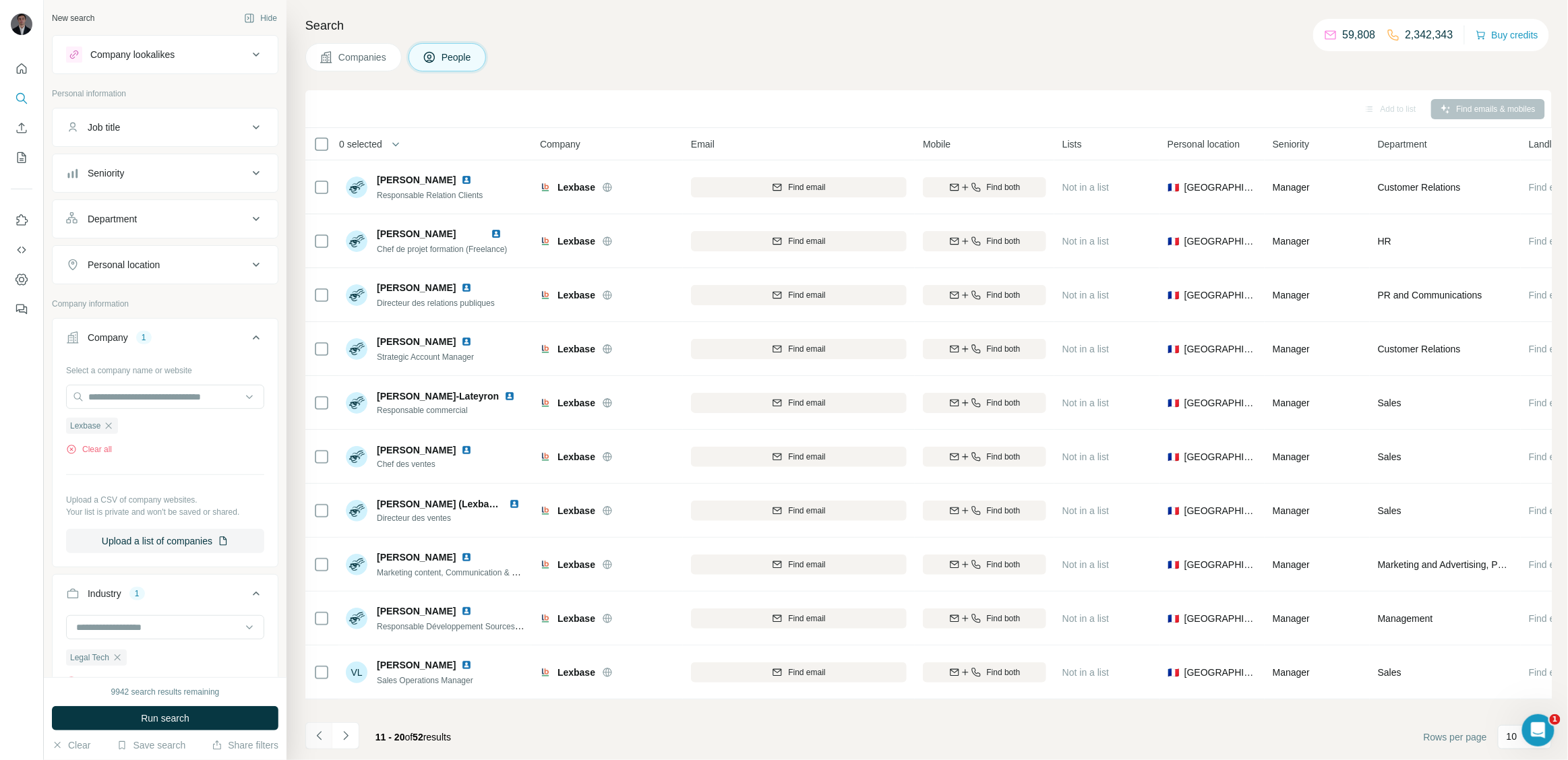
click at [315, 732] on icon "Navigate to previous page" at bounding box center [320, 736] width 14 height 14
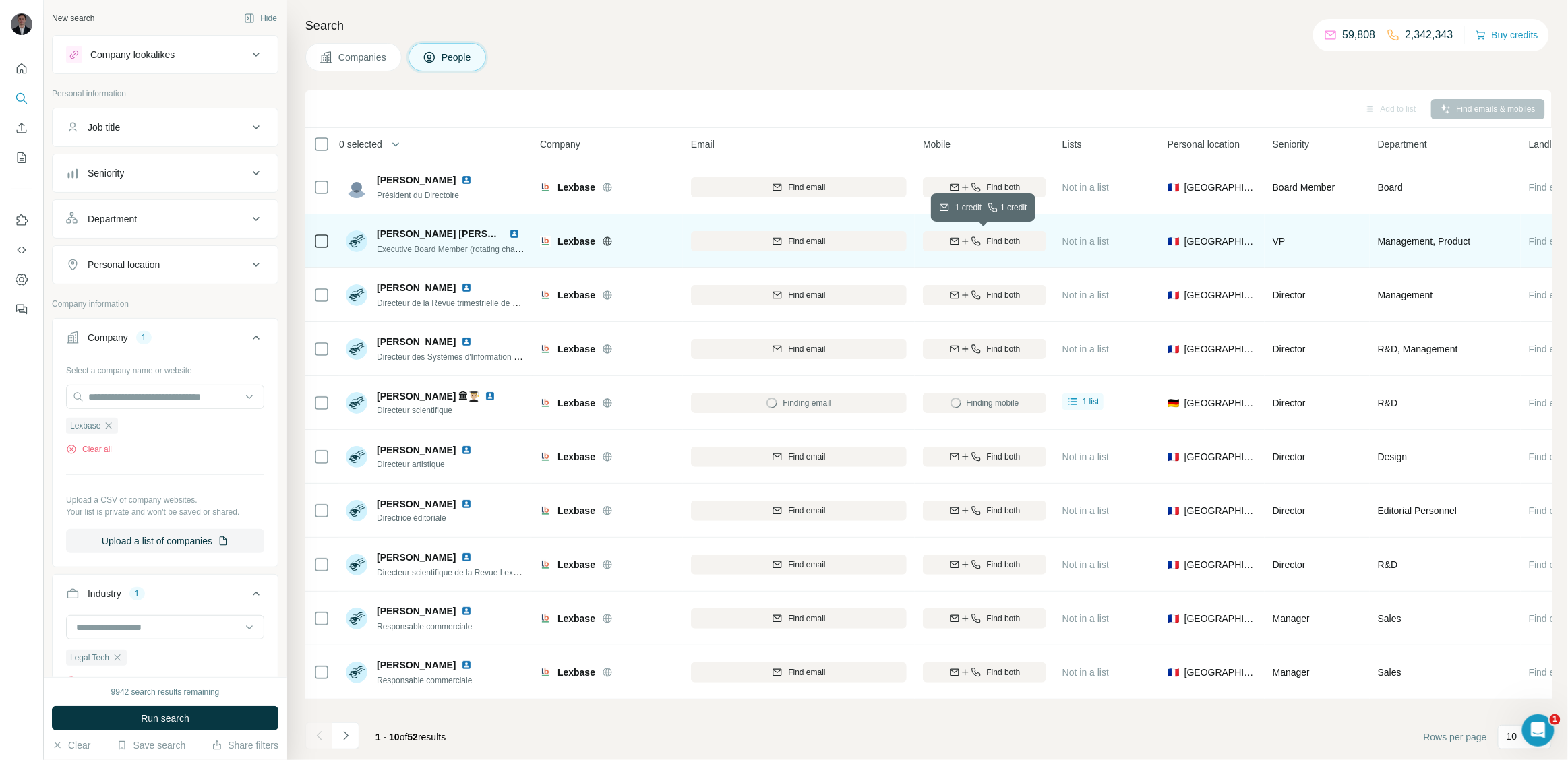
click at [977, 235] on div "Find both" at bounding box center [984, 241] width 123 height 12
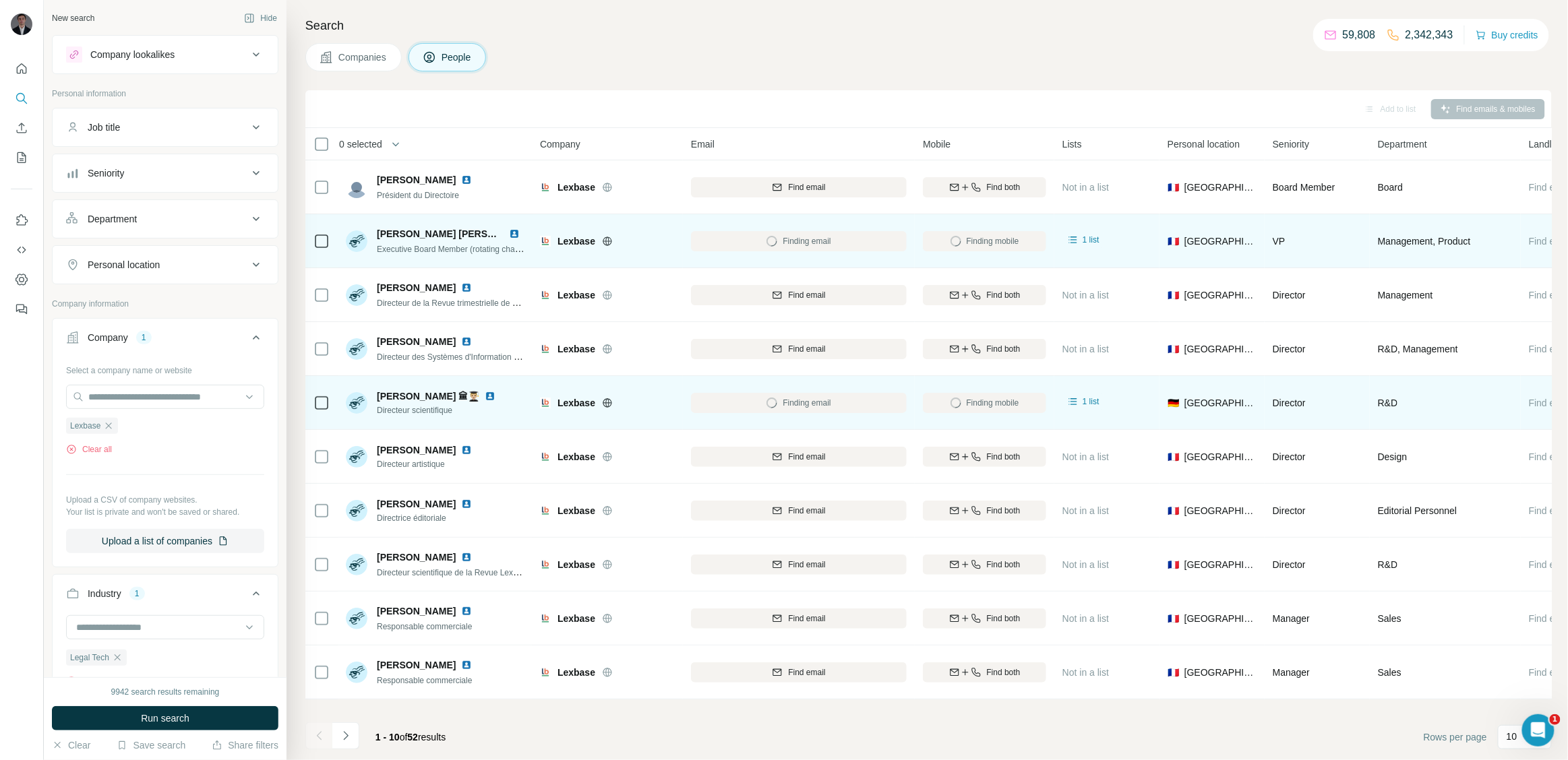
click at [484, 395] on img at bounding box center [490, 397] width 11 height 11
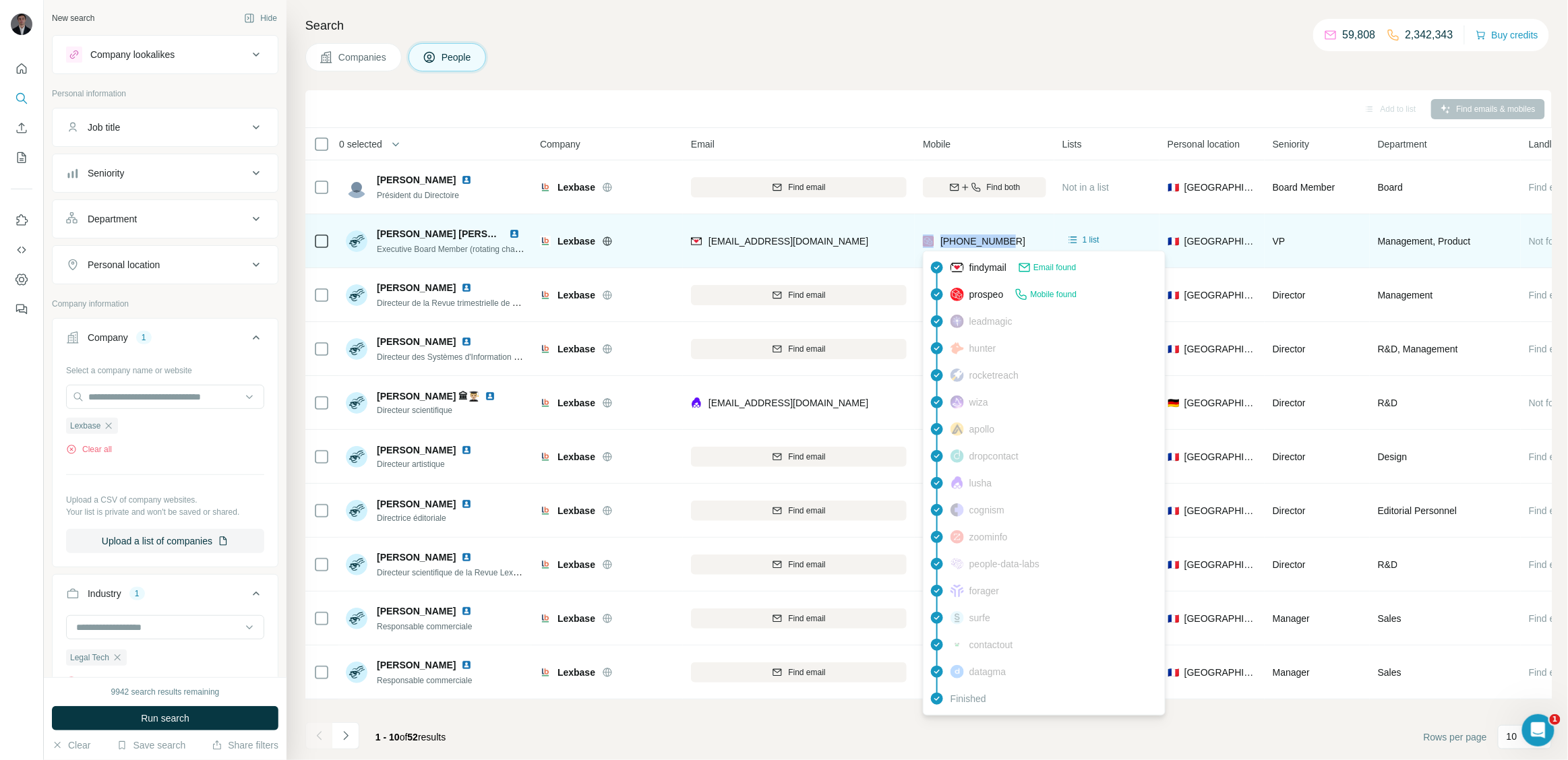
drag, startPoint x: 1019, startPoint y: 235, endPoint x: 933, endPoint y: 239, distance: 86.1
click at [933, 239] on div "[PHONE_NUMBER]" at bounding box center [984, 241] width 123 height 37
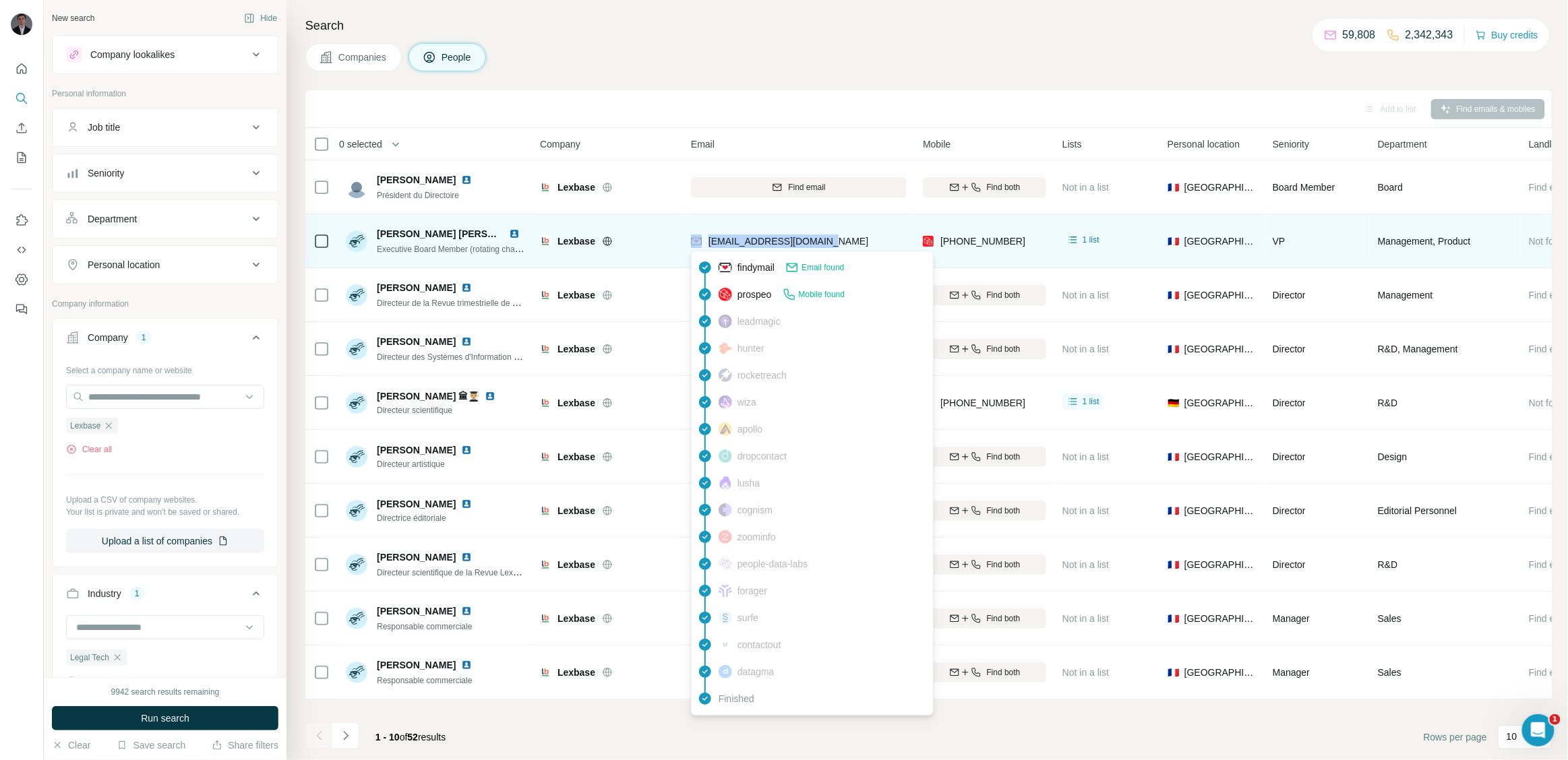
drag, startPoint x: 853, startPoint y: 243, endPoint x: 703, endPoint y: 242, distance: 150.0
click at [703, 242] on div "[EMAIL_ADDRESS][DOMAIN_NAME]" at bounding box center [799, 241] width 216 height 37
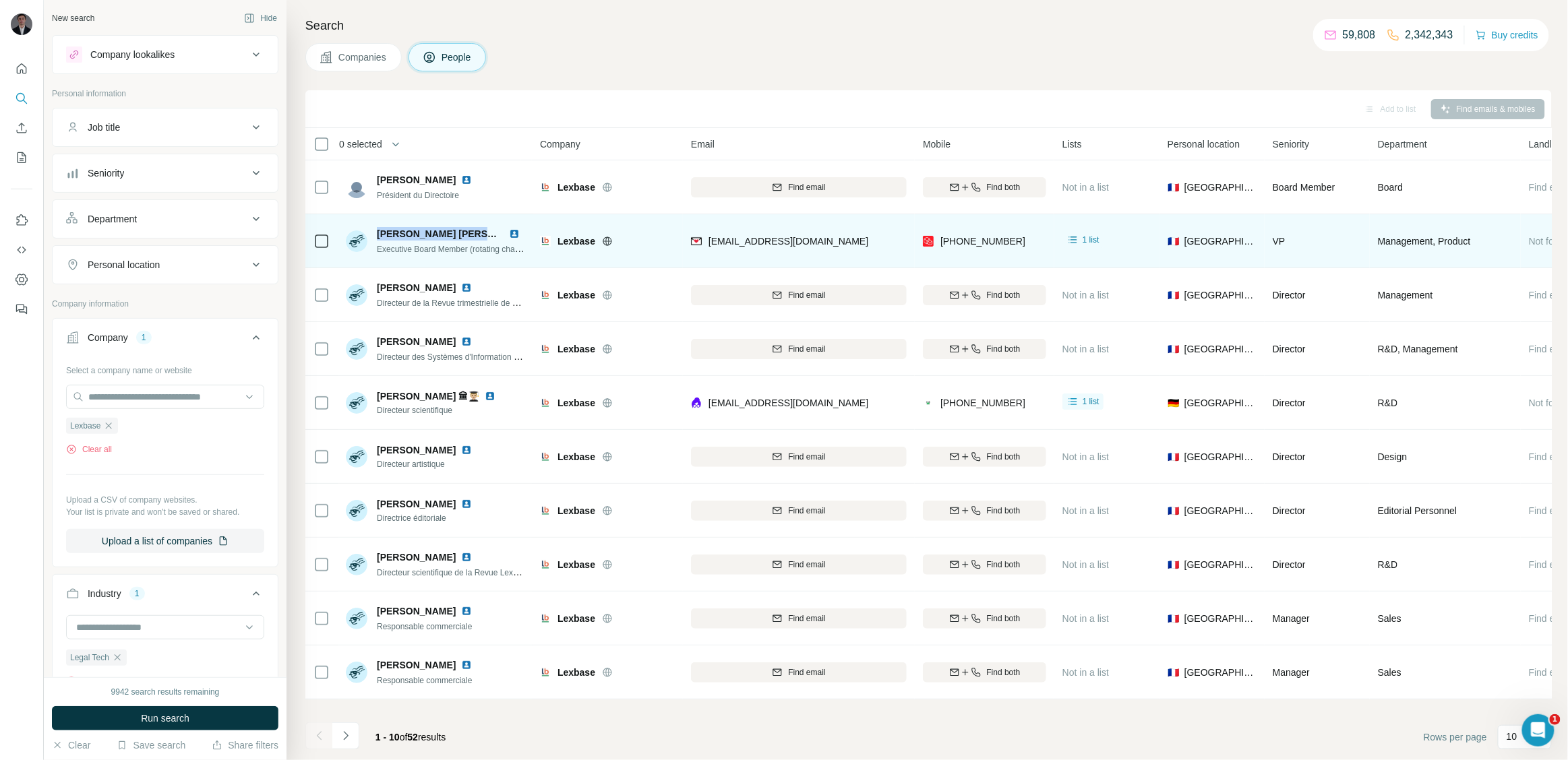
drag, startPoint x: 374, startPoint y: 236, endPoint x: 485, endPoint y: 229, distance: 111.2
click at [485, 229] on div "[PERSON_NAME] [PERSON_NAME] Executive Board Member (rotating chairmanship), VP …" at bounding box center [435, 241] width 179 height 28
drag, startPoint x: 371, startPoint y: 251, endPoint x: 478, endPoint y: 251, distance: 107.0
click at [478, 251] on div "[PERSON_NAME] [PERSON_NAME] Executive Board Member (rotating chairmanship), VP …" at bounding box center [435, 241] width 179 height 28
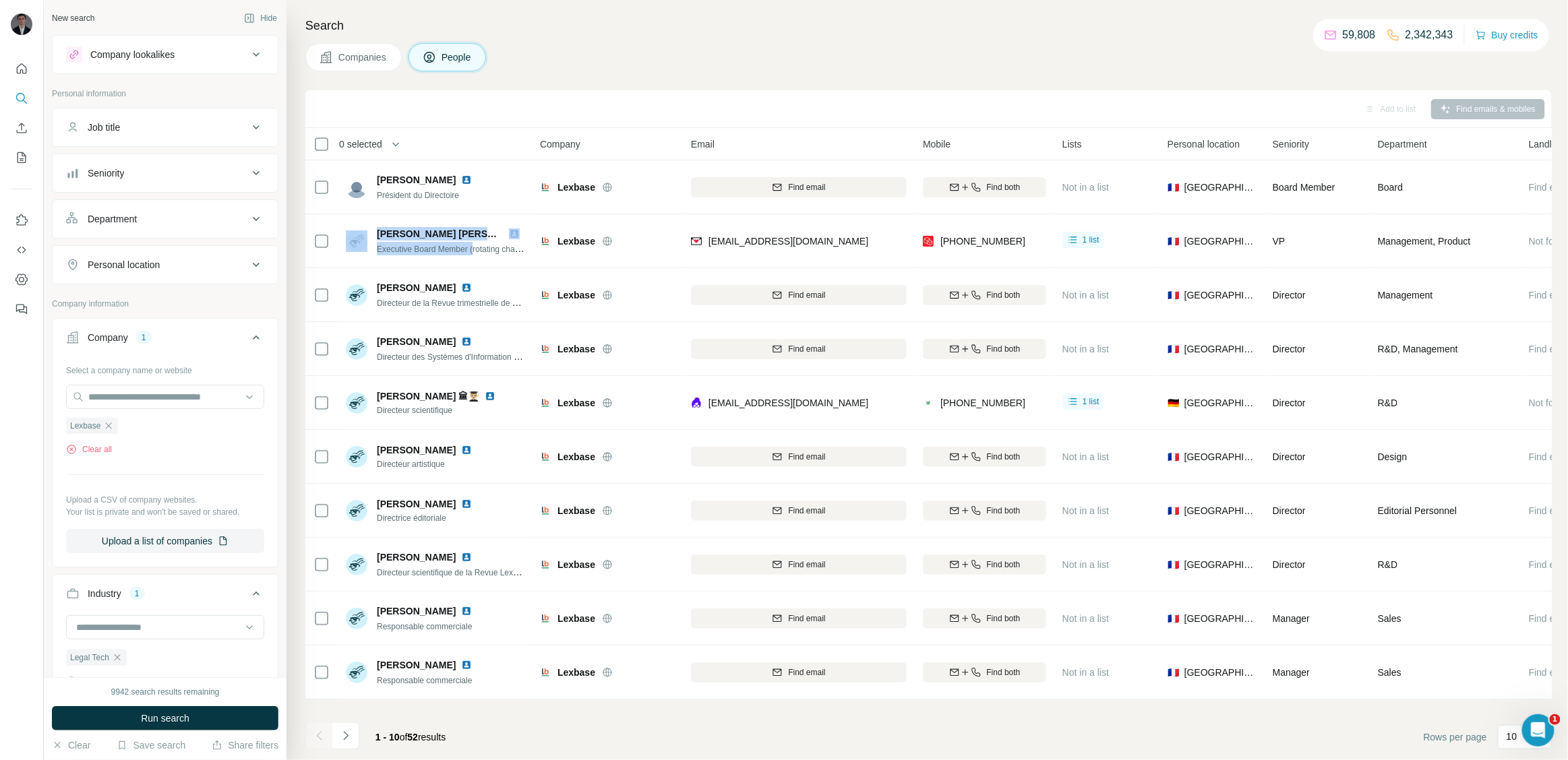
click at [387, 52] on span "Companies" at bounding box center [363, 58] width 49 height 14
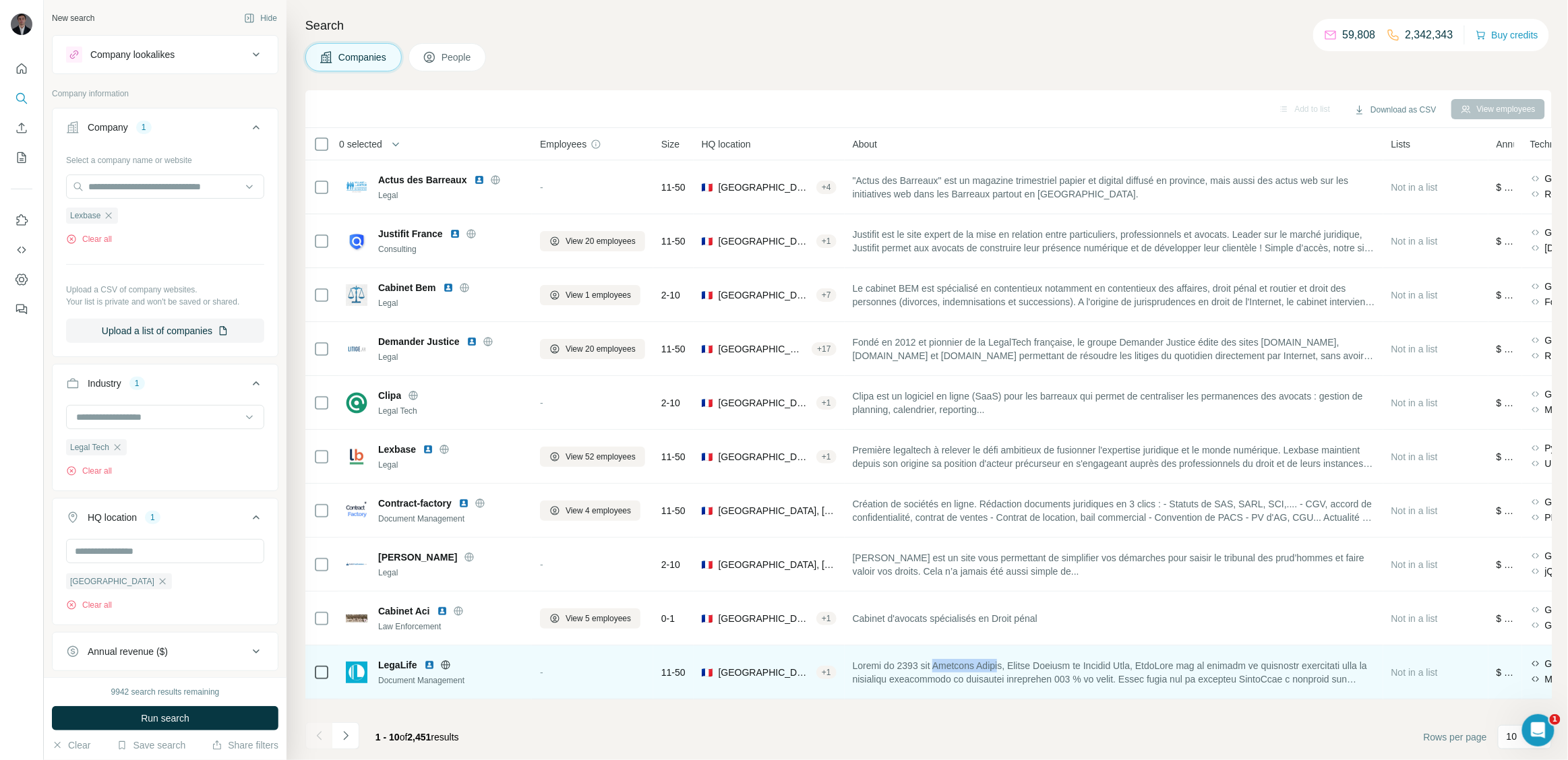
drag, startPoint x: 950, startPoint y: 668, endPoint x: 1012, endPoint y: 668, distance: 62.0
click at [1012, 668] on span at bounding box center [1114, 672] width 522 height 27
click at [447, 665] on icon at bounding box center [445, 665] width 3 height 8
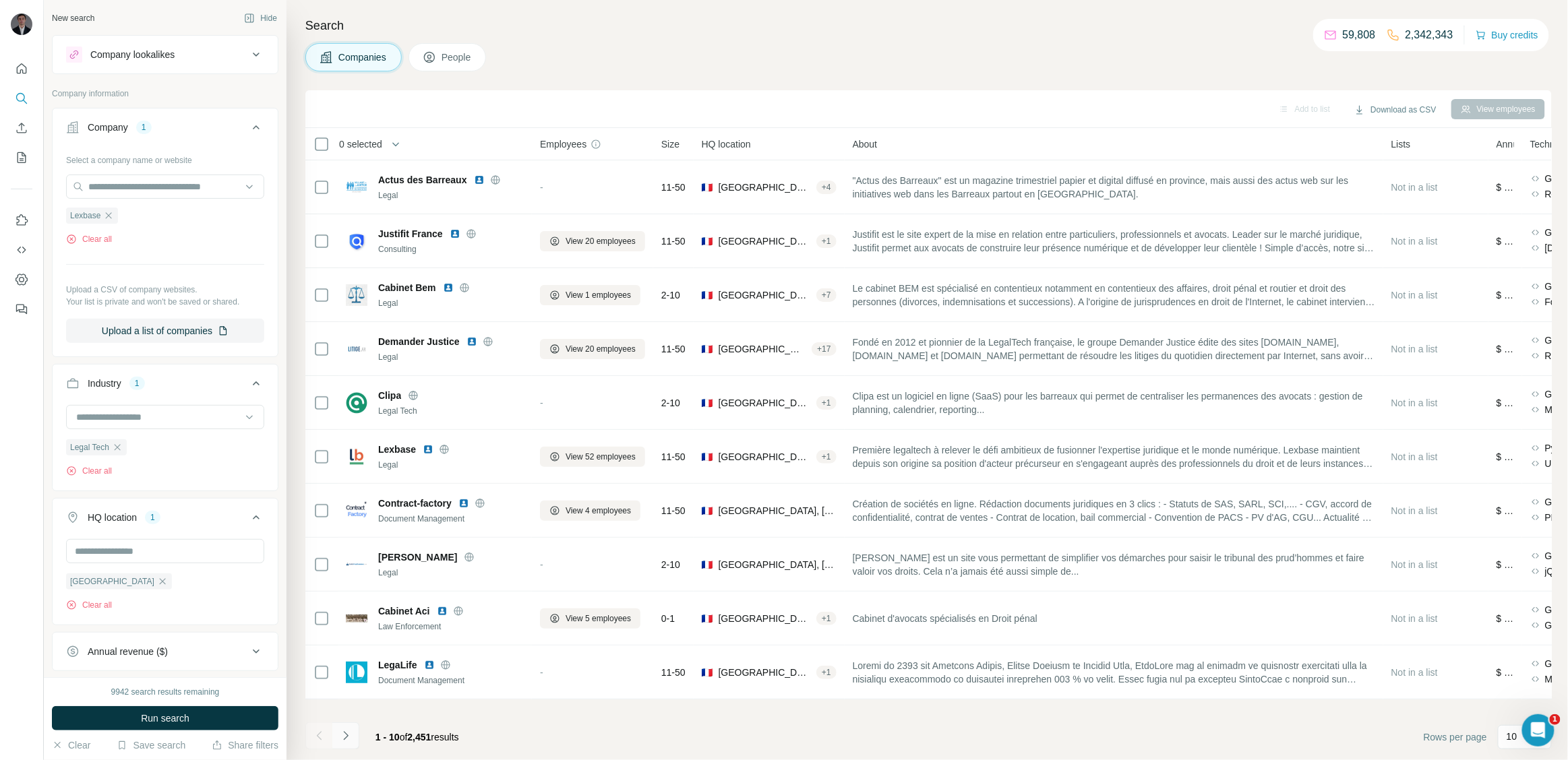
click at [351, 734] on icon "Navigate to next page" at bounding box center [346, 736] width 14 height 14
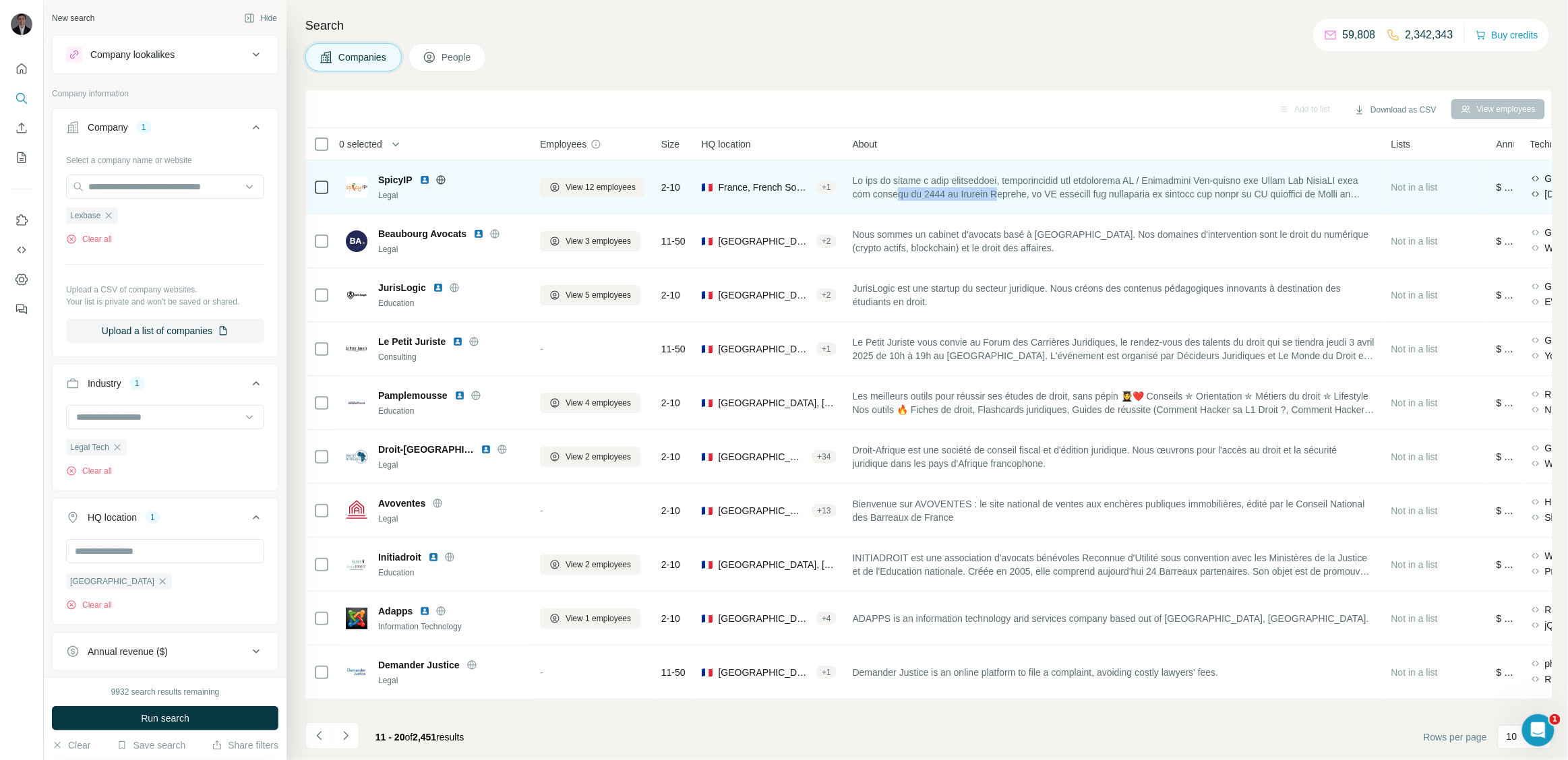
drag, startPoint x: 923, startPoint y: 188, endPoint x: 1041, endPoint y: 188, distance: 118.0
click at [1041, 188] on span at bounding box center [1114, 187] width 522 height 27
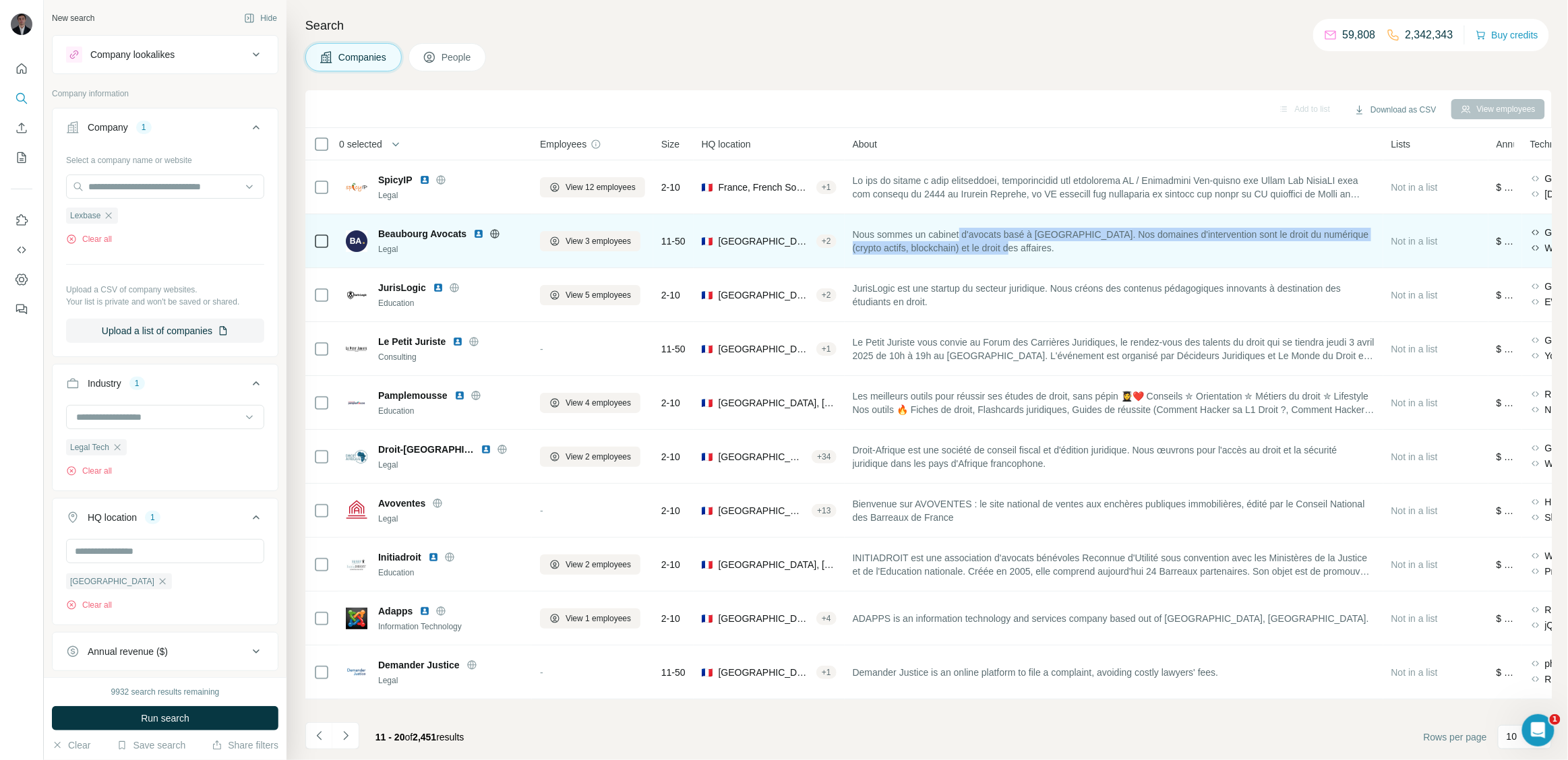
drag, startPoint x: 1051, startPoint y: 243, endPoint x: 970, endPoint y: 222, distance: 83.7
click at [970, 222] on td "Nous sommes un cabinet d'avocats basé à [GEOGRAPHIC_DATA]. Nos domaines d'inter…" at bounding box center [1114, 241] width 538 height 54
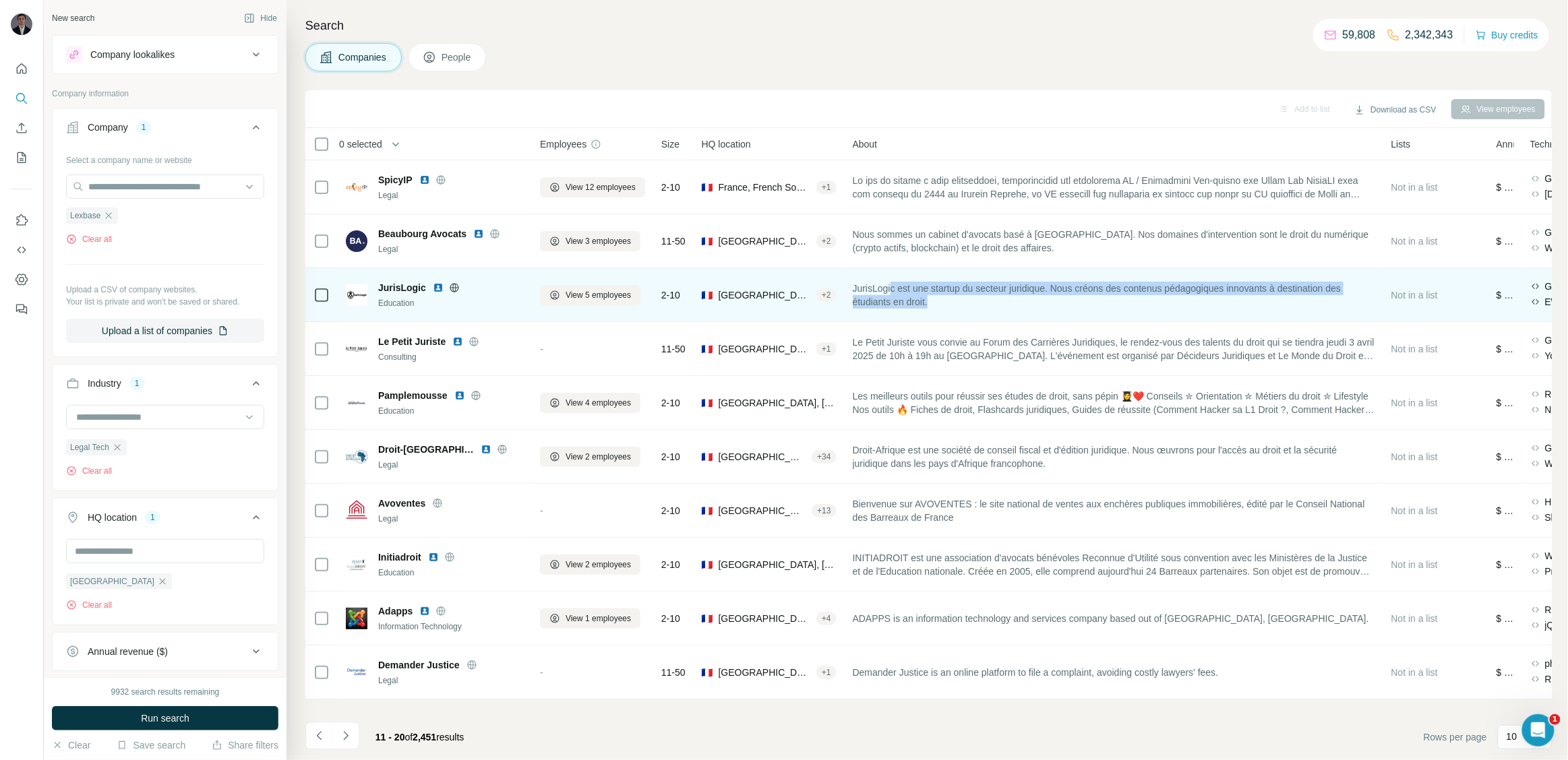
drag, startPoint x: 943, startPoint y: 311, endPoint x: 895, endPoint y: 280, distance: 57.1
click at [895, 280] on div "JurisLogic est une startup du secteur juridique. Nous créons des contenus pédag…" at bounding box center [1114, 295] width 522 height 37
drag, startPoint x: 381, startPoint y: 285, endPoint x: 420, endPoint y: 285, distance: 39.0
click at [420, 285] on span "JurisLogic" at bounding box center [402, 288] width 48 height 14
drag, startPoint x: 379, startPoint y: 289, endPoint x: 436, endPoint y: 290, distance: 57.0
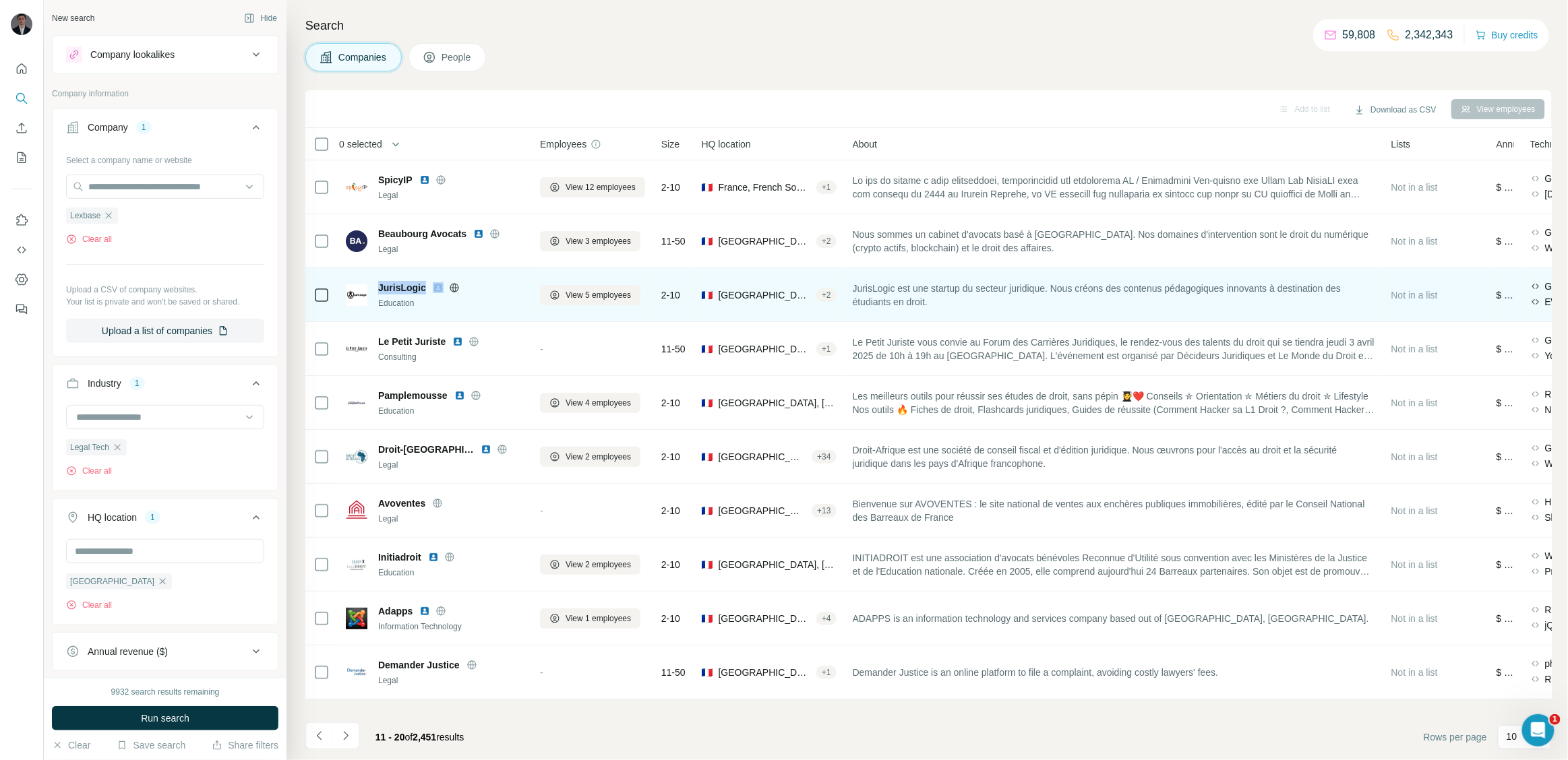
click at [436, 290] on div "JurisLogic" at bounding box center [451, 288] width 146 height 14
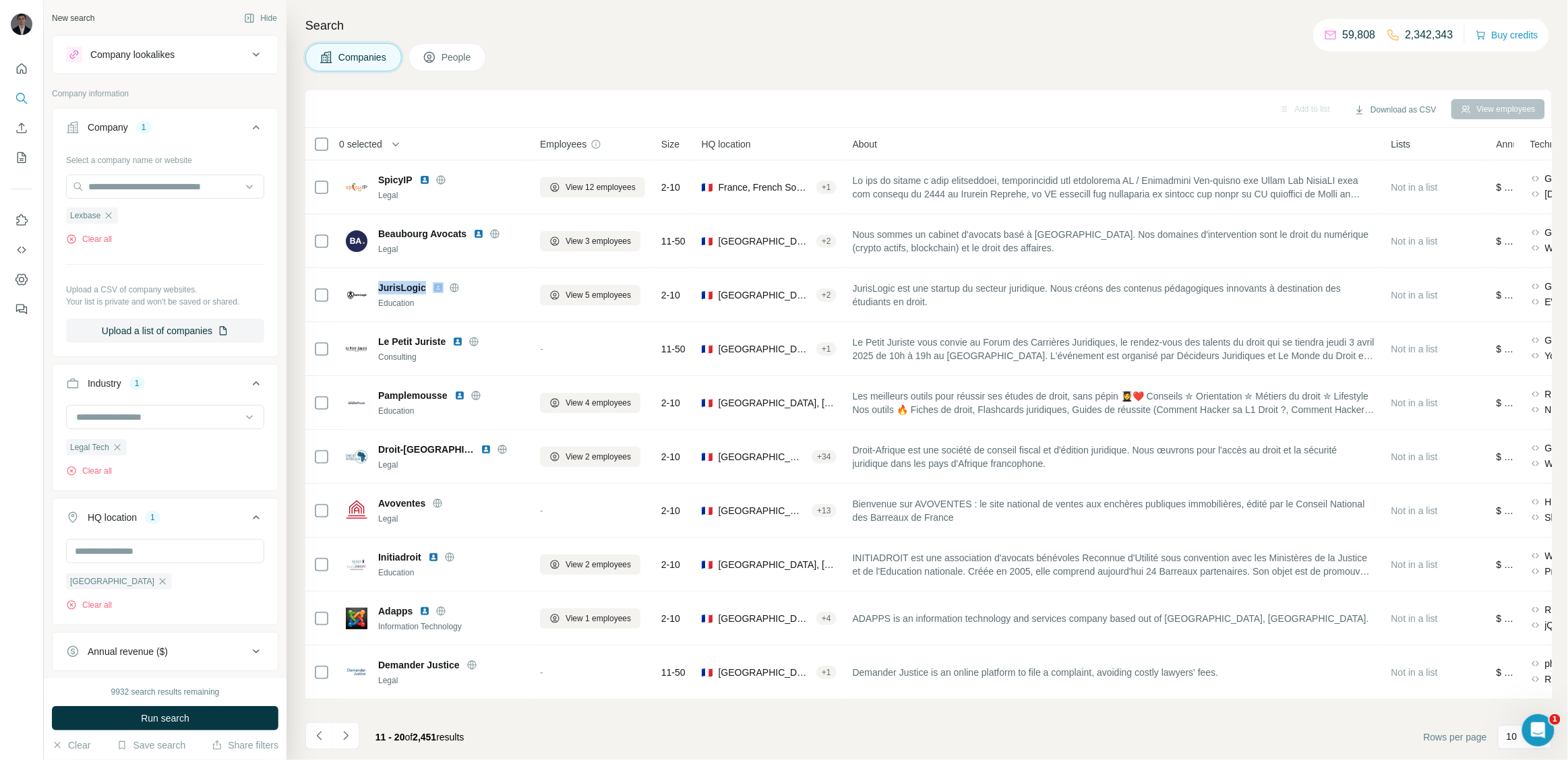
drag, startPoint x: 598, startPoint y: 290, endPoint x: 297, endPoint y: 299, distance: 301.1
click at [0, 0] on tr "JurisLogic Education View 5 employees 2-10 🇫🇷 [GEOGRAPHIC_DATA], [GEOGRAPHIC_DA…" at bounding box center [0, 0] width 0 height 0
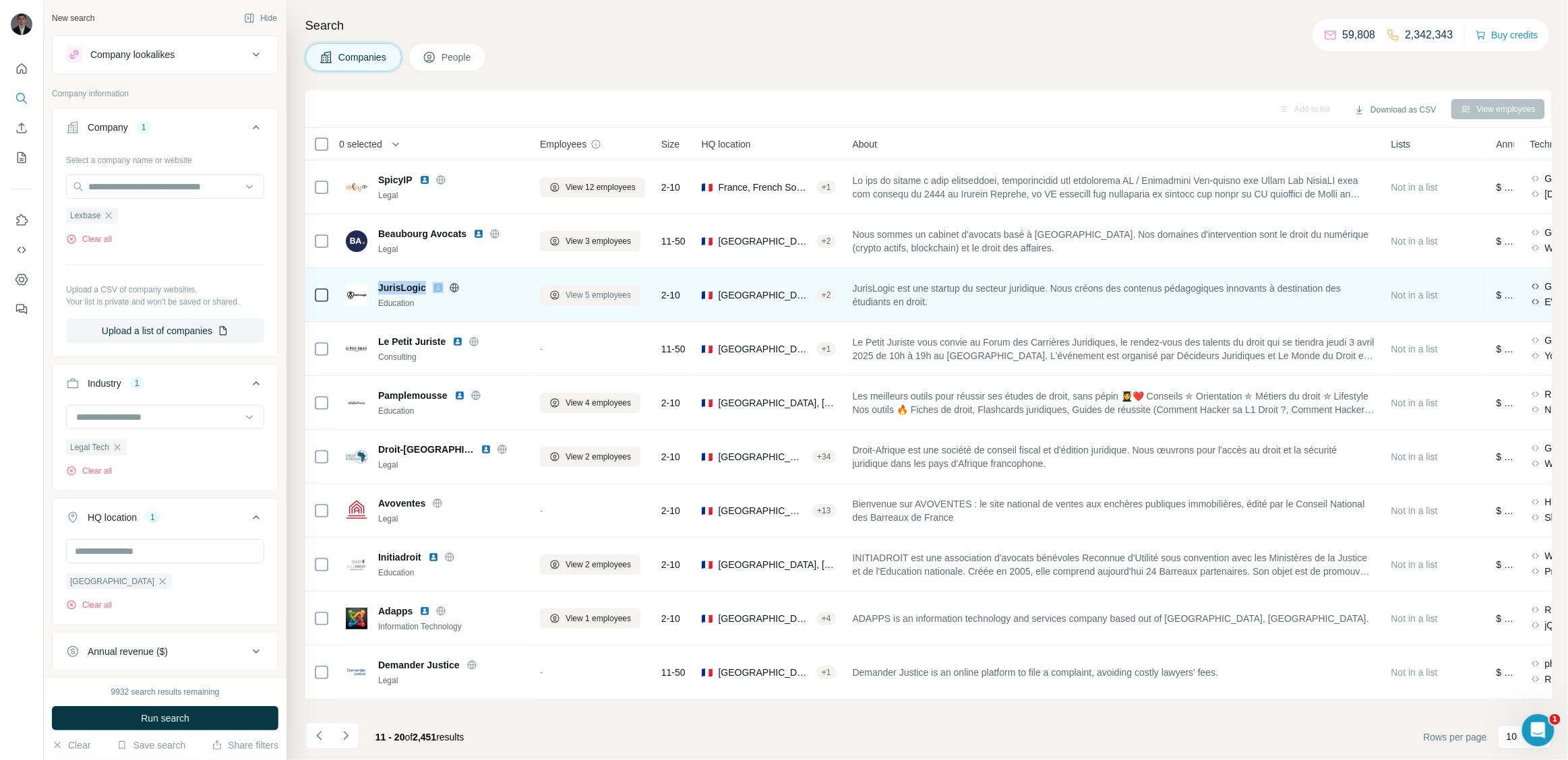
click at [600, 290] on span "View 5 employees" at bounding box center [598, 296] width 65 height 12
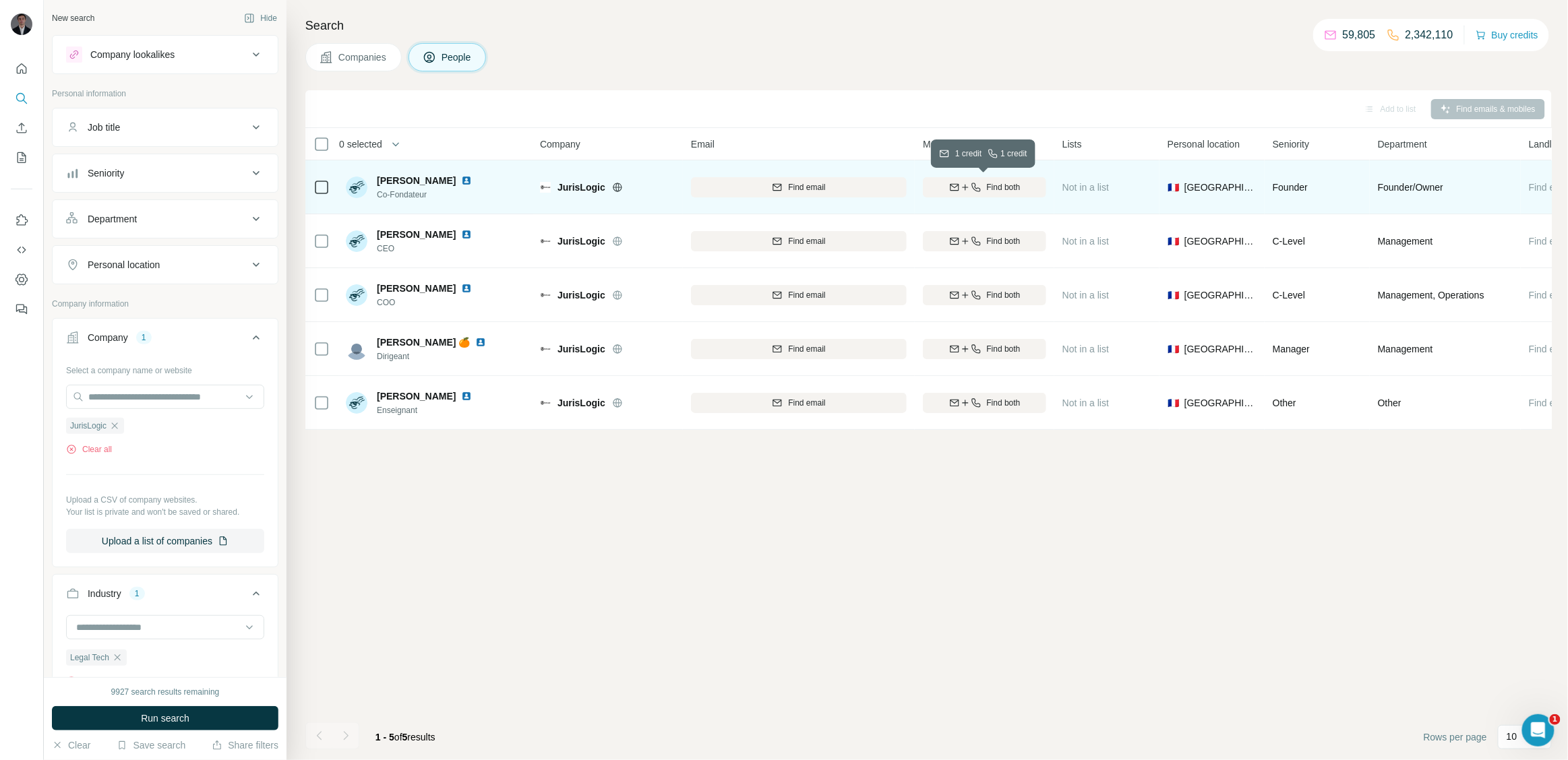
click at [997, 182] on span "Find both" at bounding box center [1003, 187] width 34 height 12
drag, startPoint x: 374, startPoint y: 176, endPoint x: 474, endPoint y: 179, distance: 100.0
click at [474, 179] on div "[PERSON_NAME] Co-Fondateur" at bounding box center [411, 187] width 132 height 27
click at [618, 186] on icon at bounding box center [618, 187] width 11 height 11
